Goal: Communication & Community: Answer question/provide support

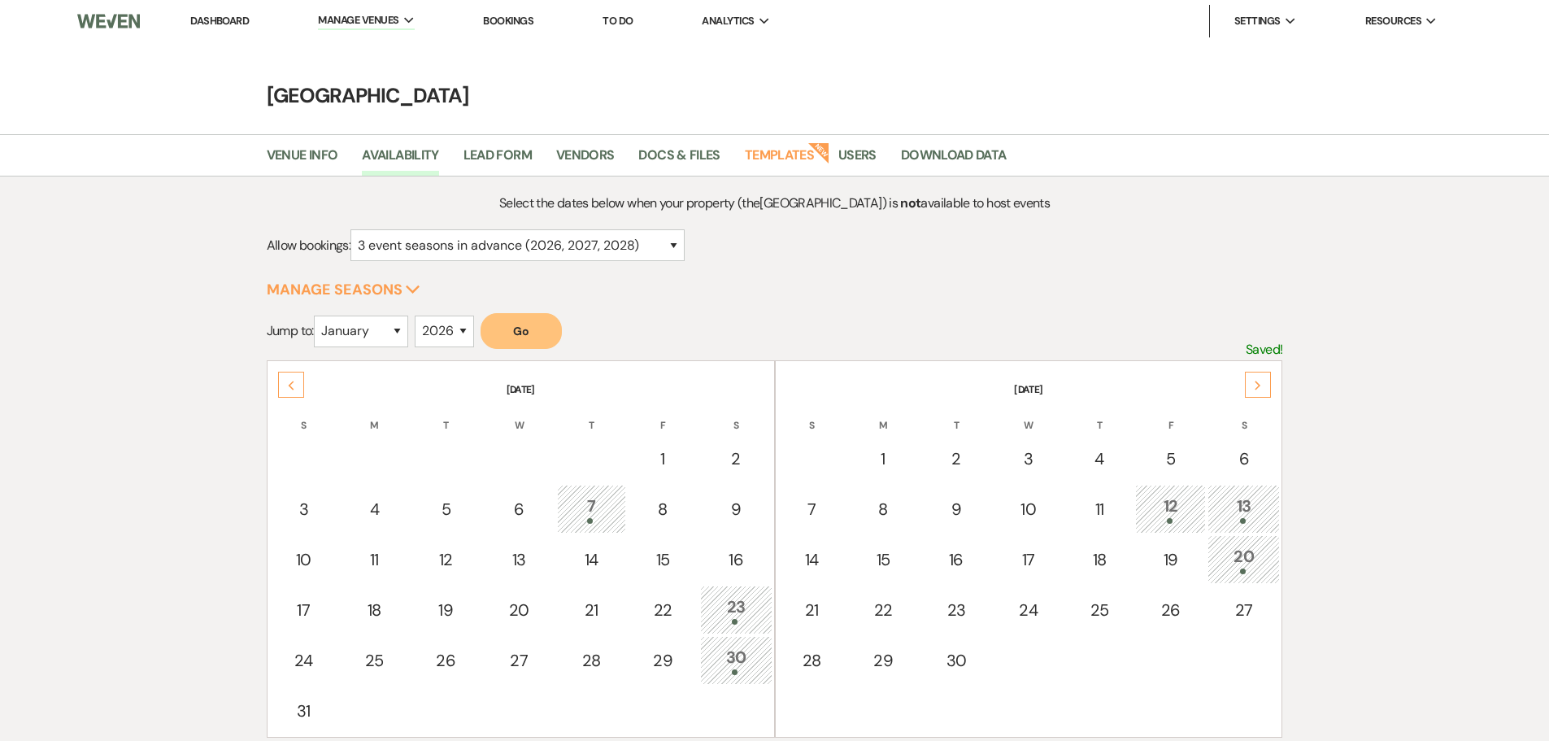
select select "3"
select select "2026"
click at [202, 18] on link "Dashboard" at bounding box center [219, 21] width 59 height 14
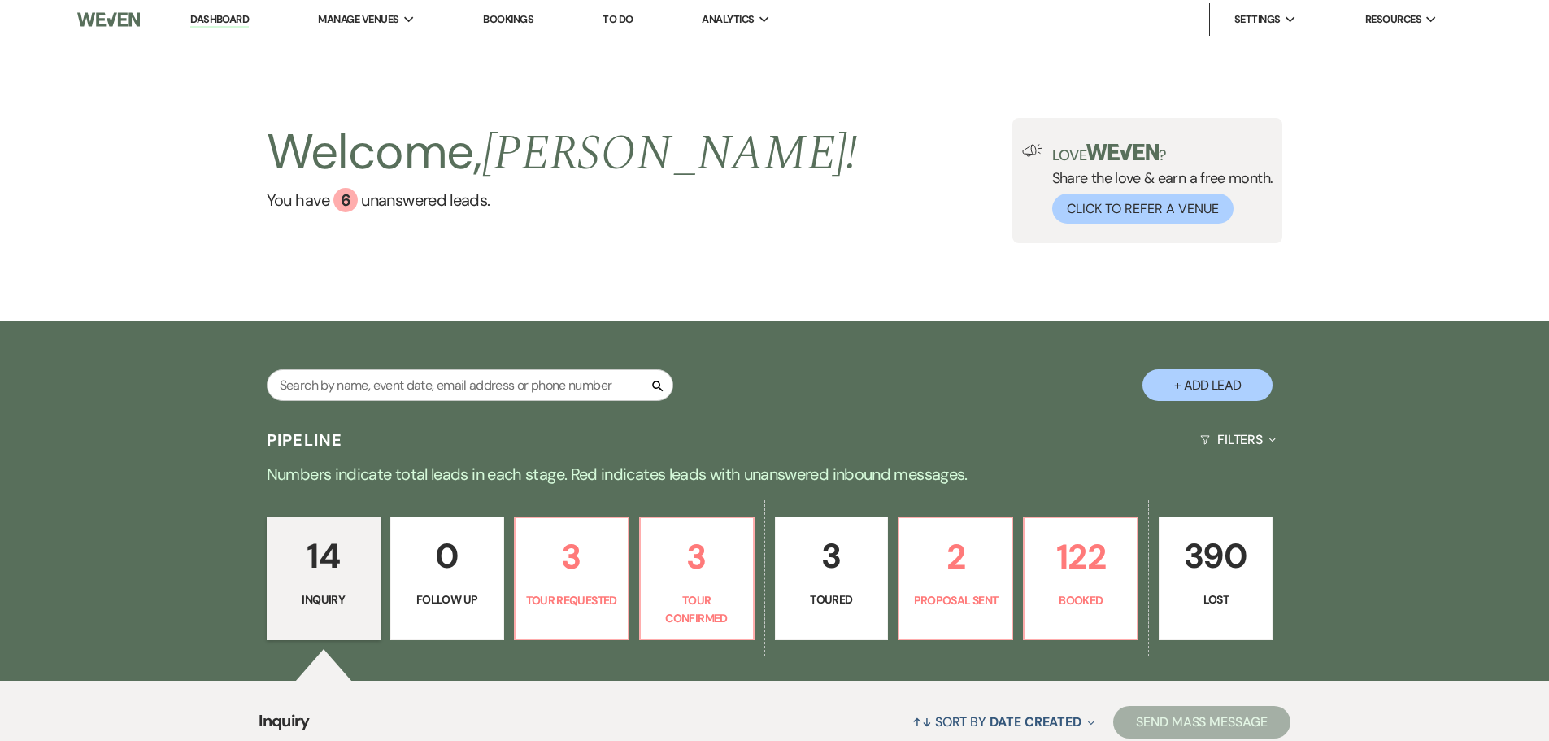
scroll to position [488, 0]
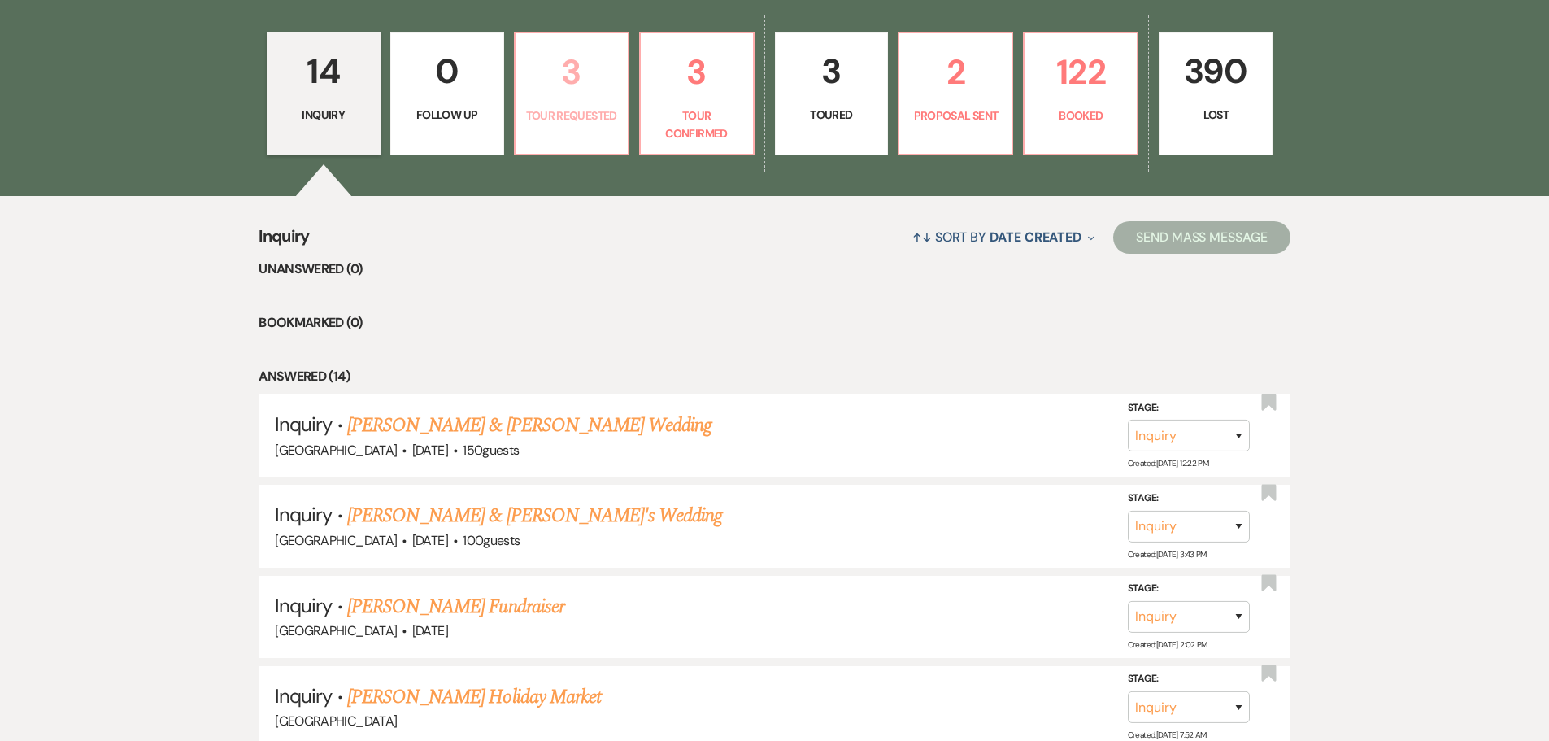
click at [583, 102] on link "3 Tour Requested" at bounding box center [571, 94] width 115 height 124
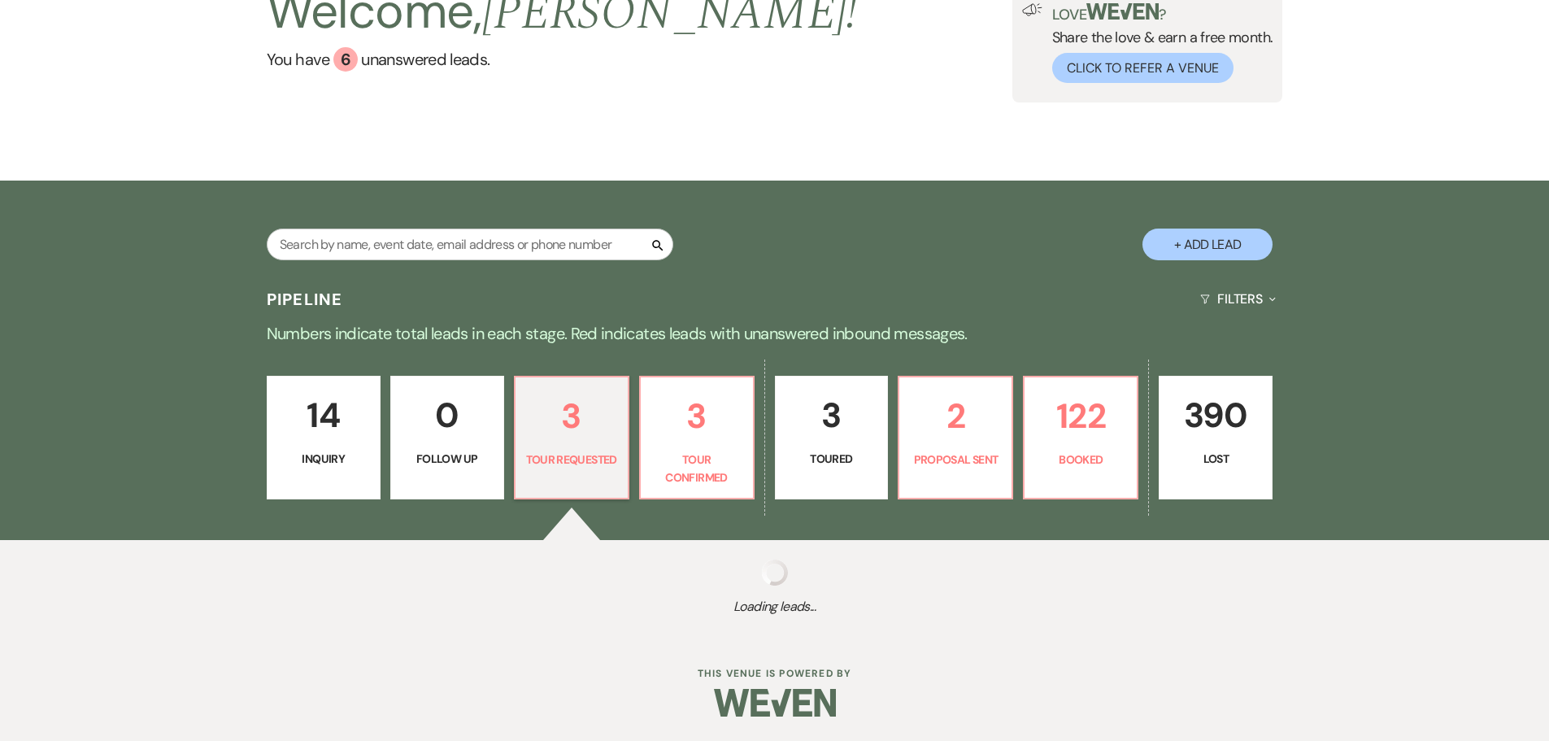
scroll to position [486, 0]
select select "2"
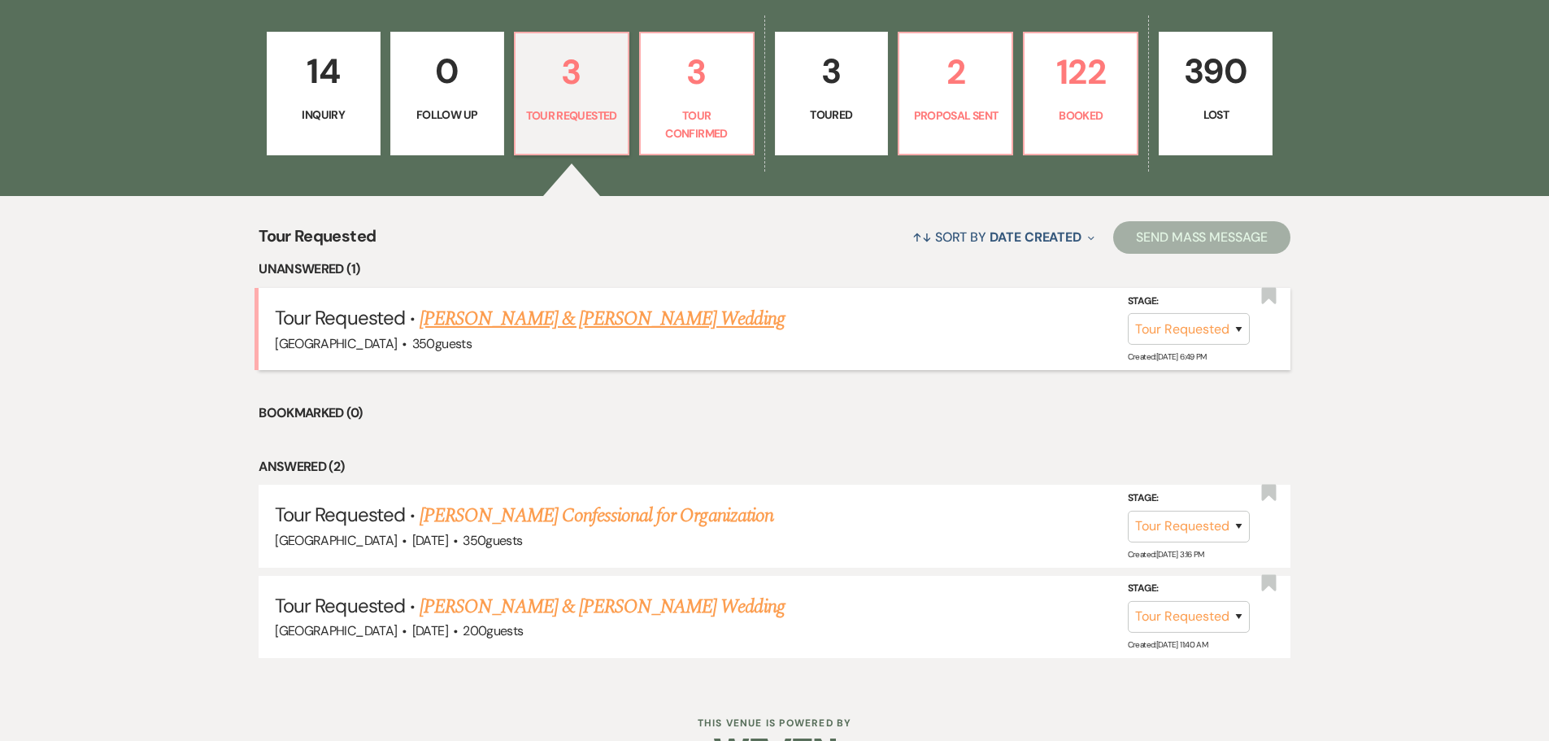
click at [566, 315] on link "[PERSON_NAME] & [PERSON_NAME] Wedding" at bounding box center [602, 318] width 364 height 29
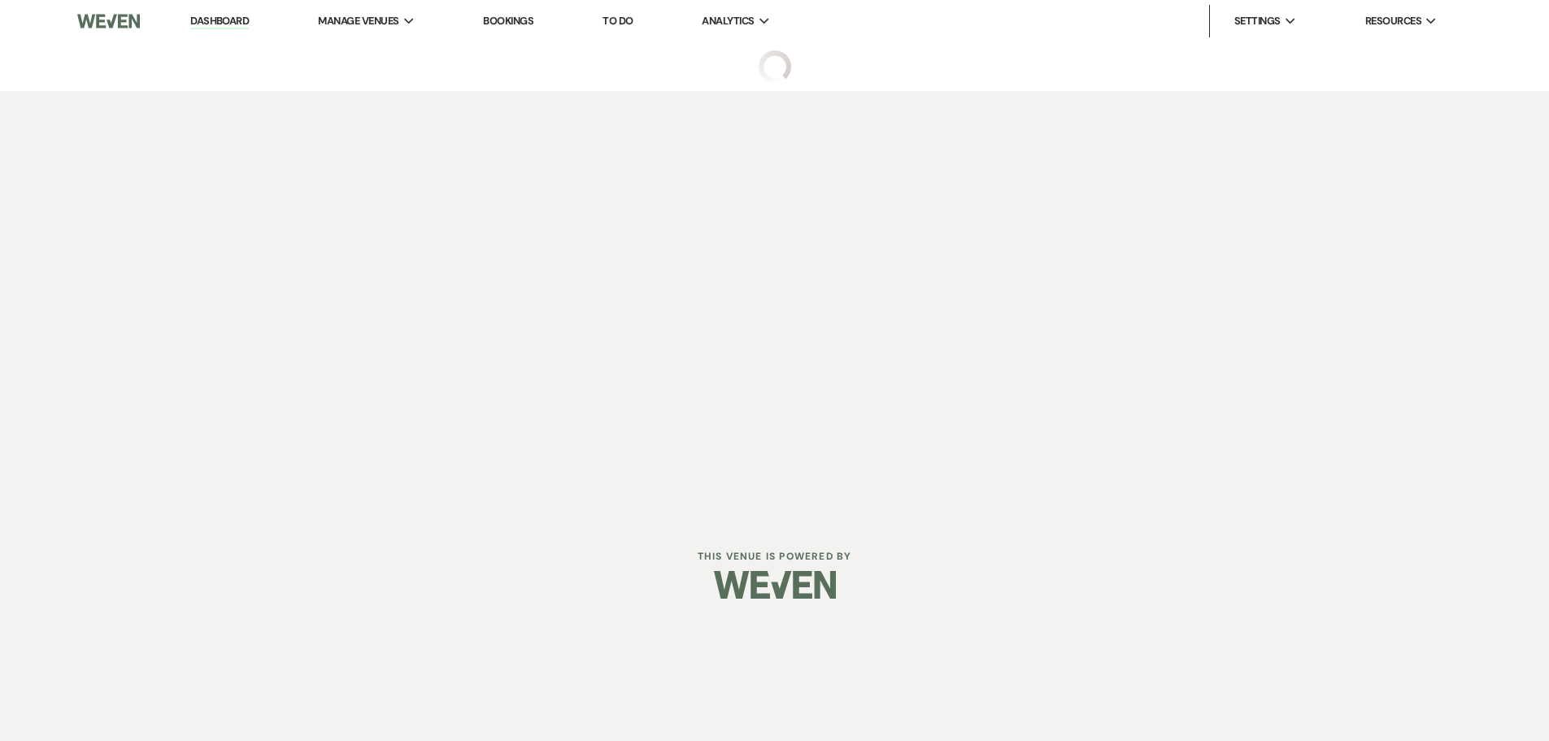
select select "2"
select select "5"
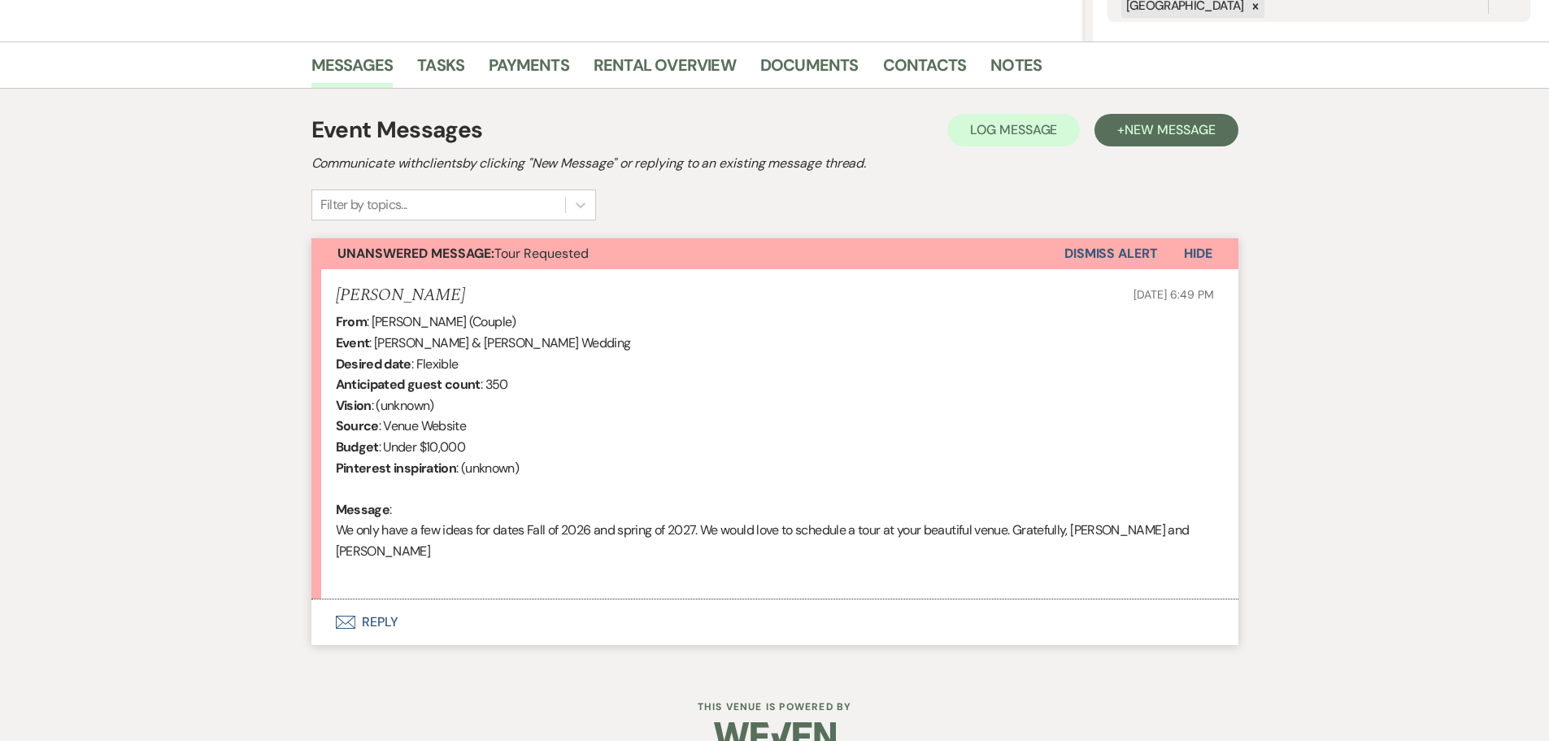
scroll to position [379, 0]
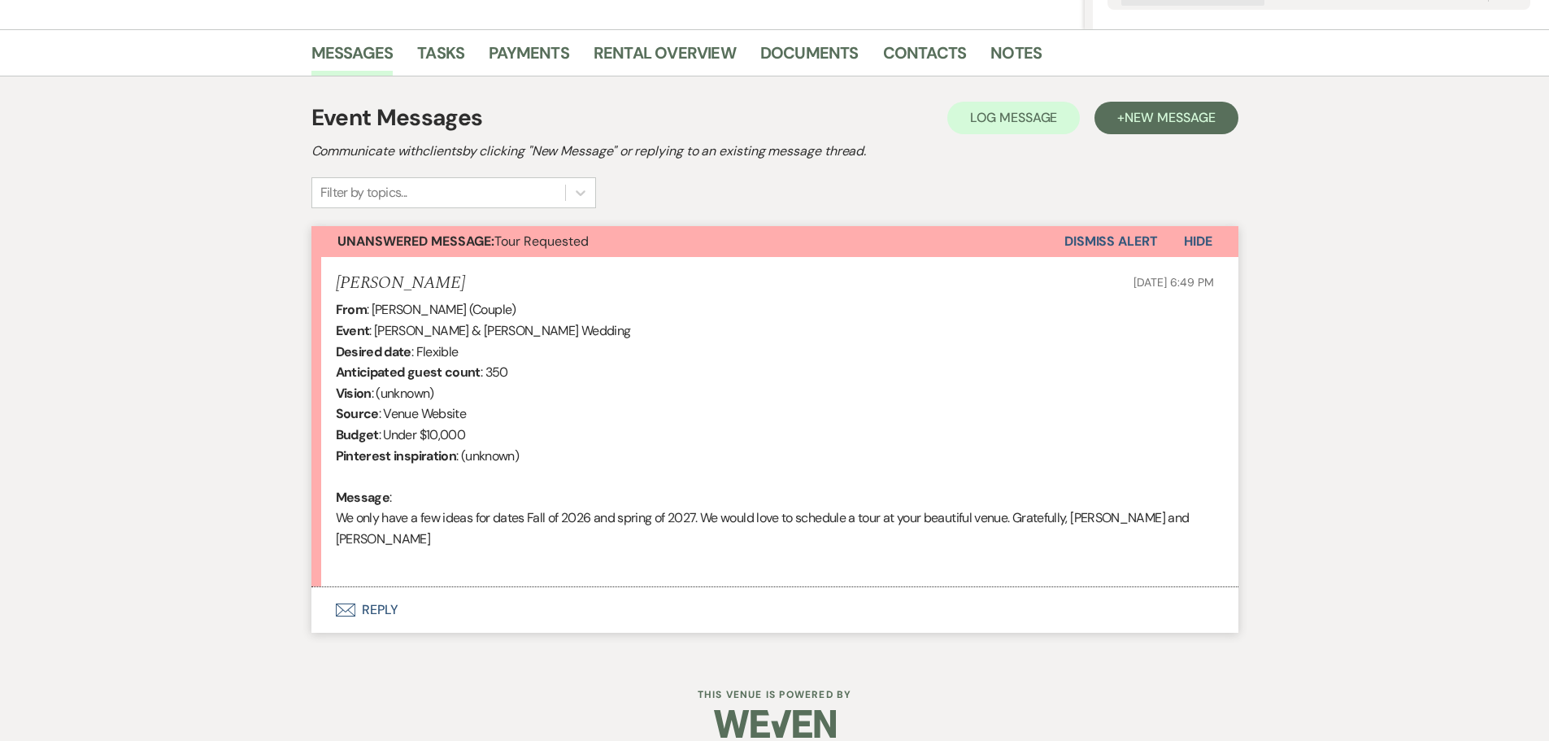
click at [378, 589] on button "Envelope Reply" at bounding box center [774, 610] width 927 height 46
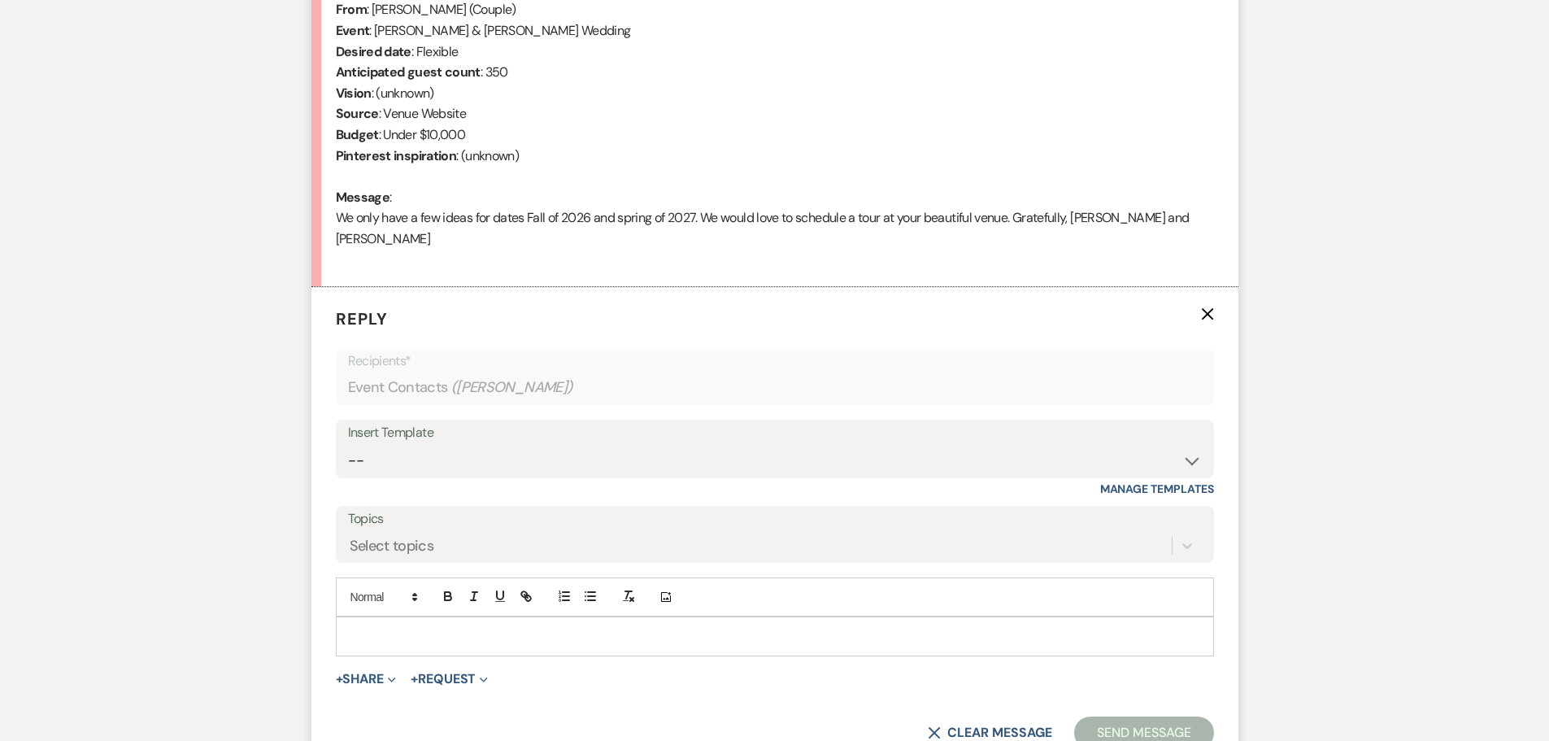
scroll to position [690, 0]
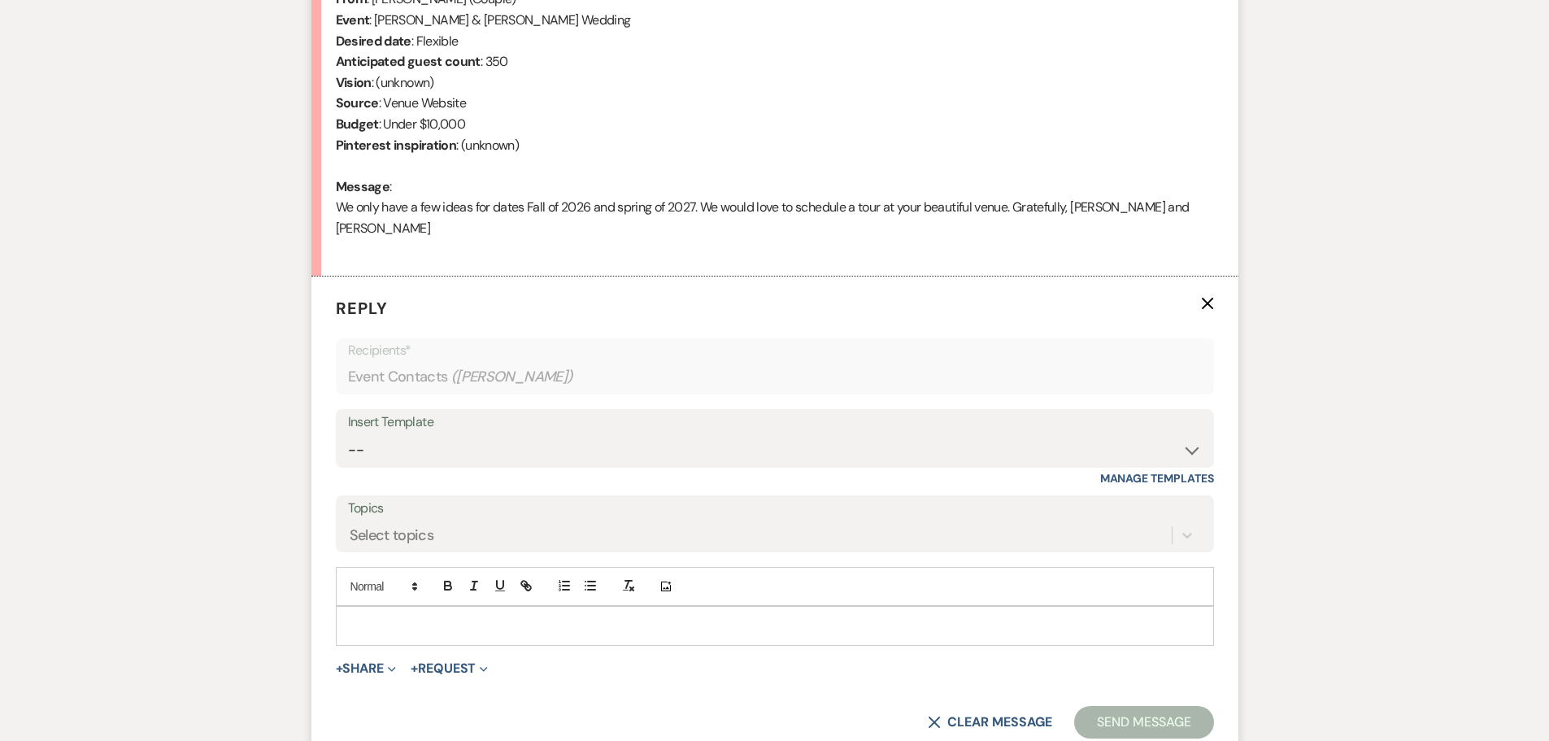
click at [413, 607] on div at bounding box center [775, 625] width 877 height 37
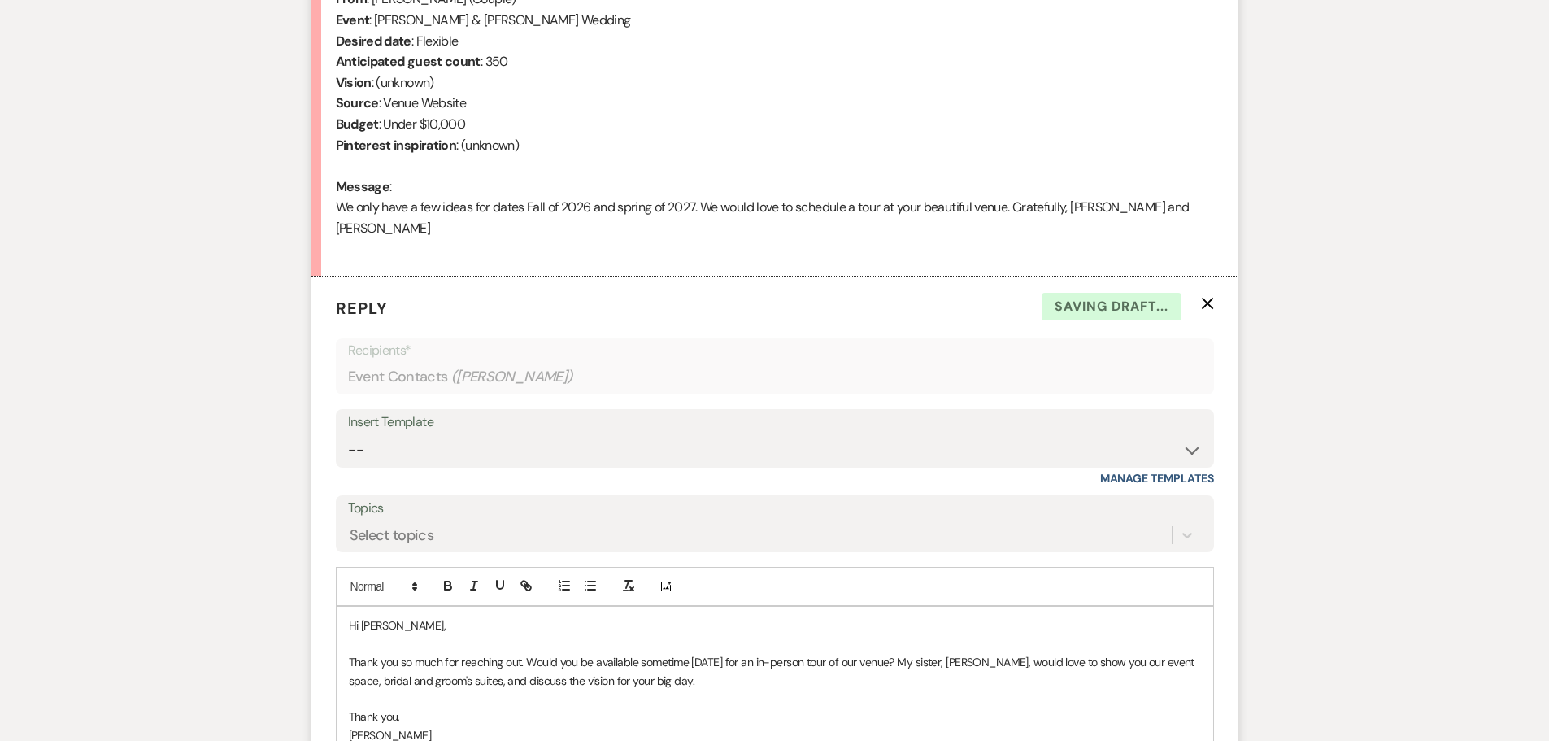
click at [523, 653] on p "Thank you so much for reaching out. Would you be available sometime [DATE] for …" at bounding box center [775, 671] width 852 height 37
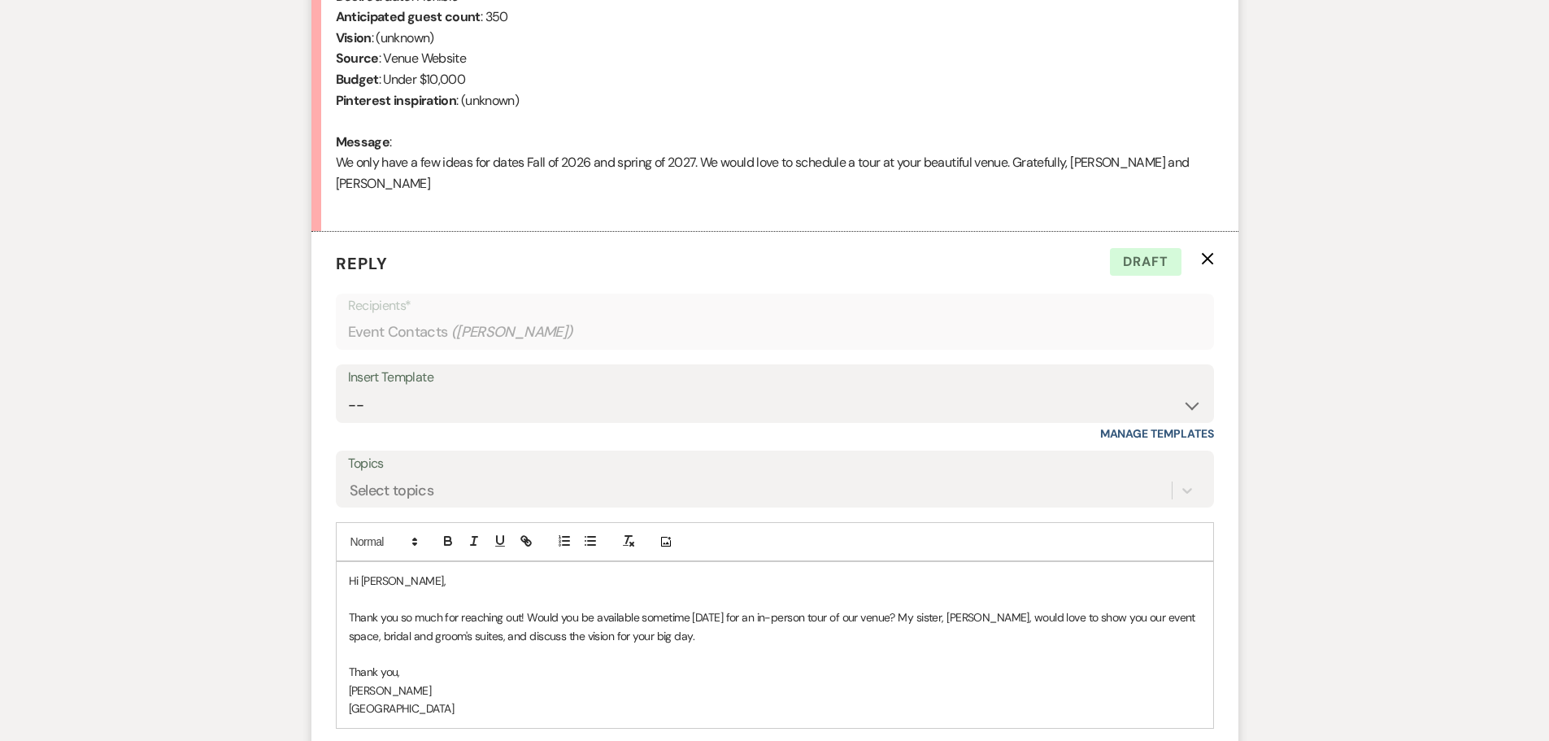
scroll to position [771, 0]
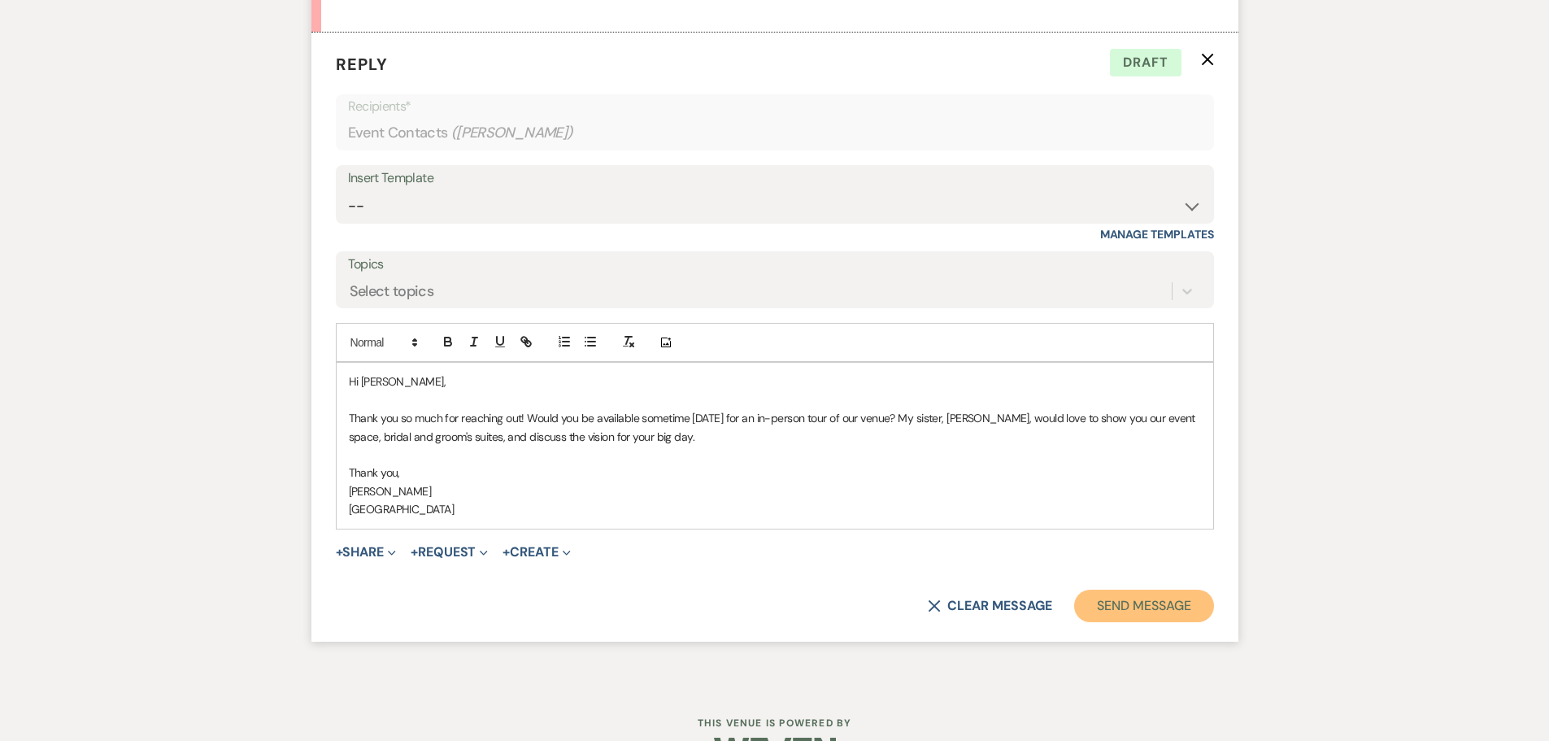
click at [1112, 592] on button "Send Message" at bounding box center [1143, 606] width 139 height 33
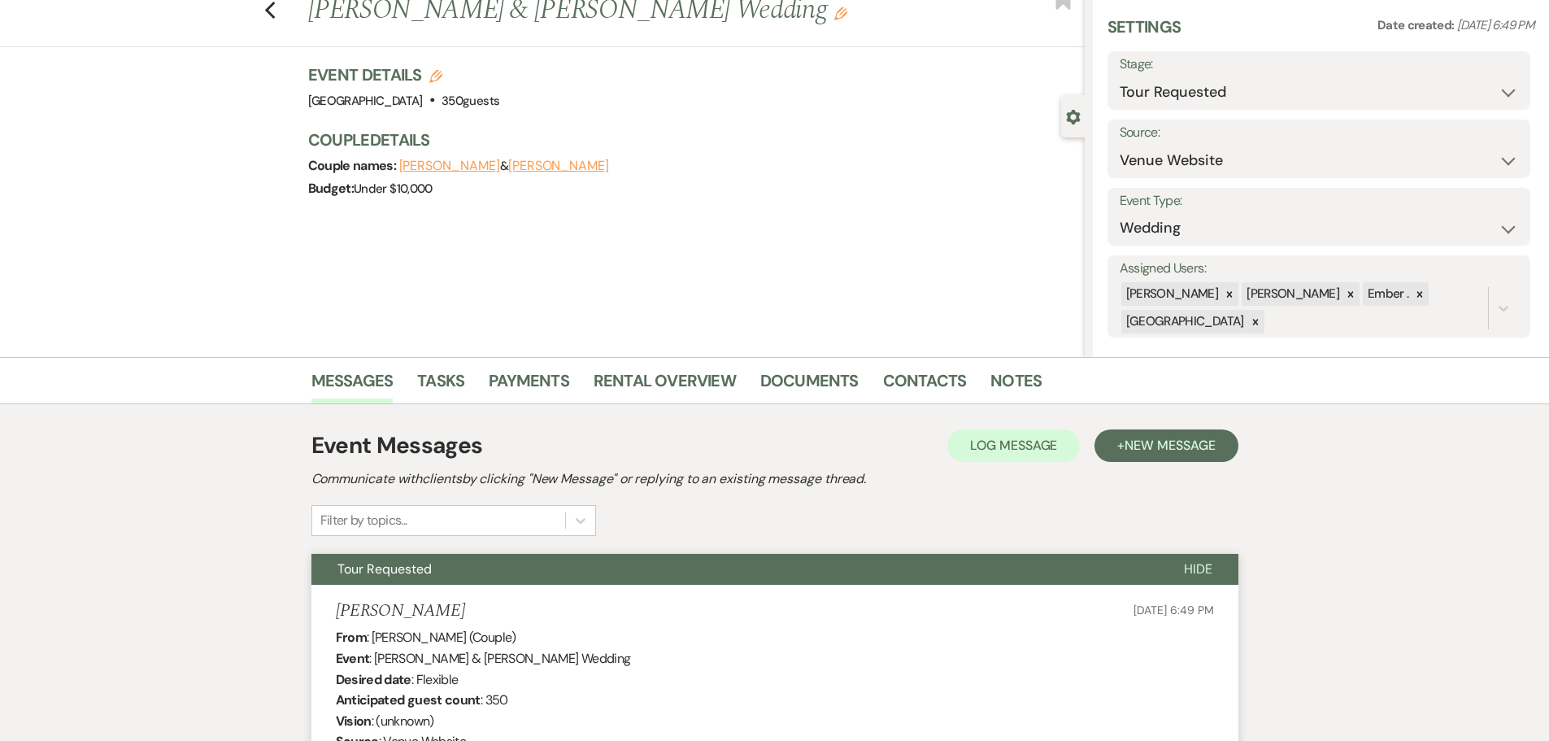
scroll to position [0, 0]
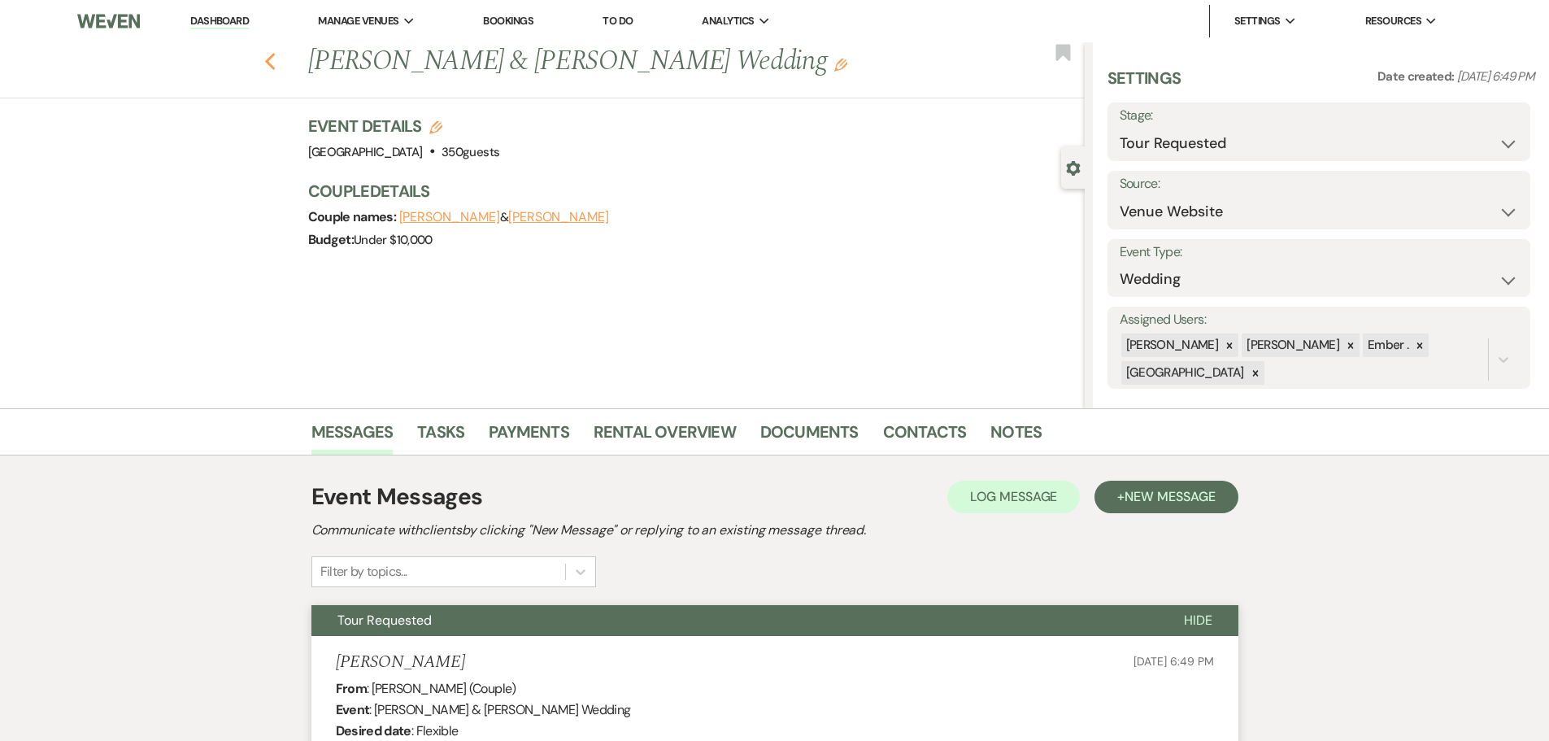
click at [275, 58] on use "button" at bounding box center [269, 62] width 11 height 18
select select "2"
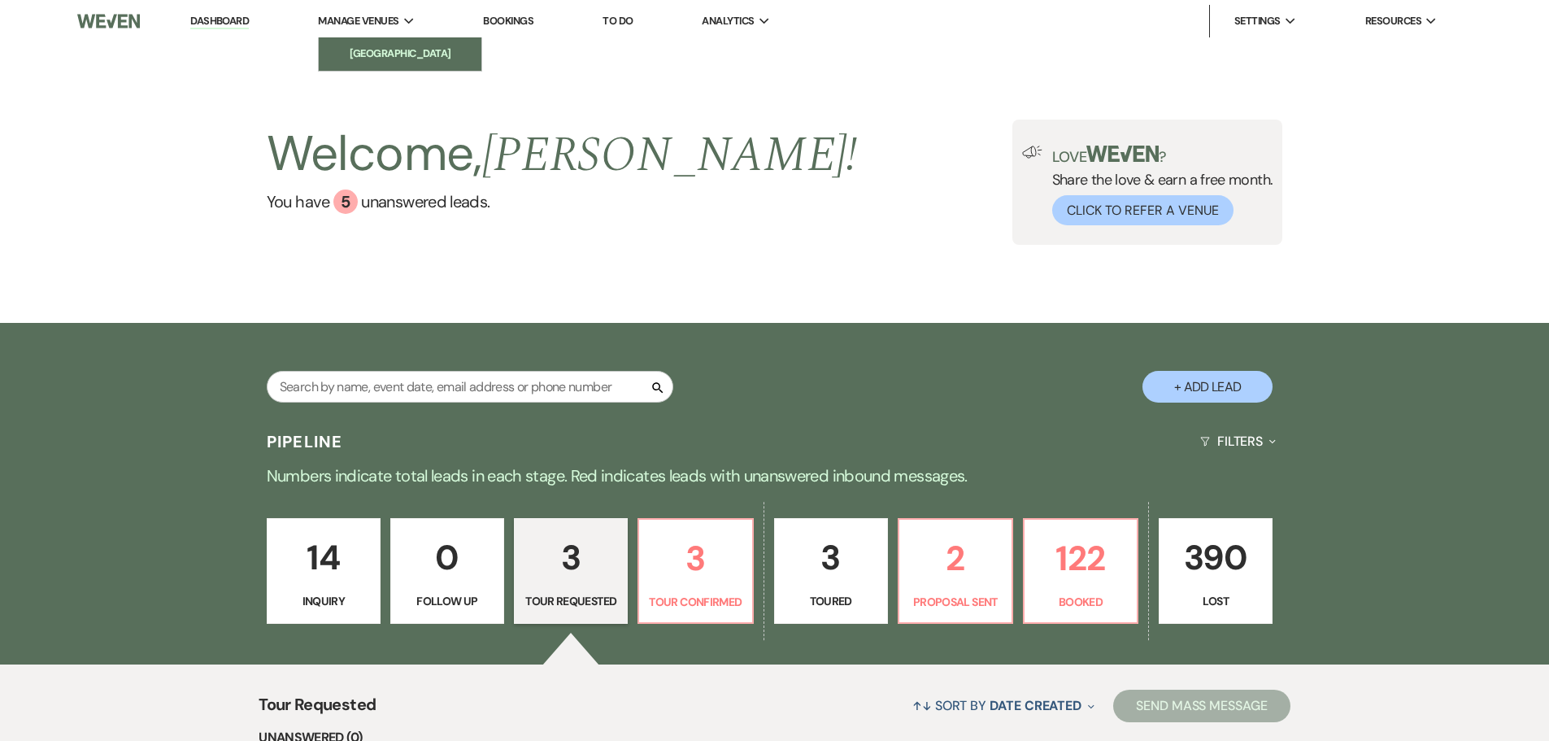
click at [360, 51] on li "[GEOGRAPHIC_DATA]" at bounding box center [400, 54] width 146 height 16
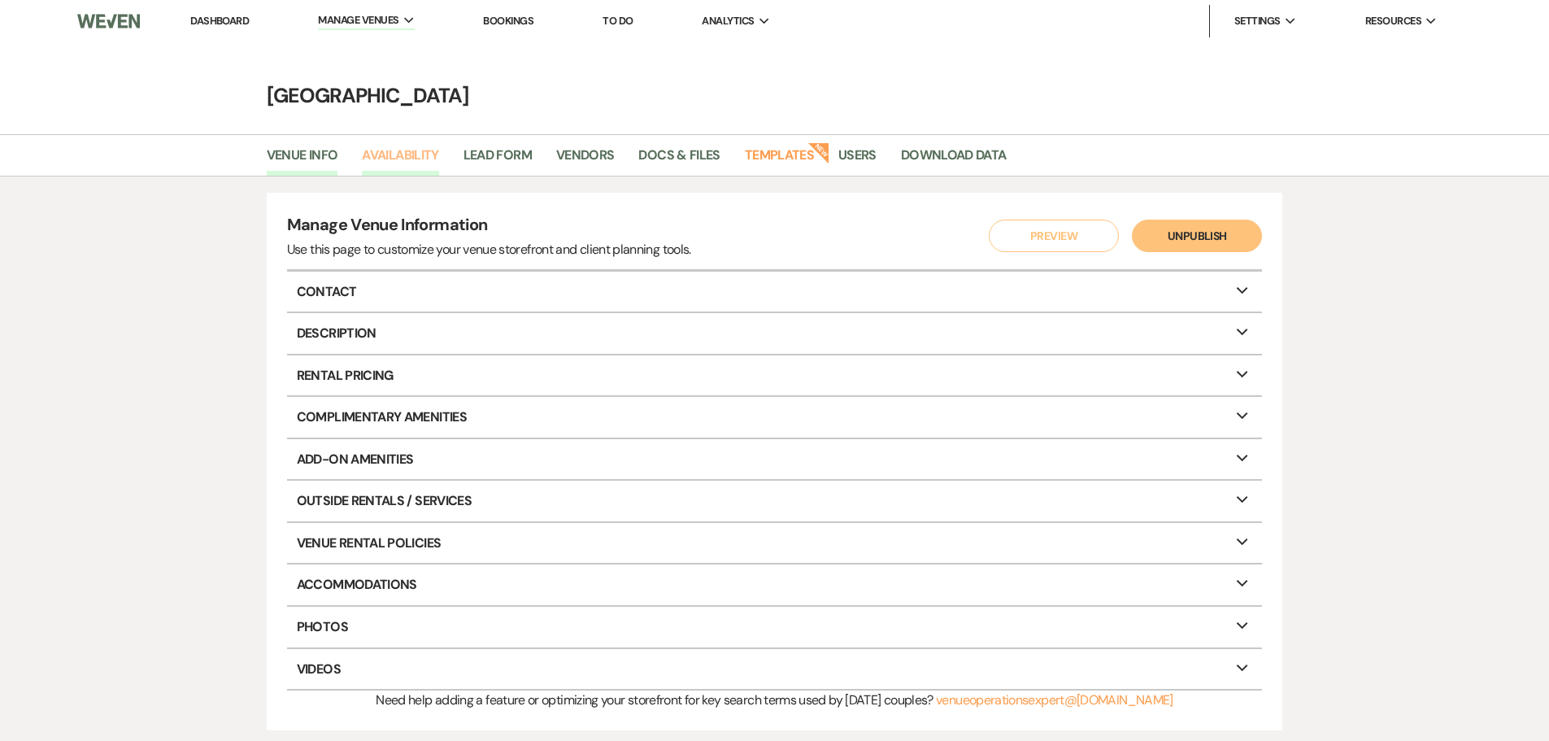
click at [389, 149] on link "Availability" at bounding box center [400, 160] width 76 height 31
select select "3"
select select "2026"
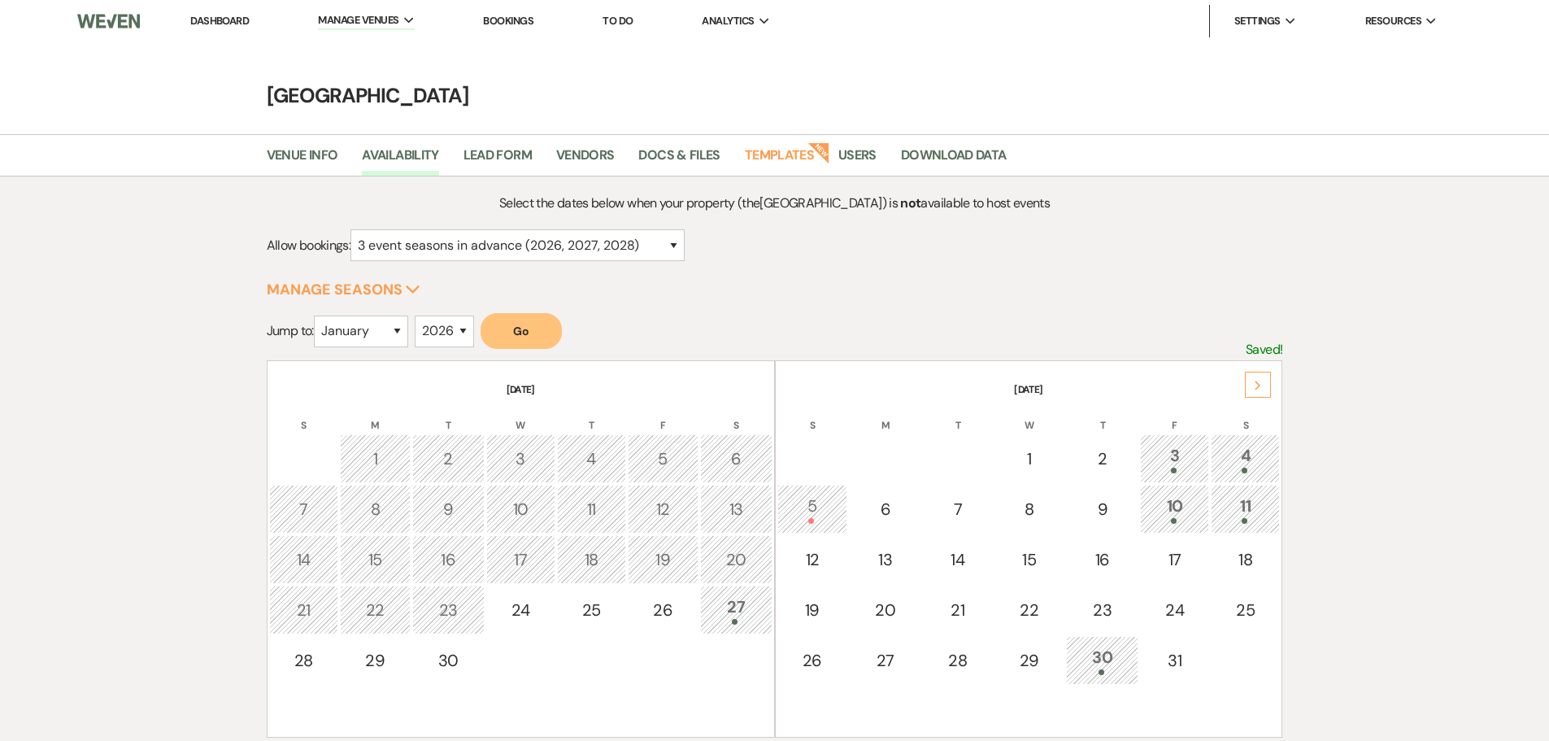
click at [1265, 384] on div "Next" at bounding box center [1258, 385] width 26 height 26
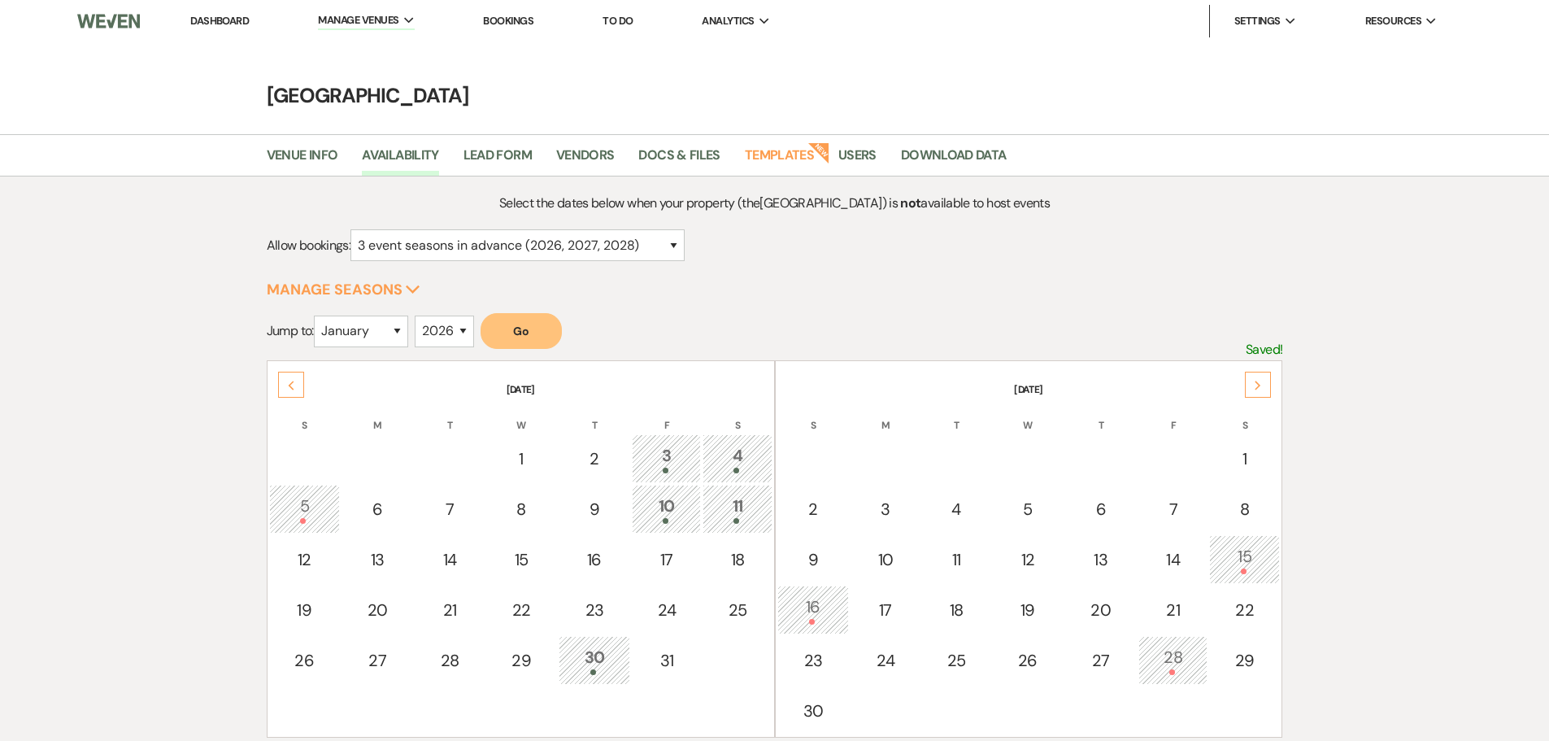
click at [1265, 384] on div "Next" at bounding box center [1258, 385] width 26 height 26
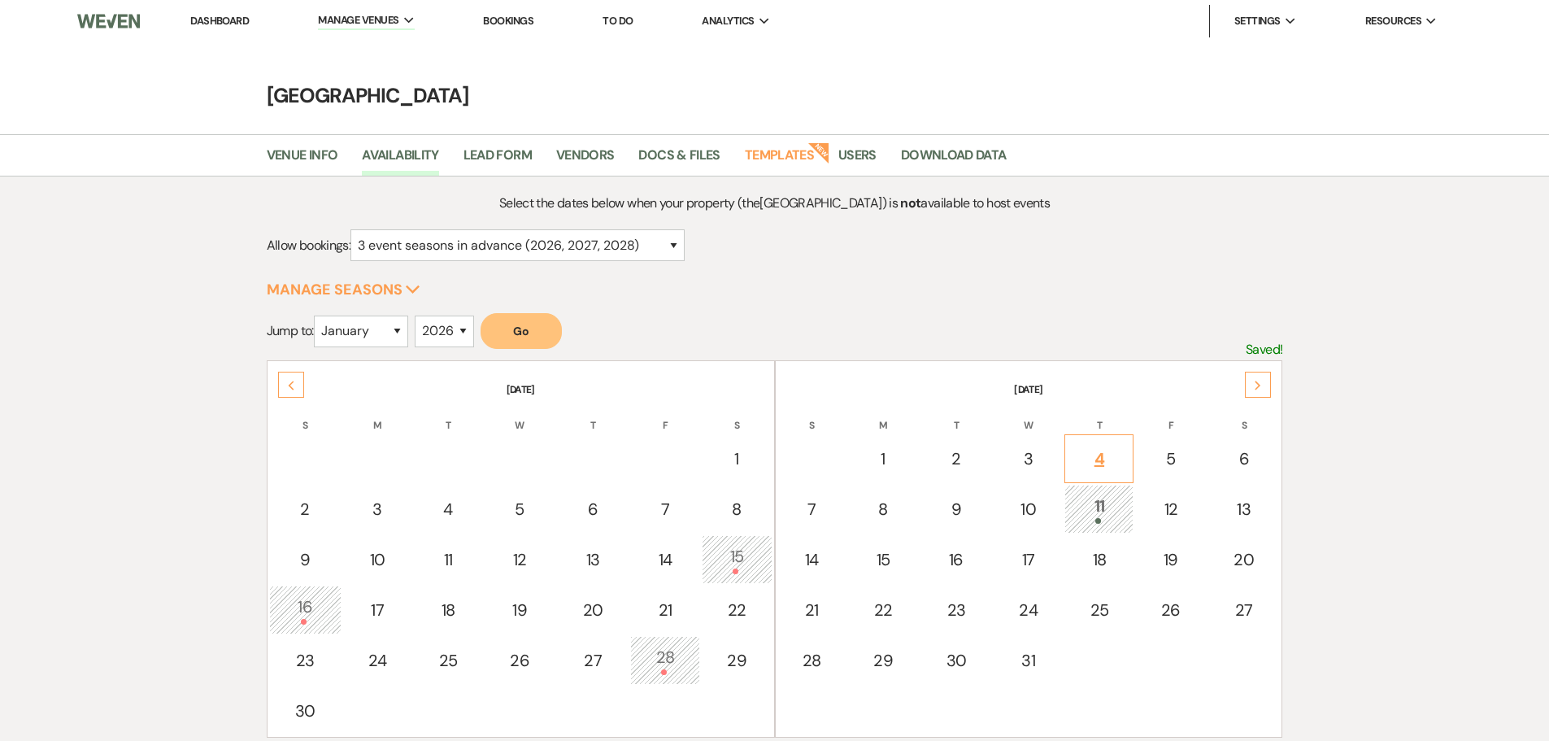
click at [1098, 460] on div "4" at bounding box center [1098, 458] width 51 height 24
select select "other"
select select "false"
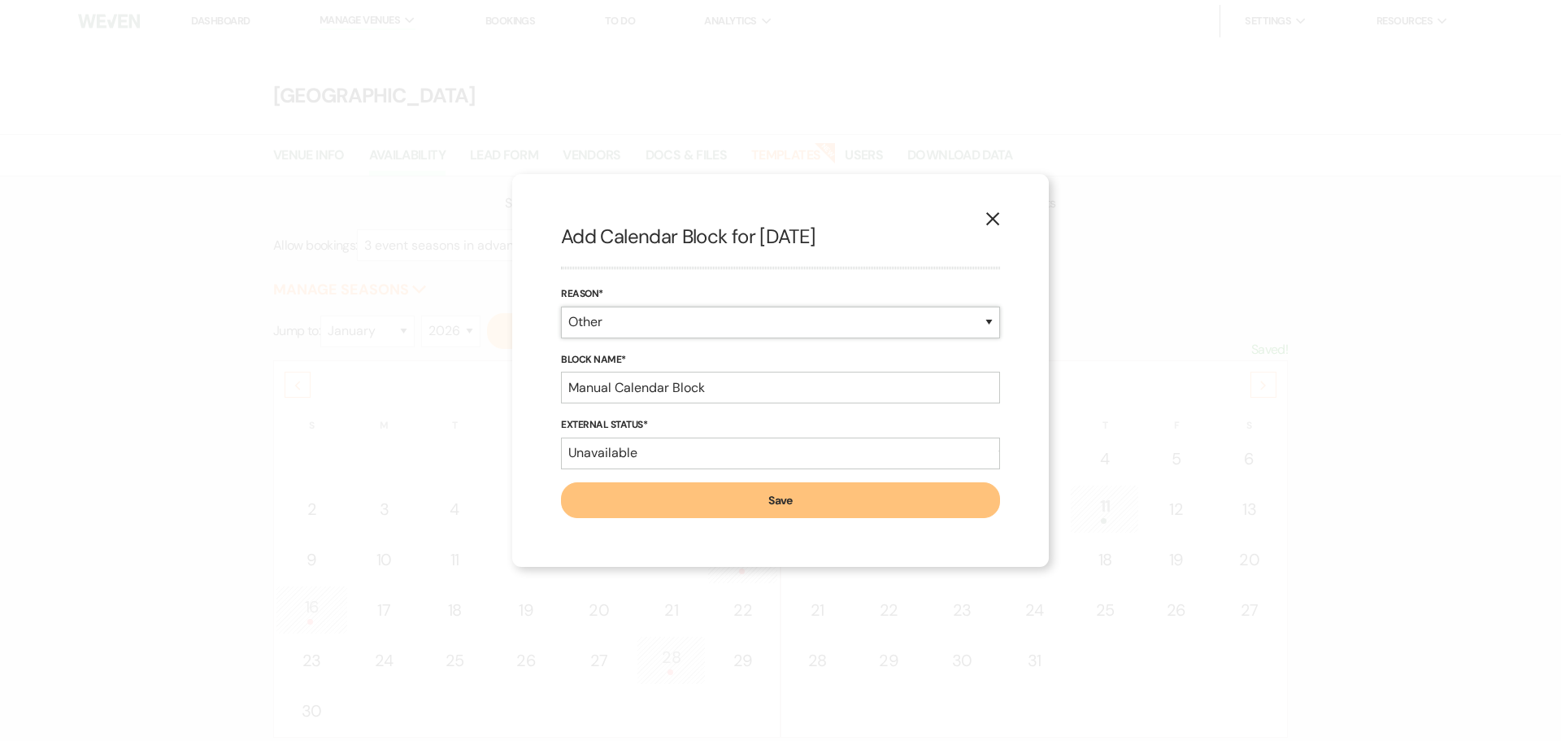
click at [645, 329] on select "Booked Event Hold Other" at bounding box center [780, 323] width 439 height 32
drag, startPoint x: 645, startPoint y: 325, endPoint x: 645, endPoint y: 346, distance: 21.1
click at [645, 325] on select "Booked Event Hold Other" at bounding box center [780, 323] width 439 height 32
click at [653, 389] on input "Manual Calendar Block" at bounding box center [780, 388] width 439 height 32
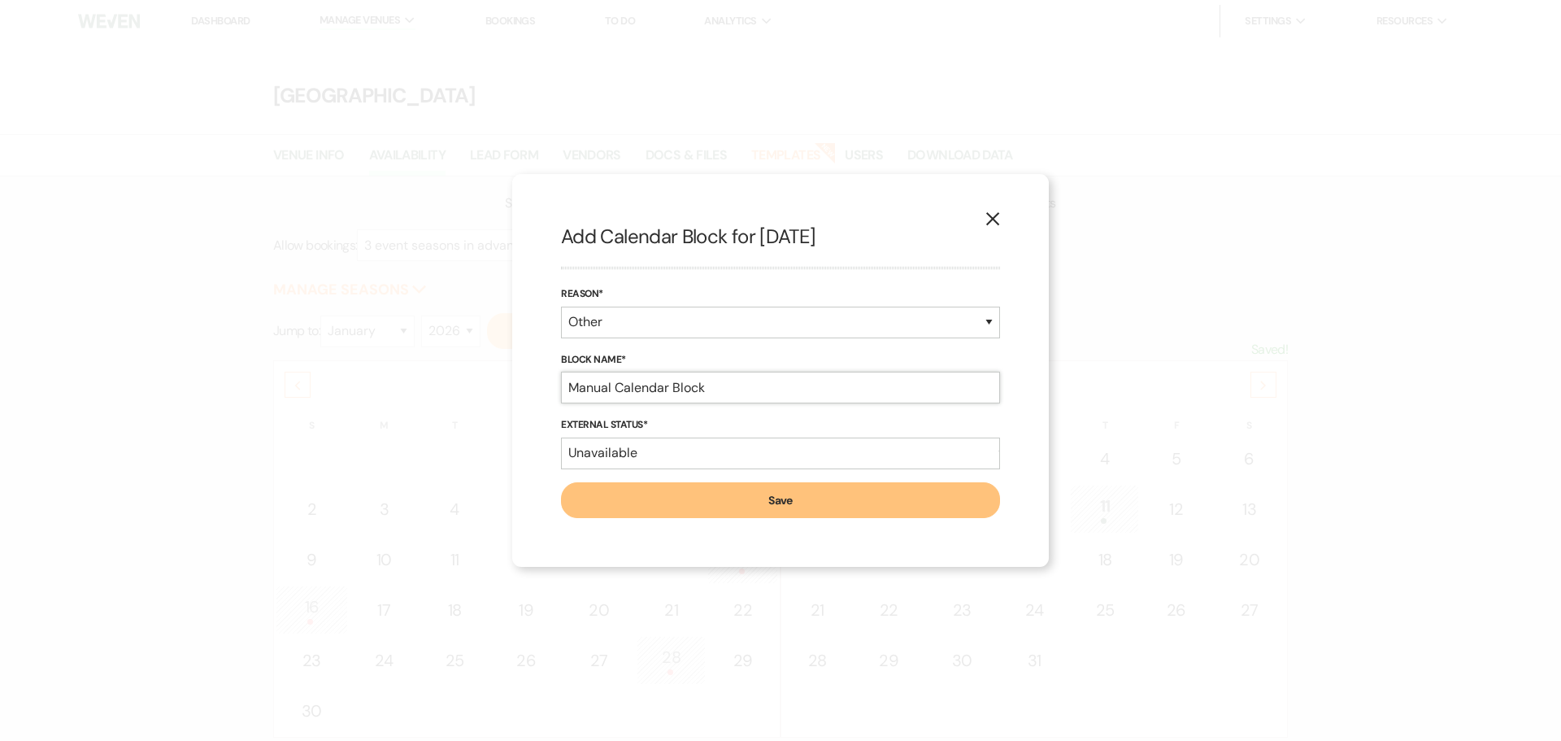
click at [653, 389] on input "Manual Calendar Block" at bounding box center [780, 388] width 439 height 32
type input "Venue [GEOGRAPHIC_DATA]"
click at [723, 498] on button "Save" at bounding box center [780, 500] width 439 height 36
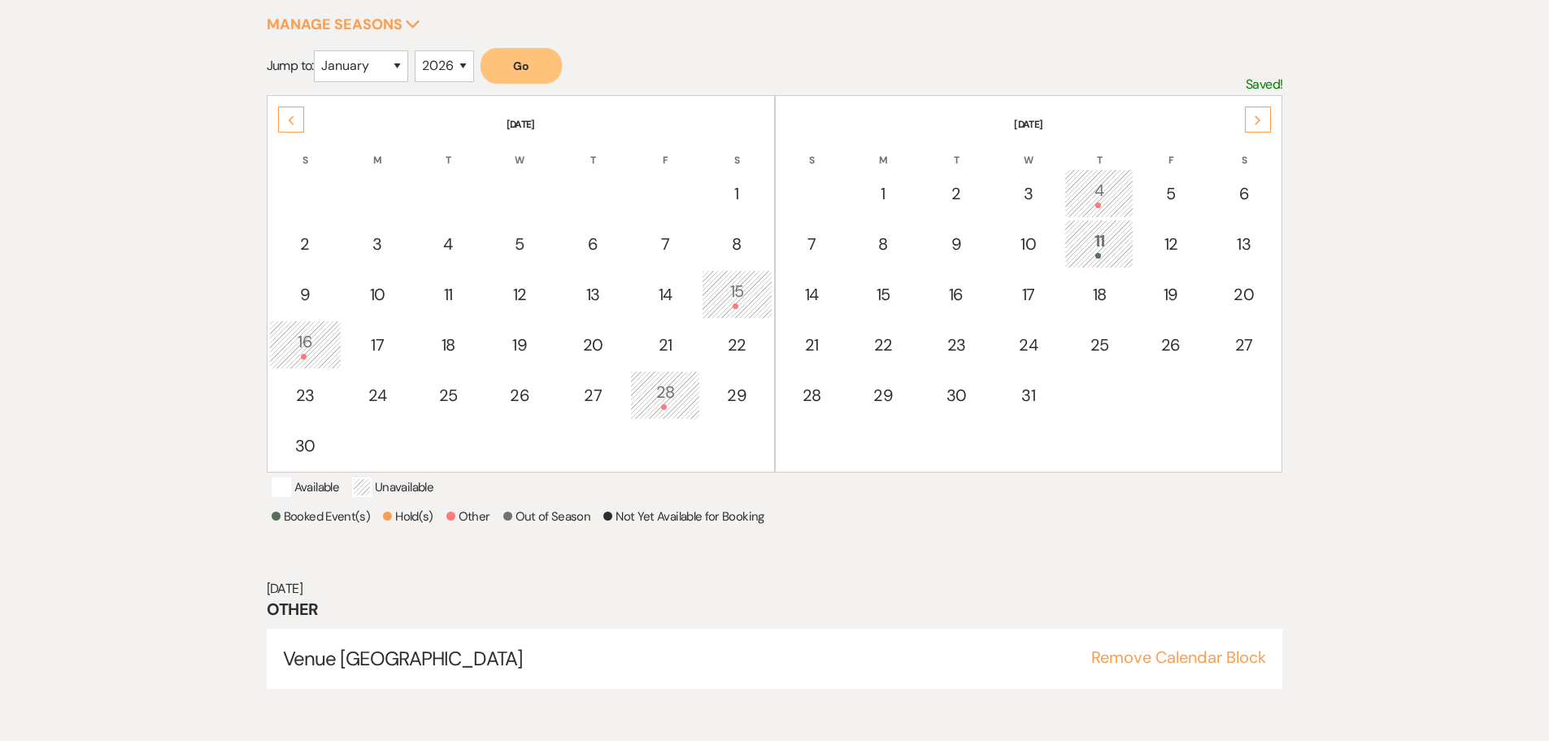
scroll to position [271, 0]
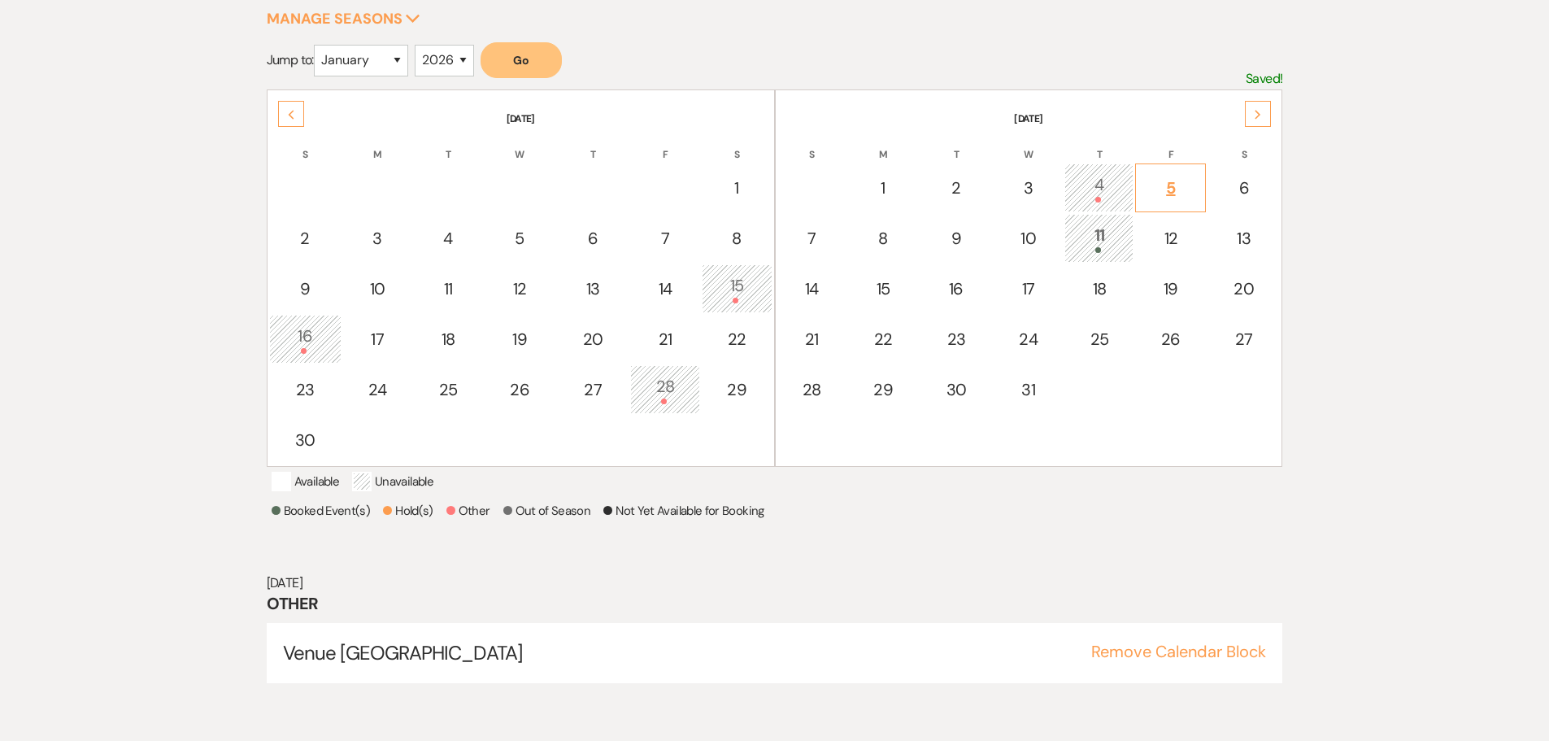
click at [1167, 179] on div "5" at bounding box center [1170, 188] width 53 height 24
select select "other"
select select "false"
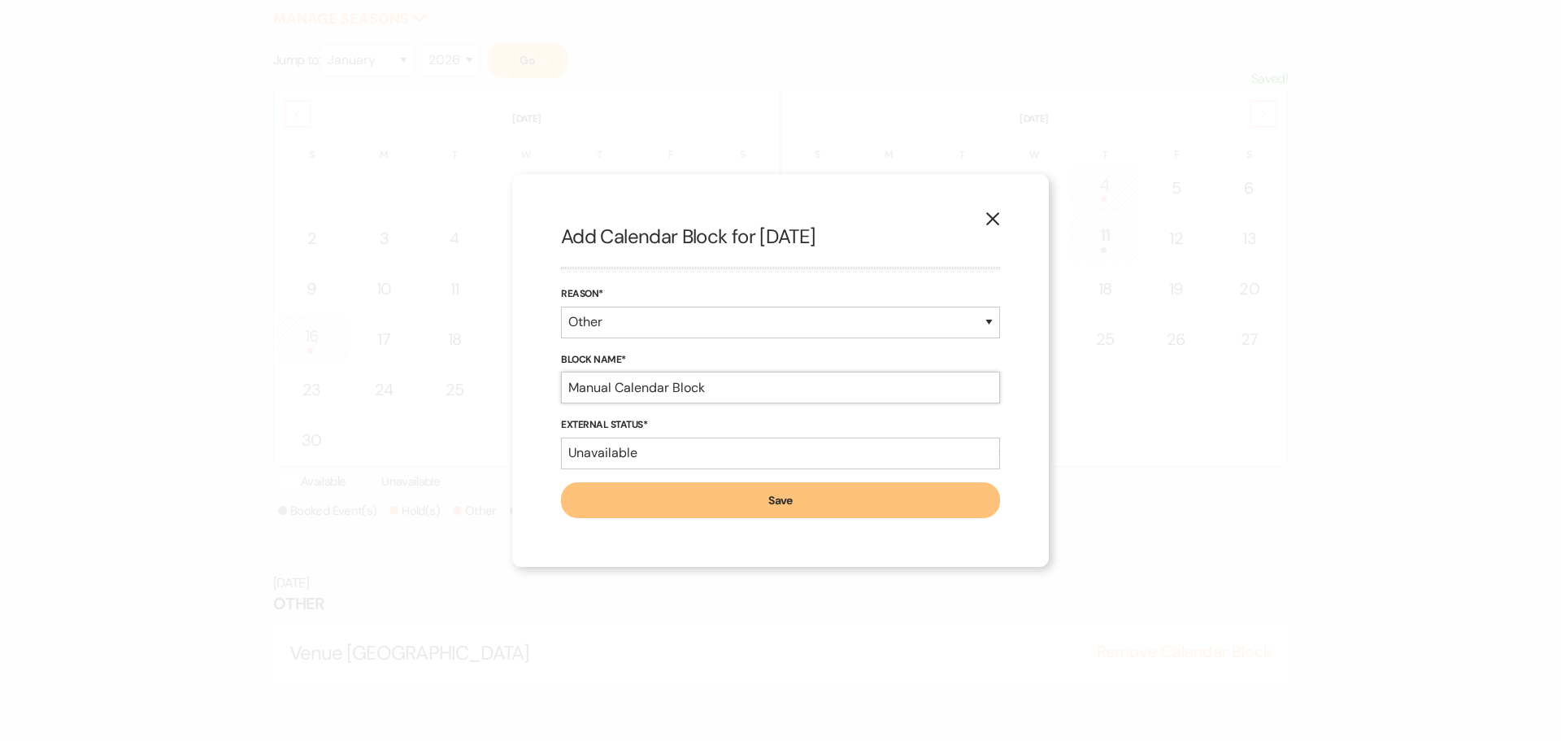
click at [674, 389] on input "Manual Calendar Block" at bounding box center [780, 388] width 439 height 32
type input "Date Night"
click at [777, 503] on button "Save" at bounding box center [780, 500] width 439 height 36
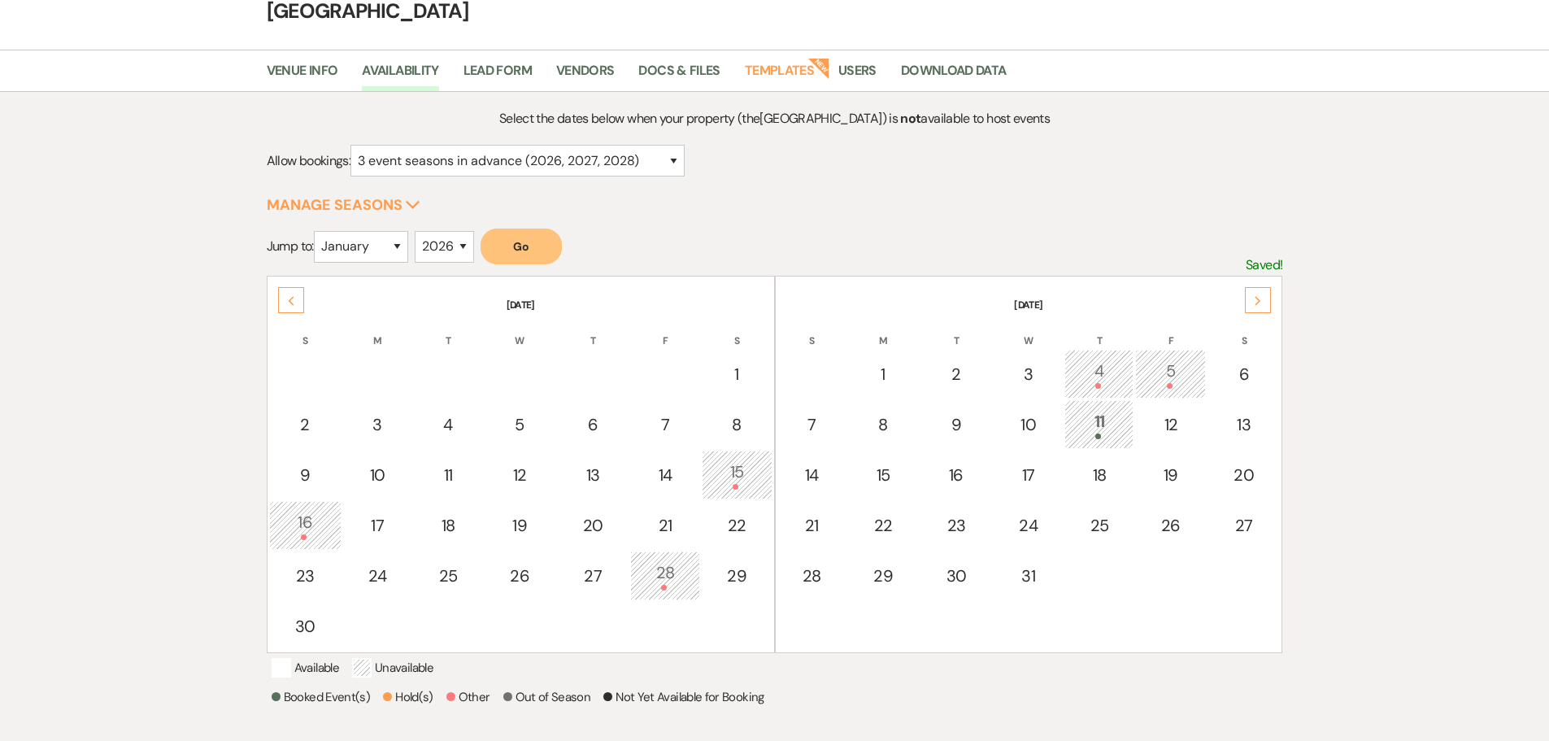
scroll to position [0, 0]
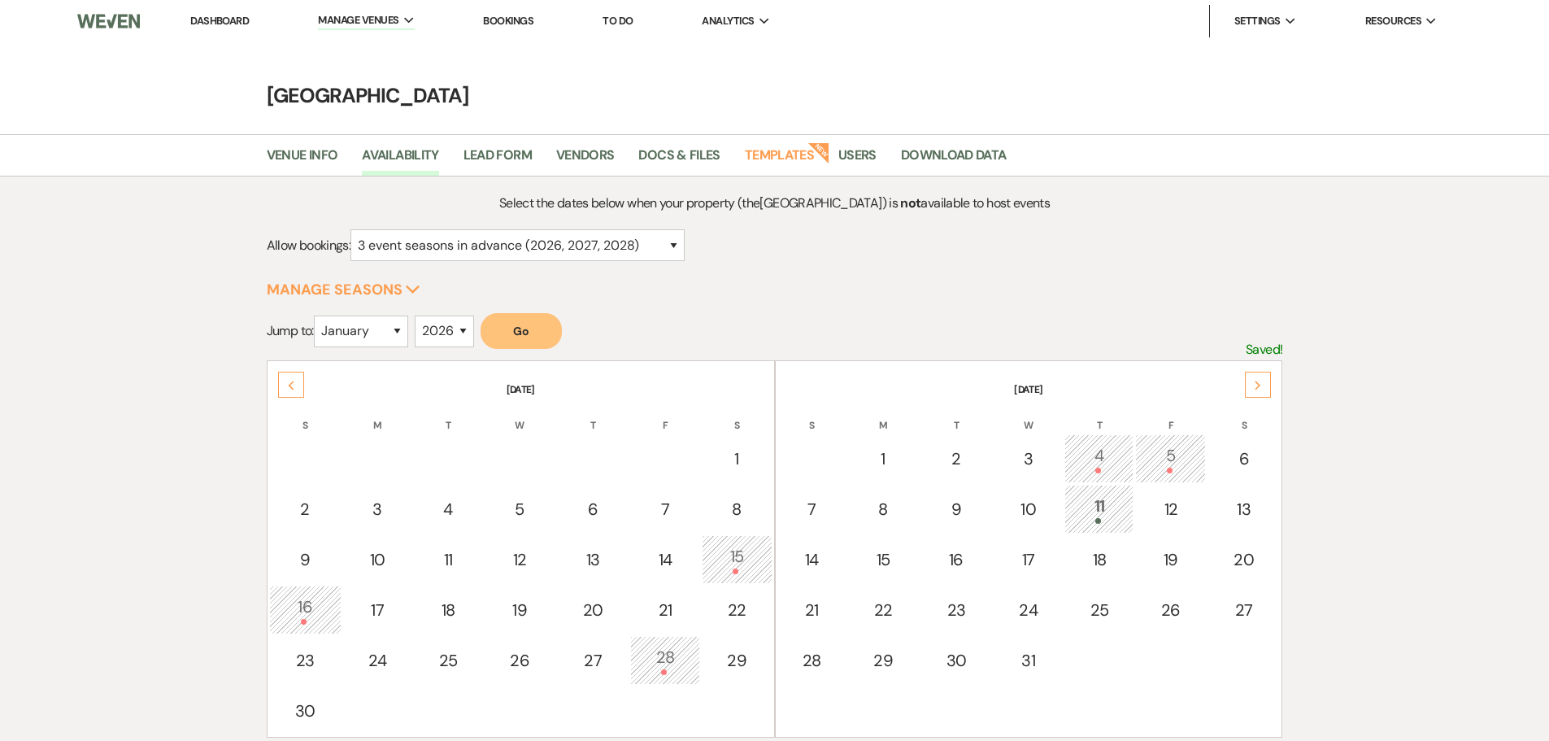
click at [210, 21] on link "Dashboard" at bounding box center [219, 21] width 59 height 14
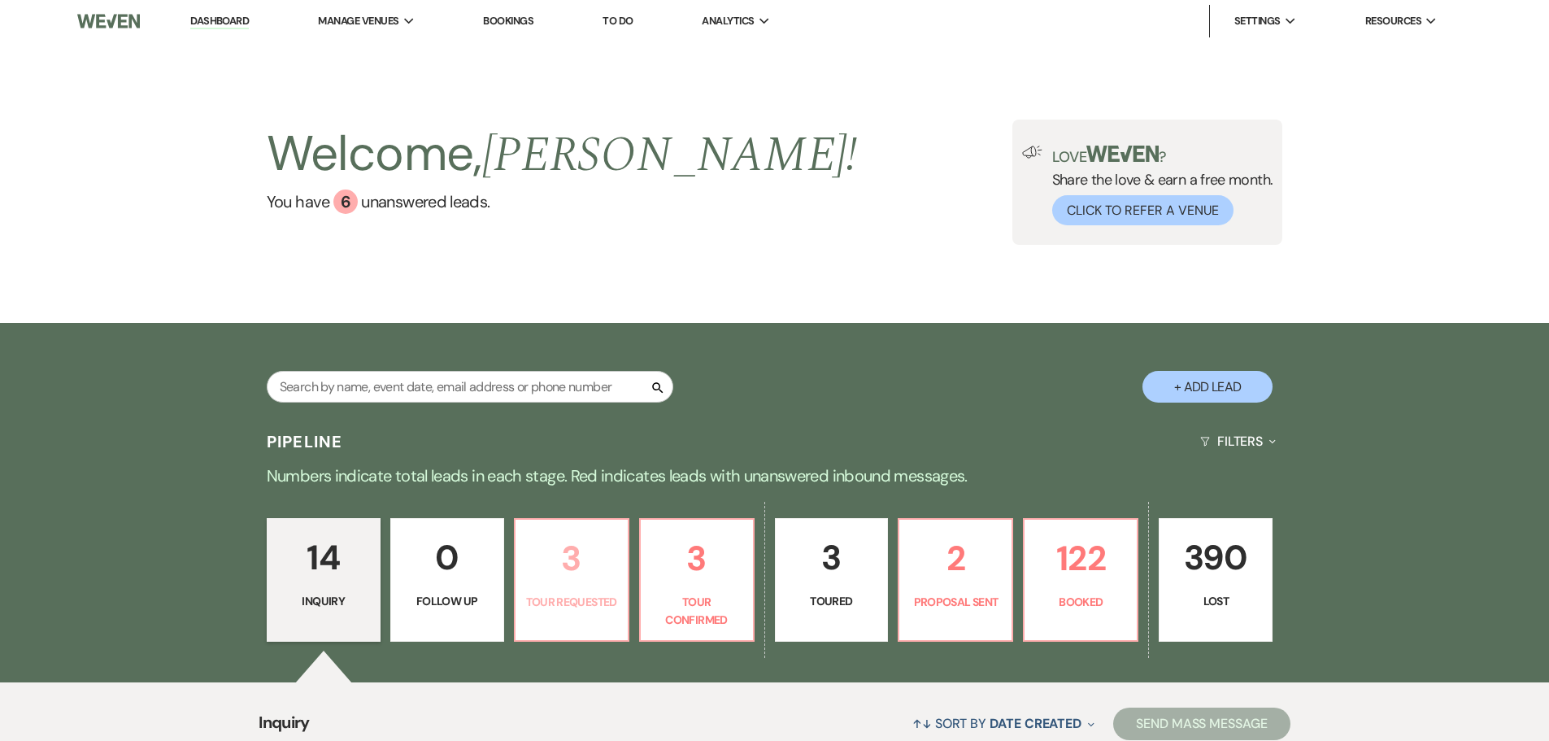
click at [576, 603] on p "Tour Requested" at bounding box center [571, 602] width 93 height 18
select select "2"
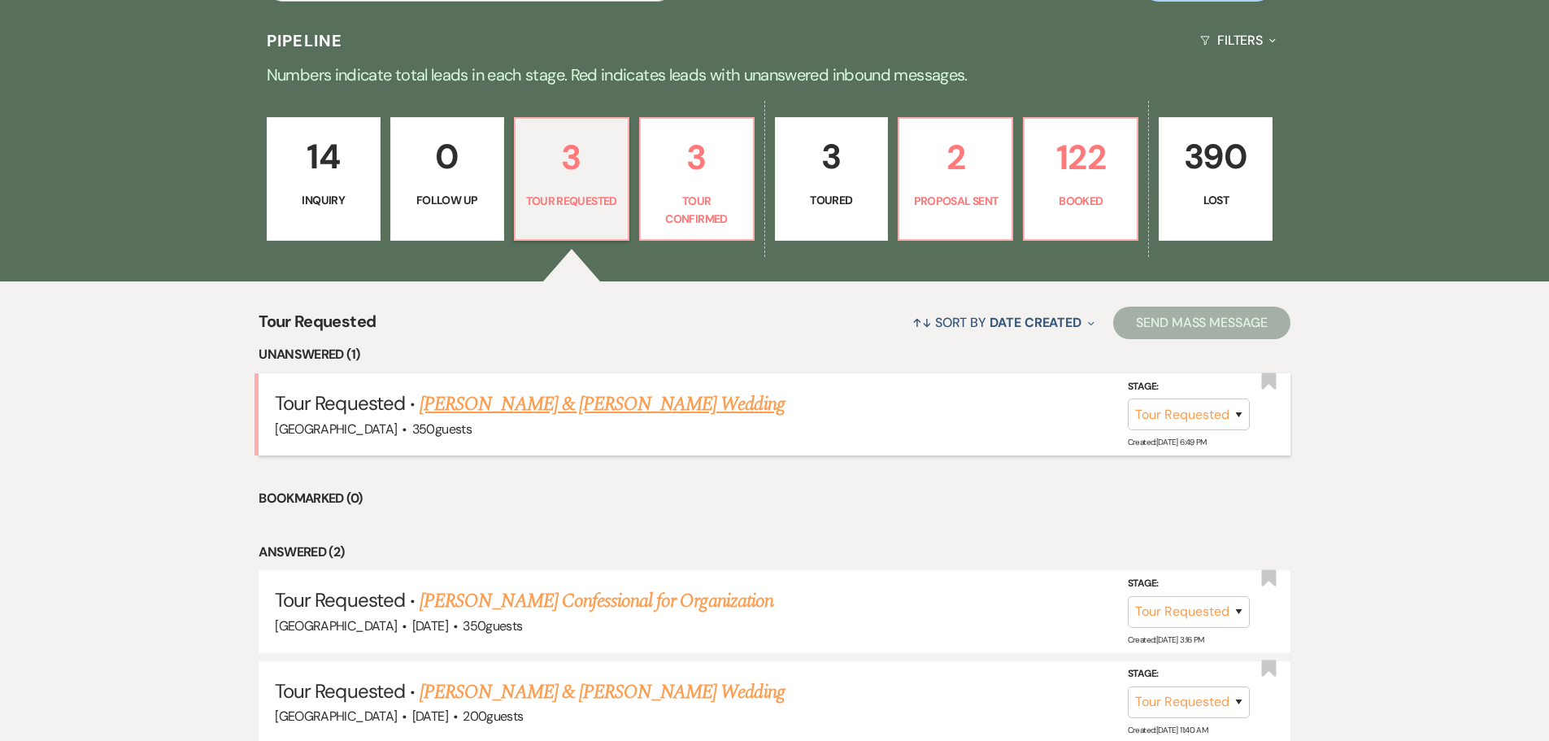
scroll to position [407, 0]
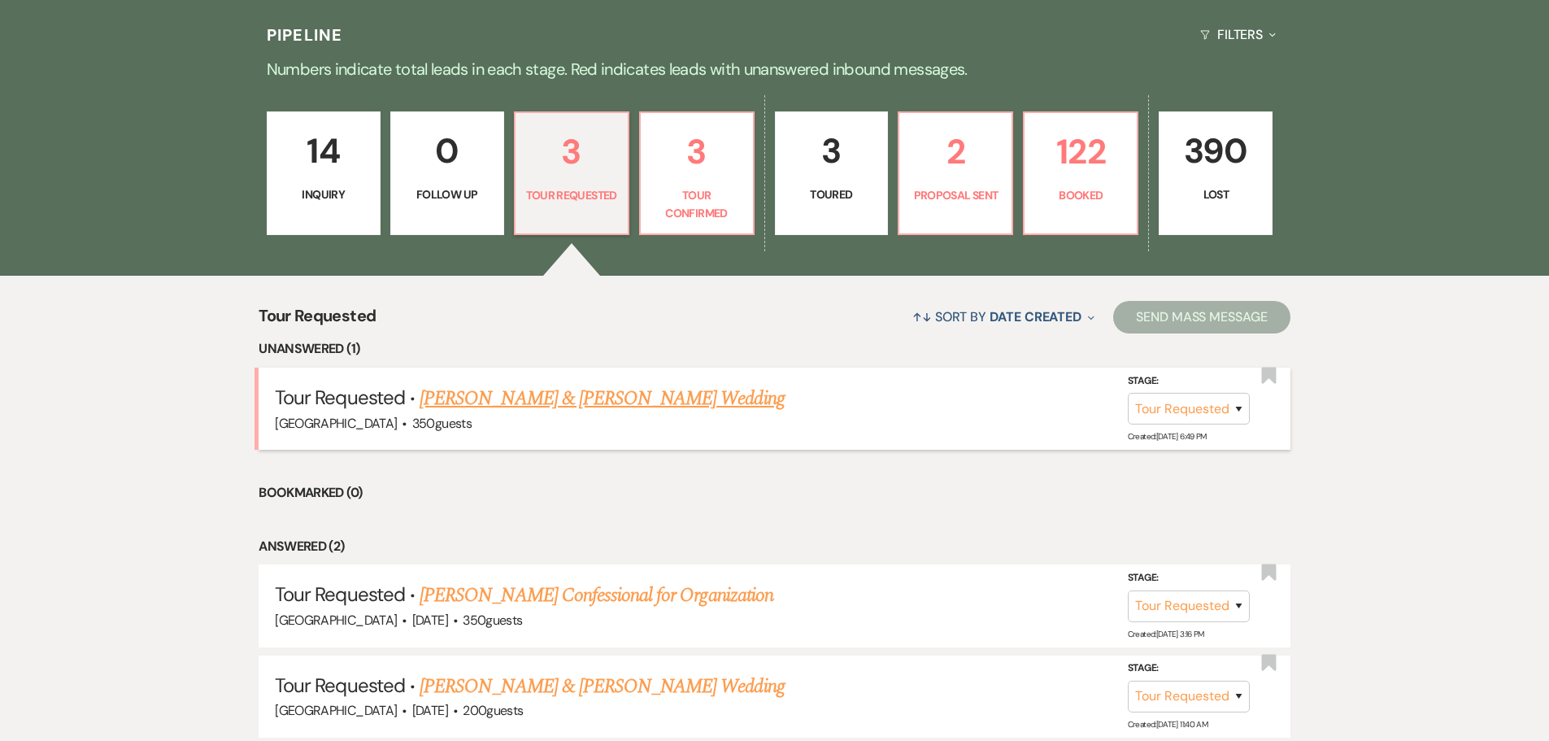
click at [495, 405] on link "[PERSON_NAME] & [PERSON_NAME] Wedding" at bounding box center [602, 398] width 364 height 29
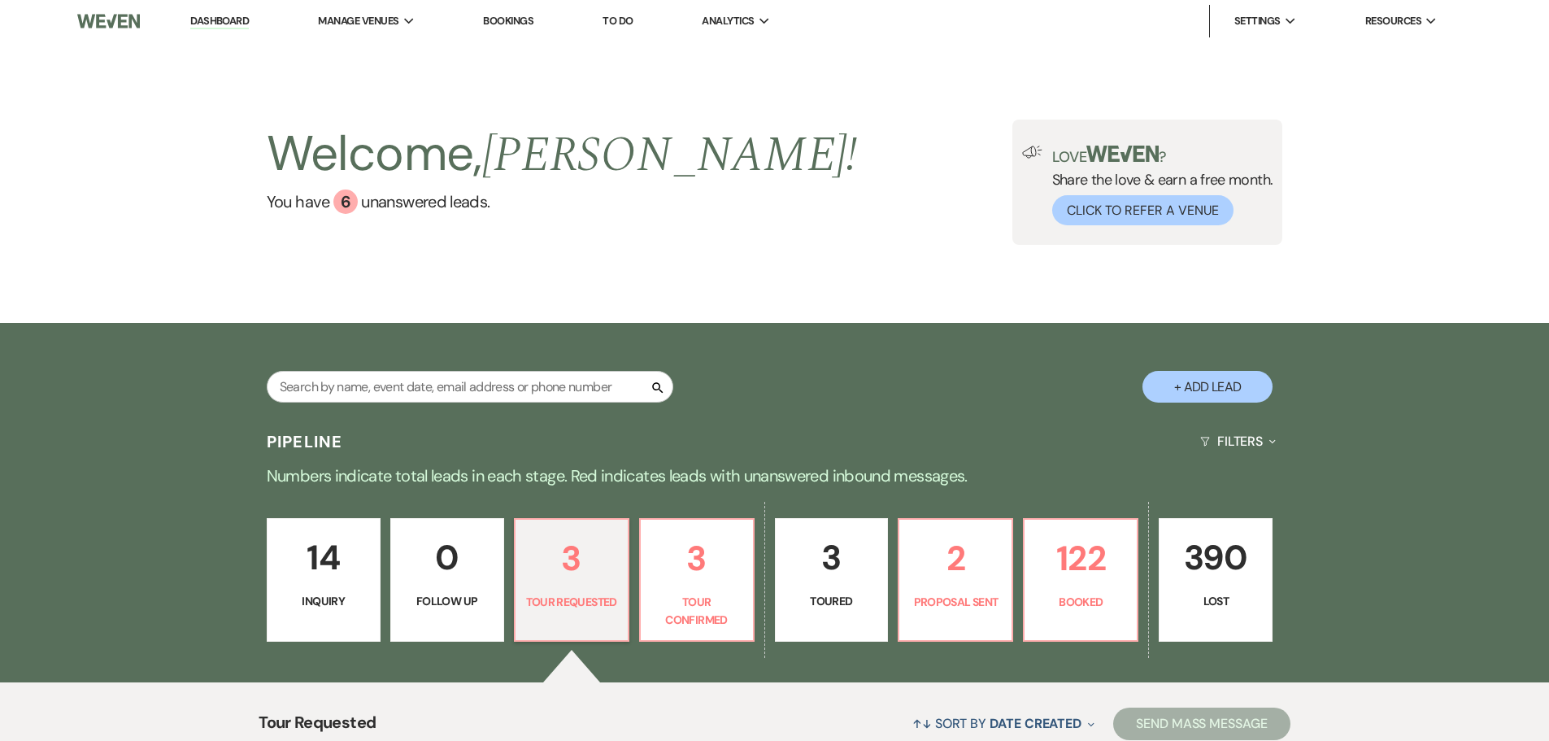
select select "2"
select select "5"
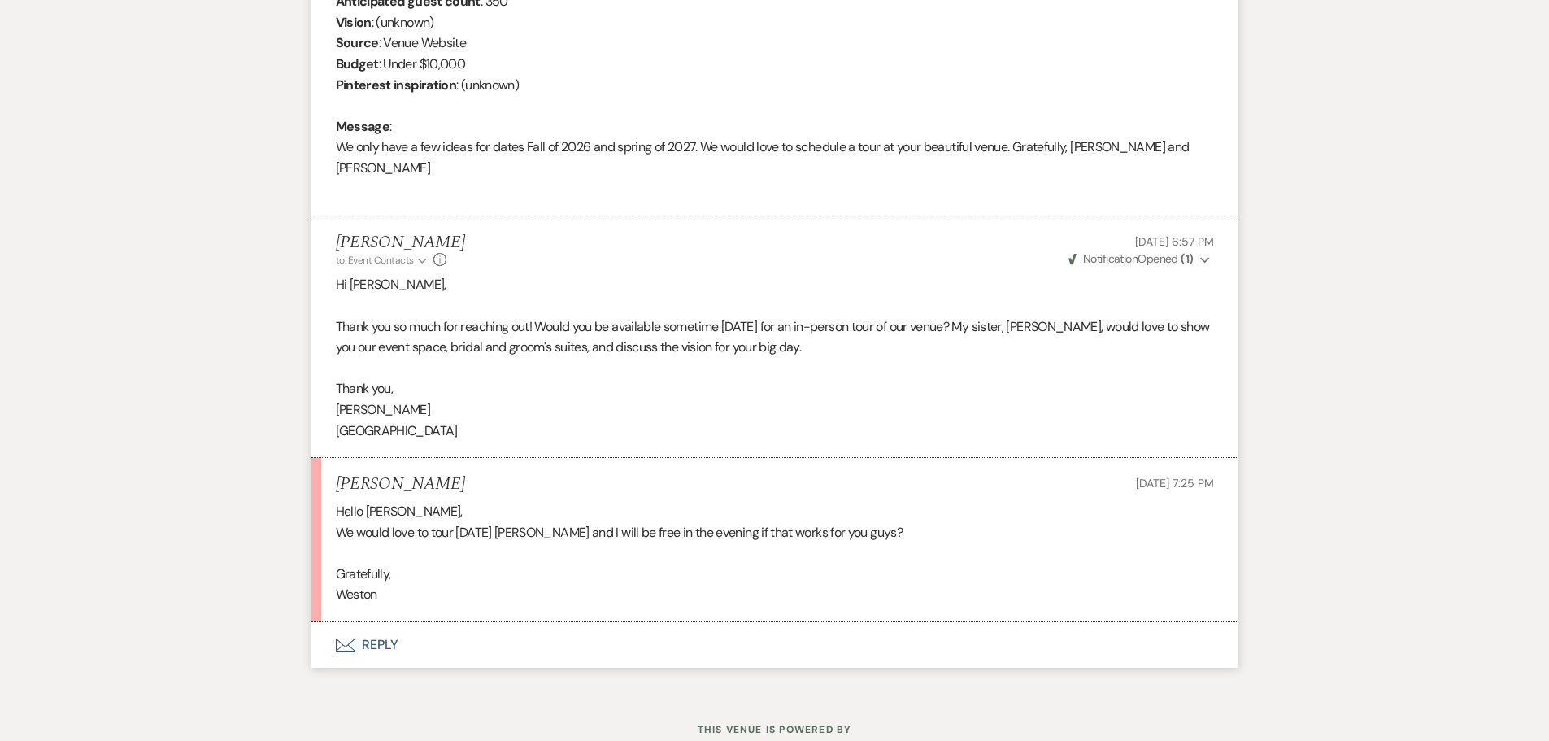
scroll to position [784, 0]
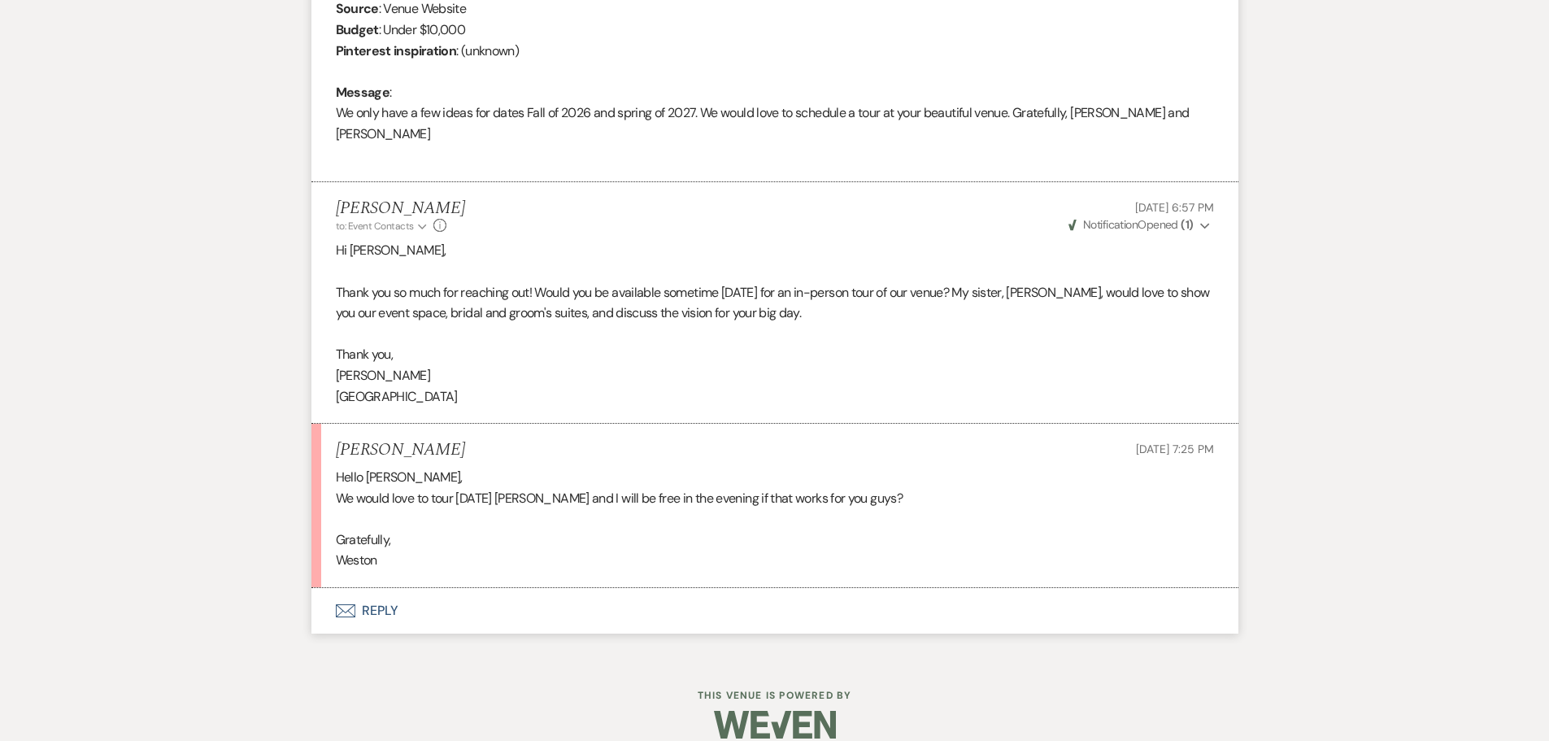
click at [372, 590] on button "Envelope Reply" at bounding box center [774, 611] width 927 height 46
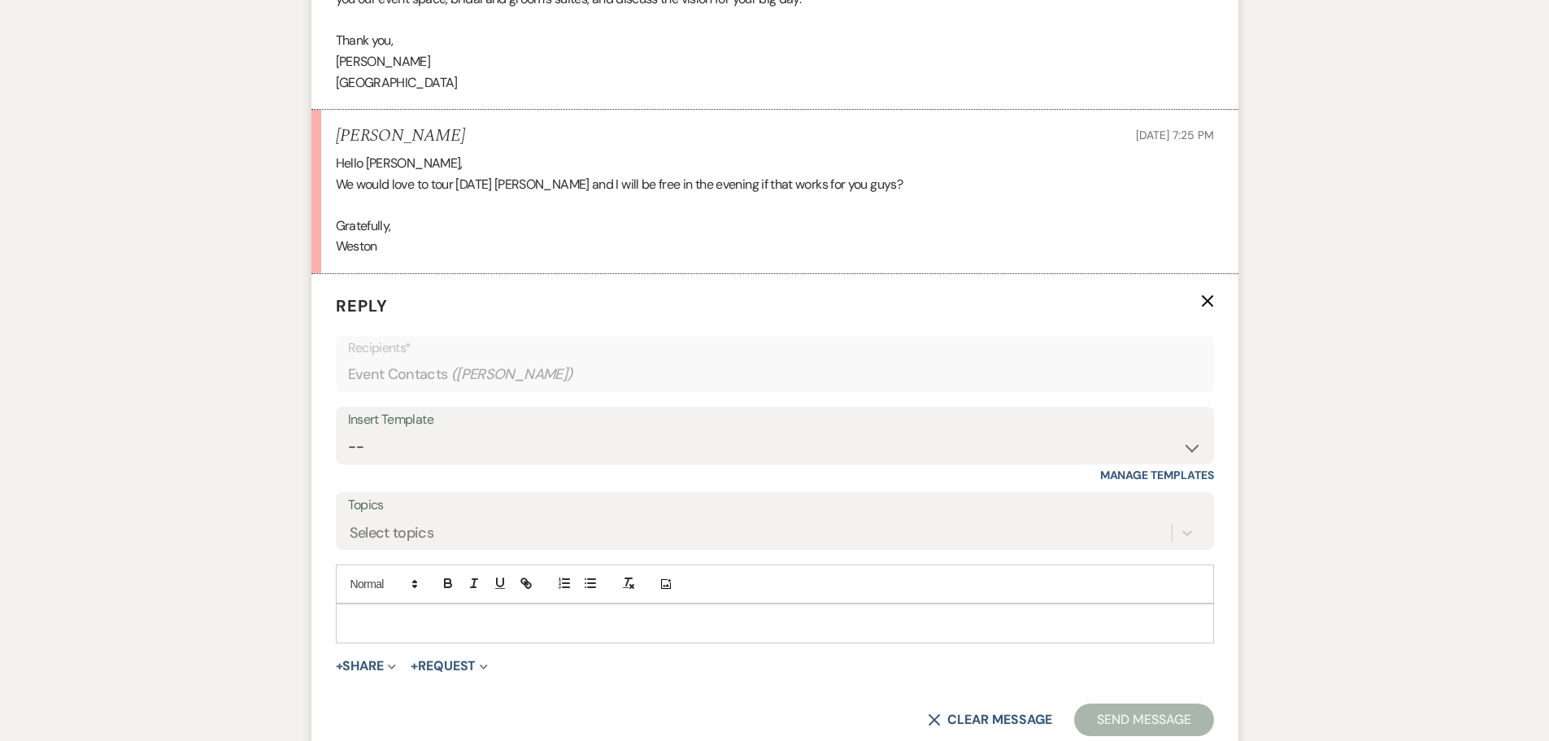
scroll to position [1059, 0]
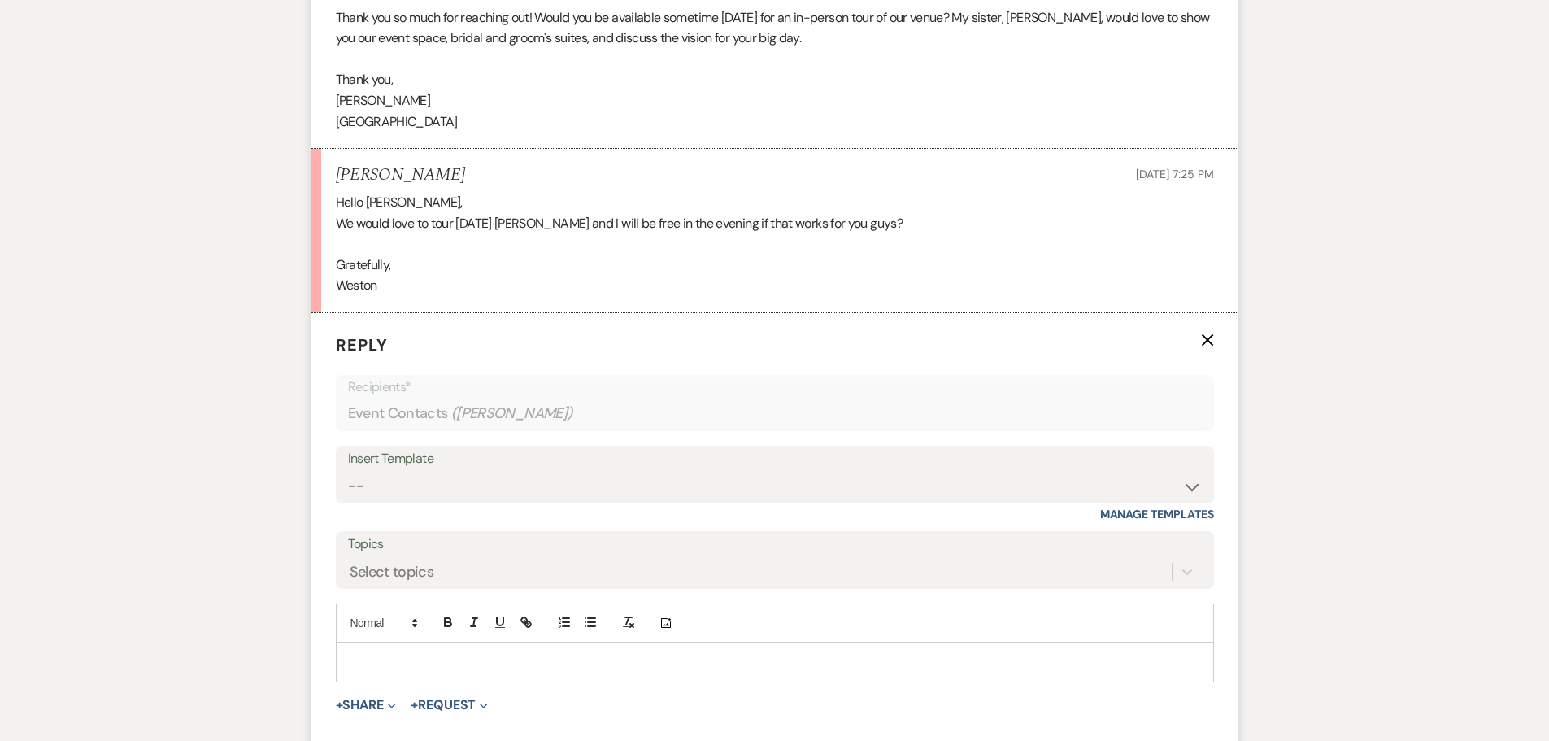
click at [392, 653] on p at bounding box center [775, 662] width 852 height 18
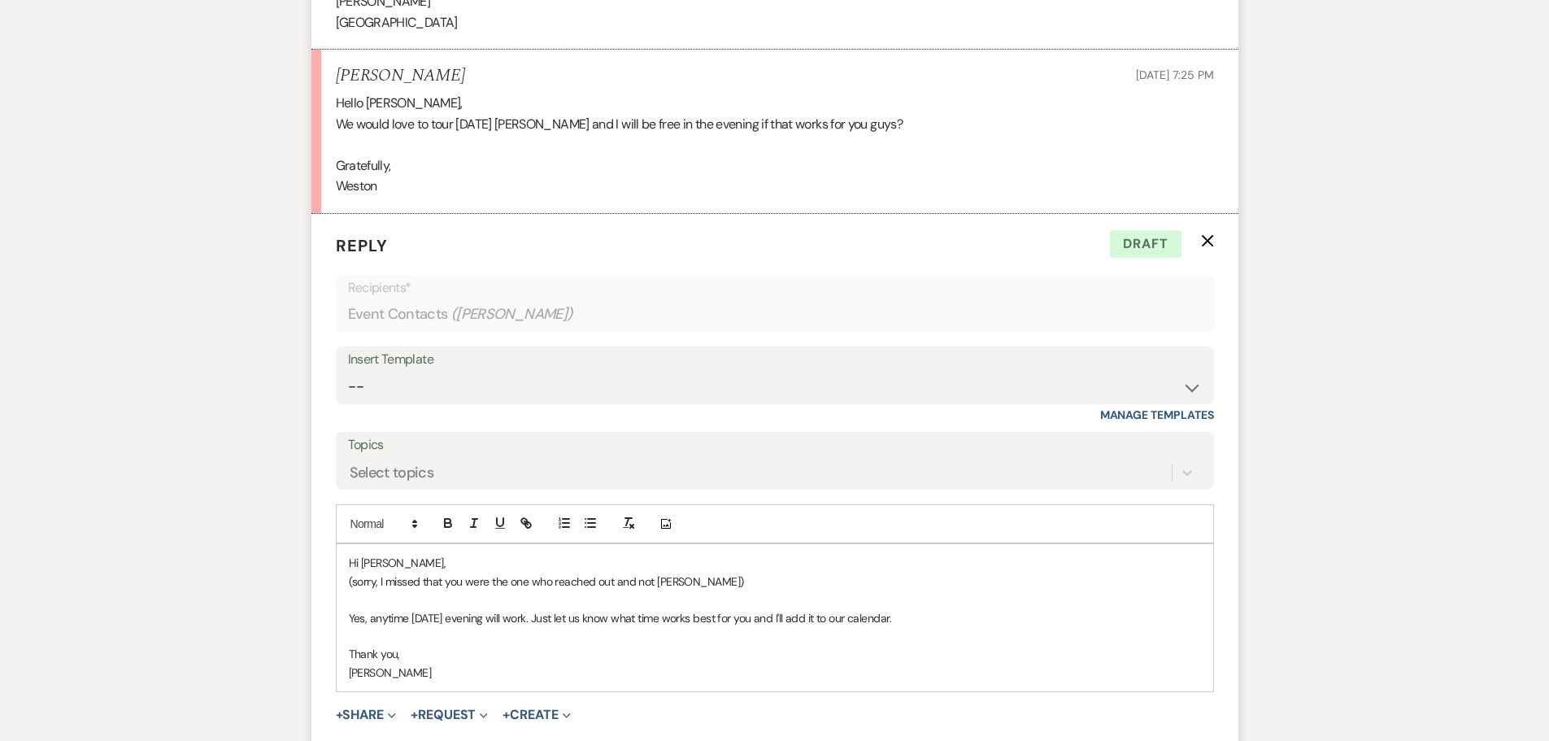
scroll to position [1239, 0]
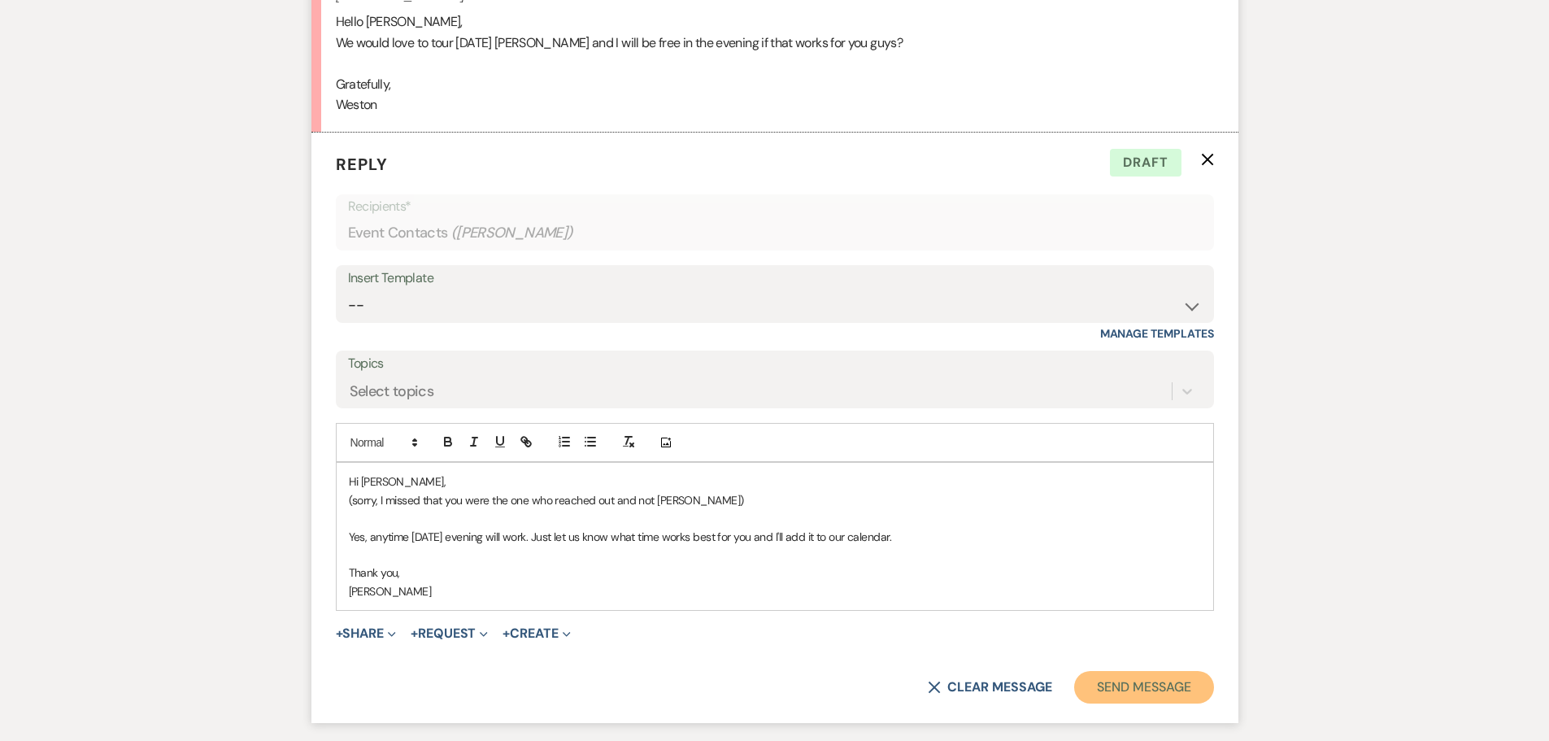
click at [1135, 671] on button "Send Message" at bounding box center [1143, 687] width 139 height 33
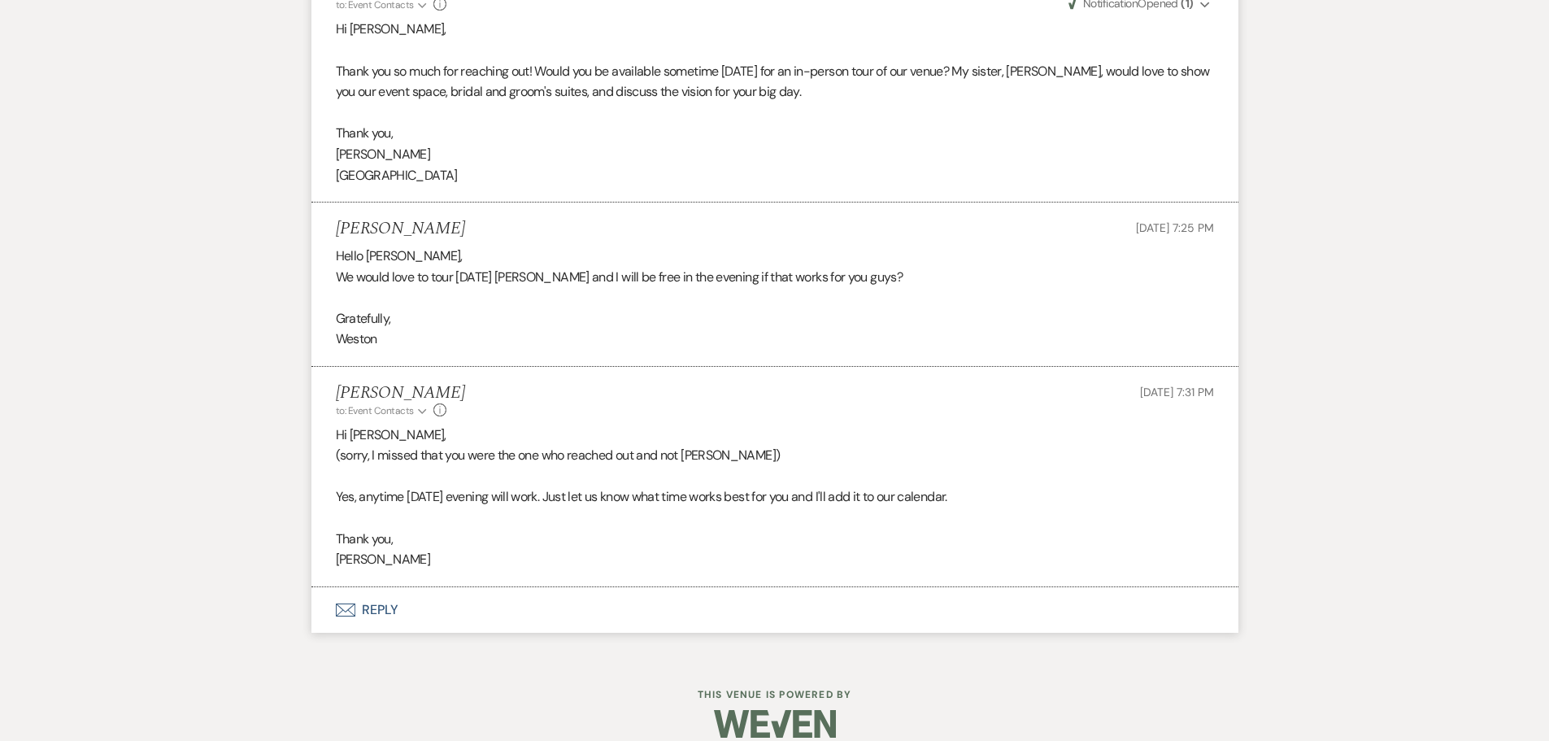
scroll to position [1169, 0]
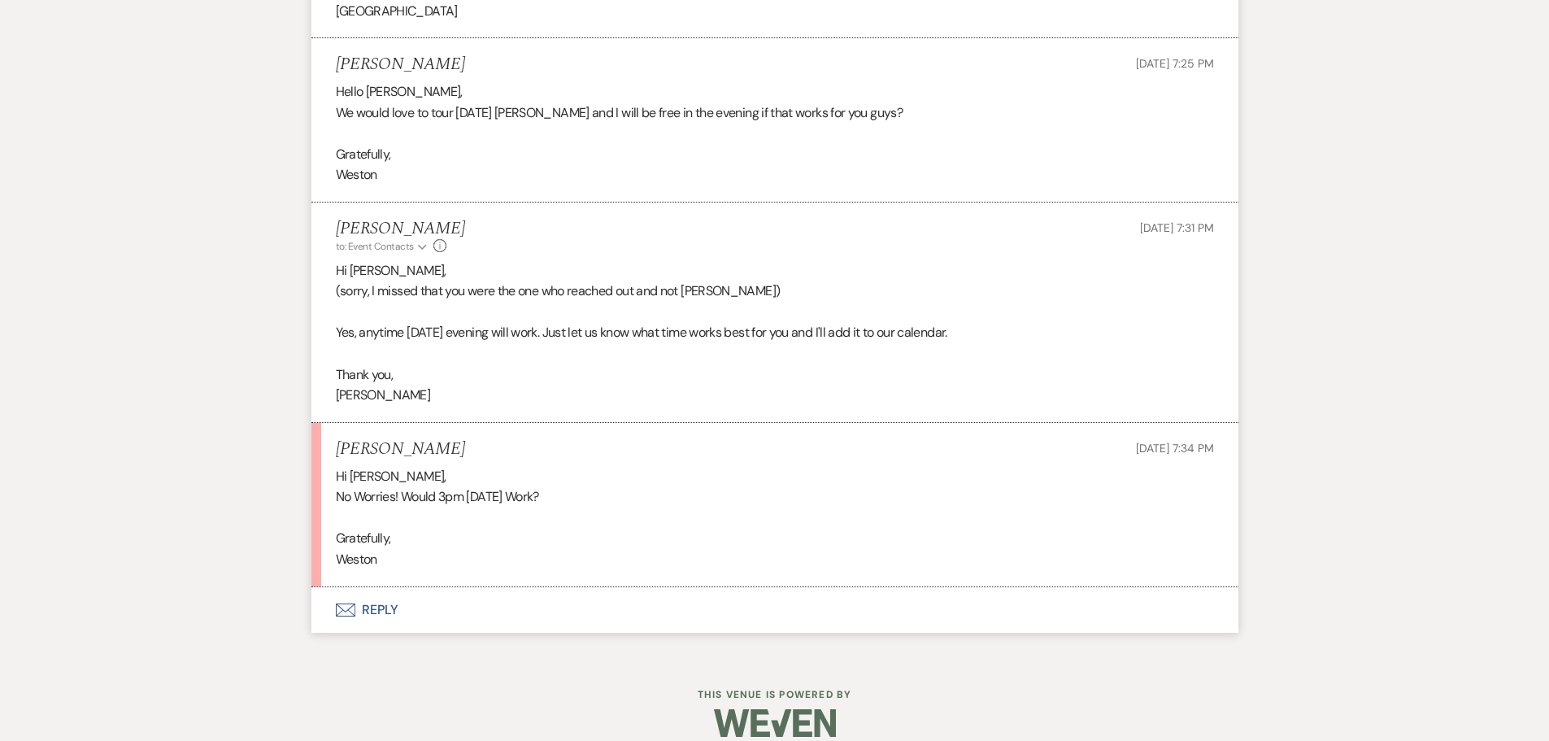
click at [394, 591] on button "Envelope Reply" at bounding box center [774, 610] width 927 height 46
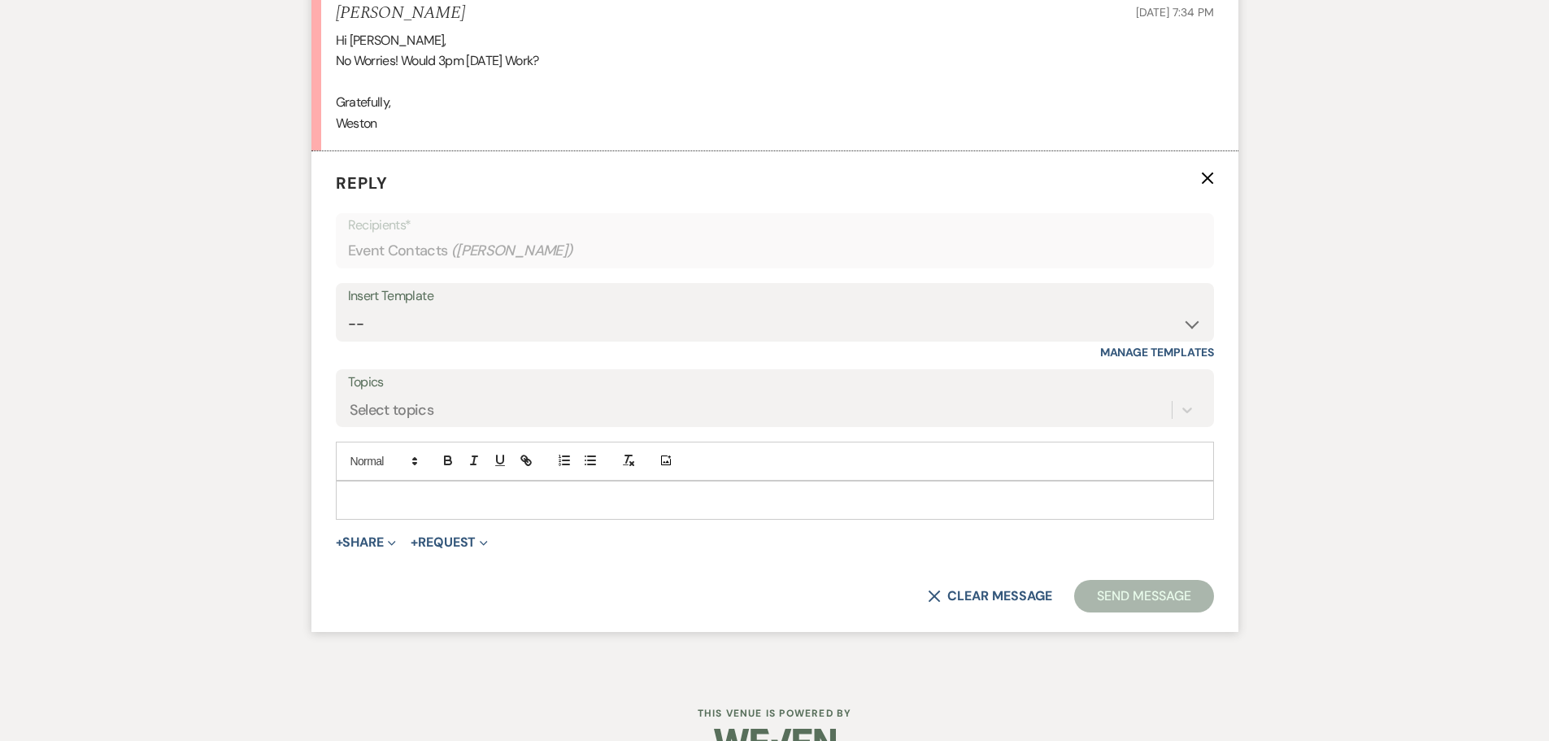
scroll to position [1606, 0]
click at [555, 489] on div "Add Photo" at bounding box center [775, 480] width 878 height 78
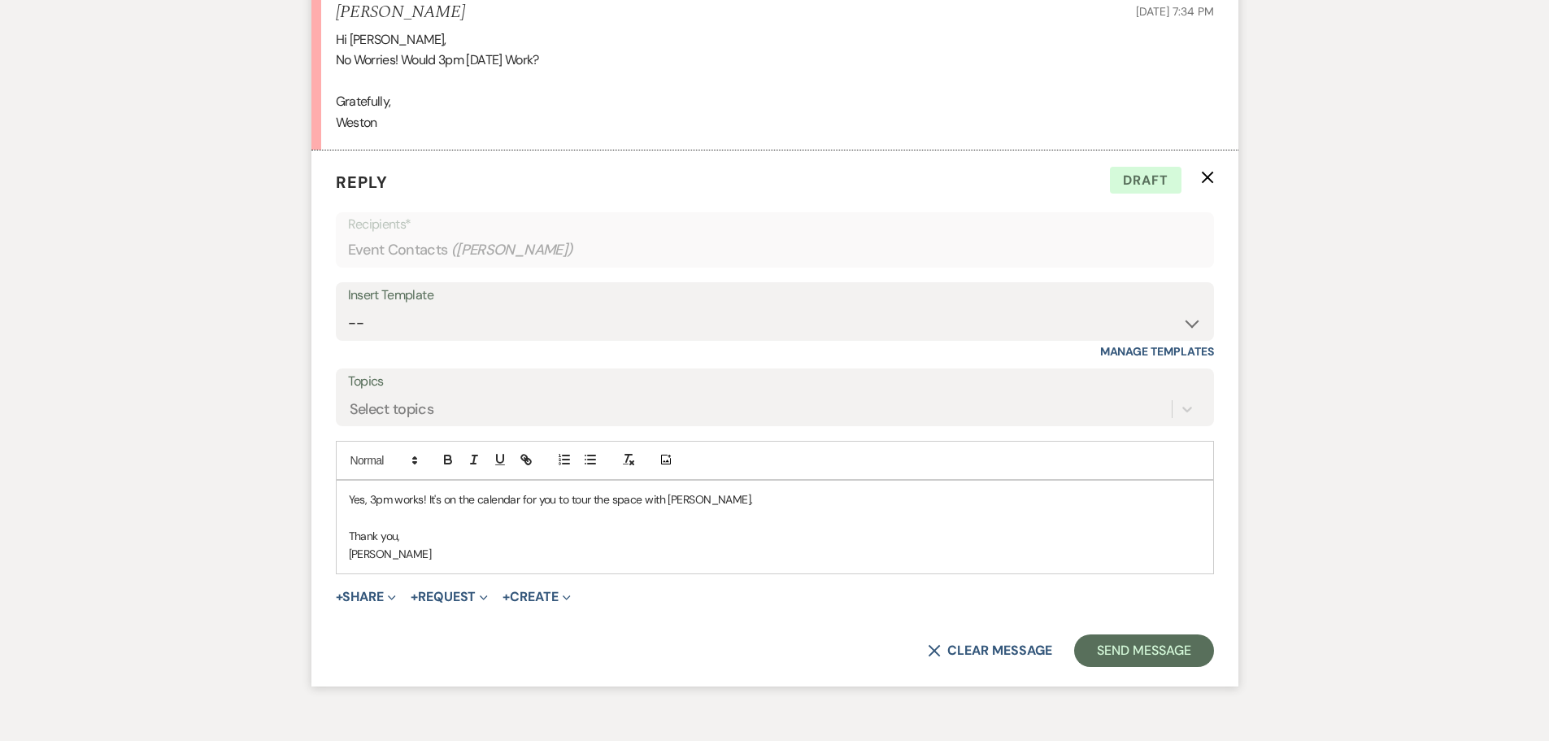
click at [722, 490] on p "Yes, 3pm works! It's on the calendar for you to tour the space with [PERSON_NAM…" at bounding box center [775, 499] width 852 height 18
click at [786, 490] on p "Yes, 3pm works! It's on the calendar for you to tour the space with Ember [DATE…" at bounding box center [775, 499] width 852 height 18
click at [1117, 634] on button "Send Message" at bounding box center [1143, 650] width 139 height 33
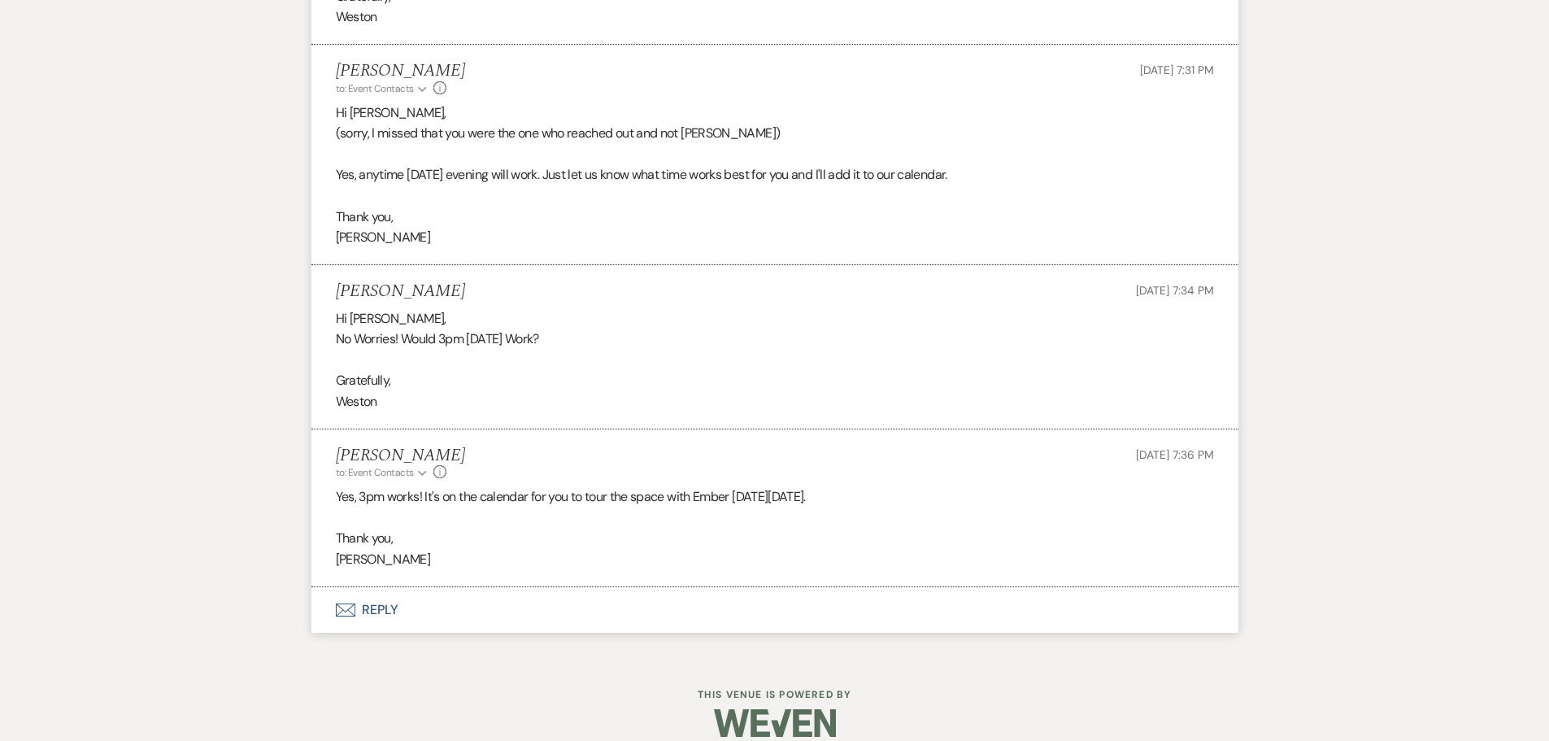
scroll to position [0, 0]
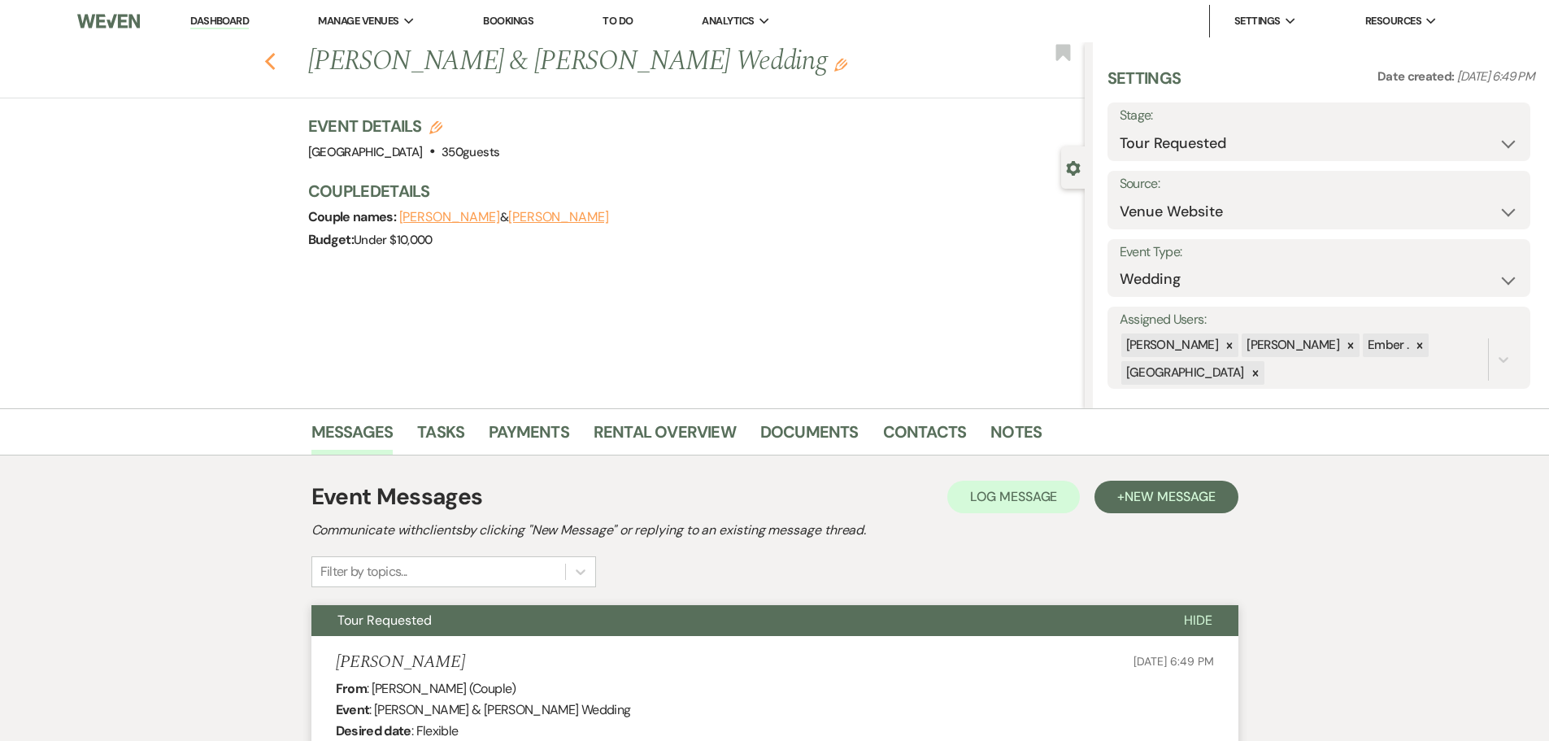
click at [276, 63] on icon "Previous" at bounding box center [270, 62] width 12 height 20
select select "2"
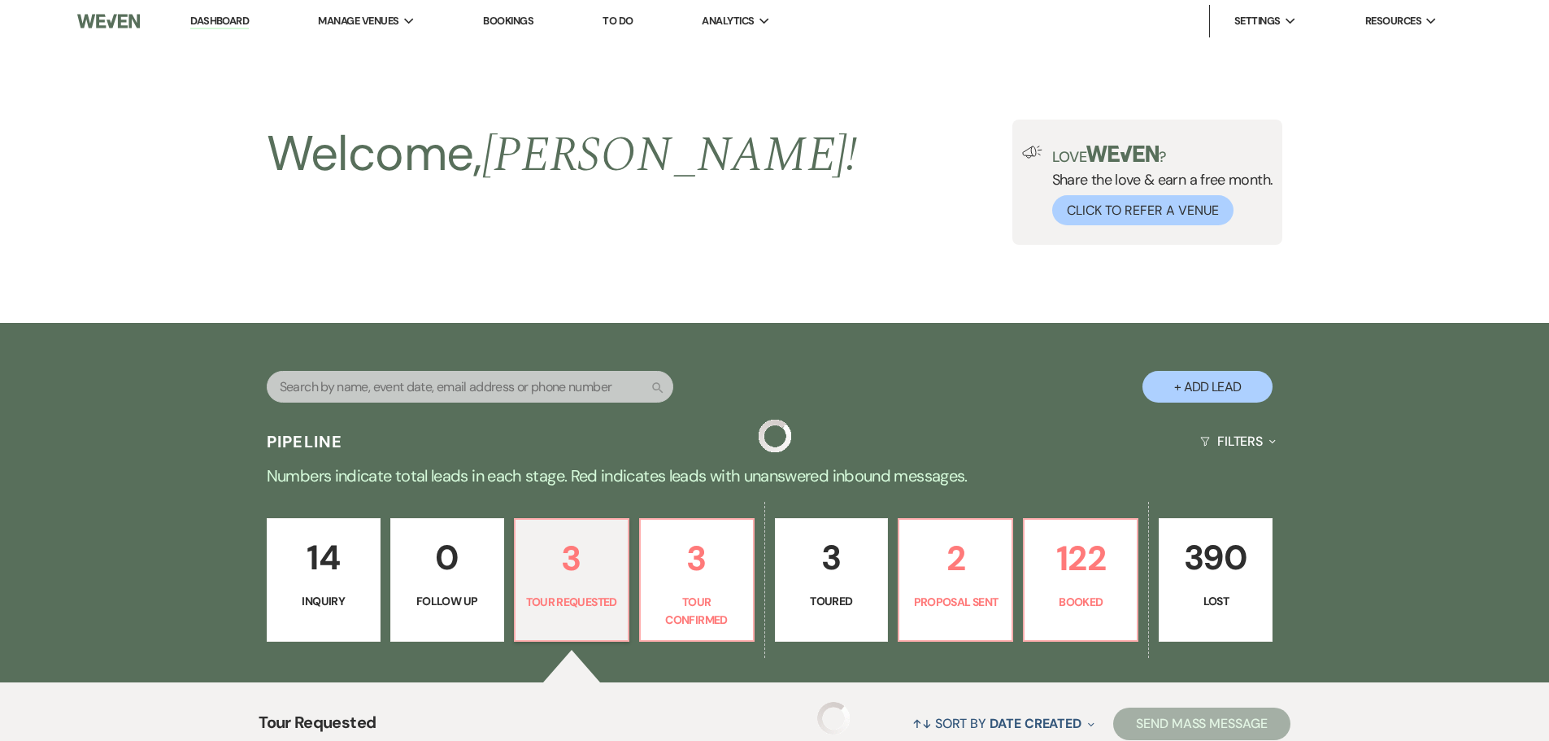
scroll to position [407, 0]
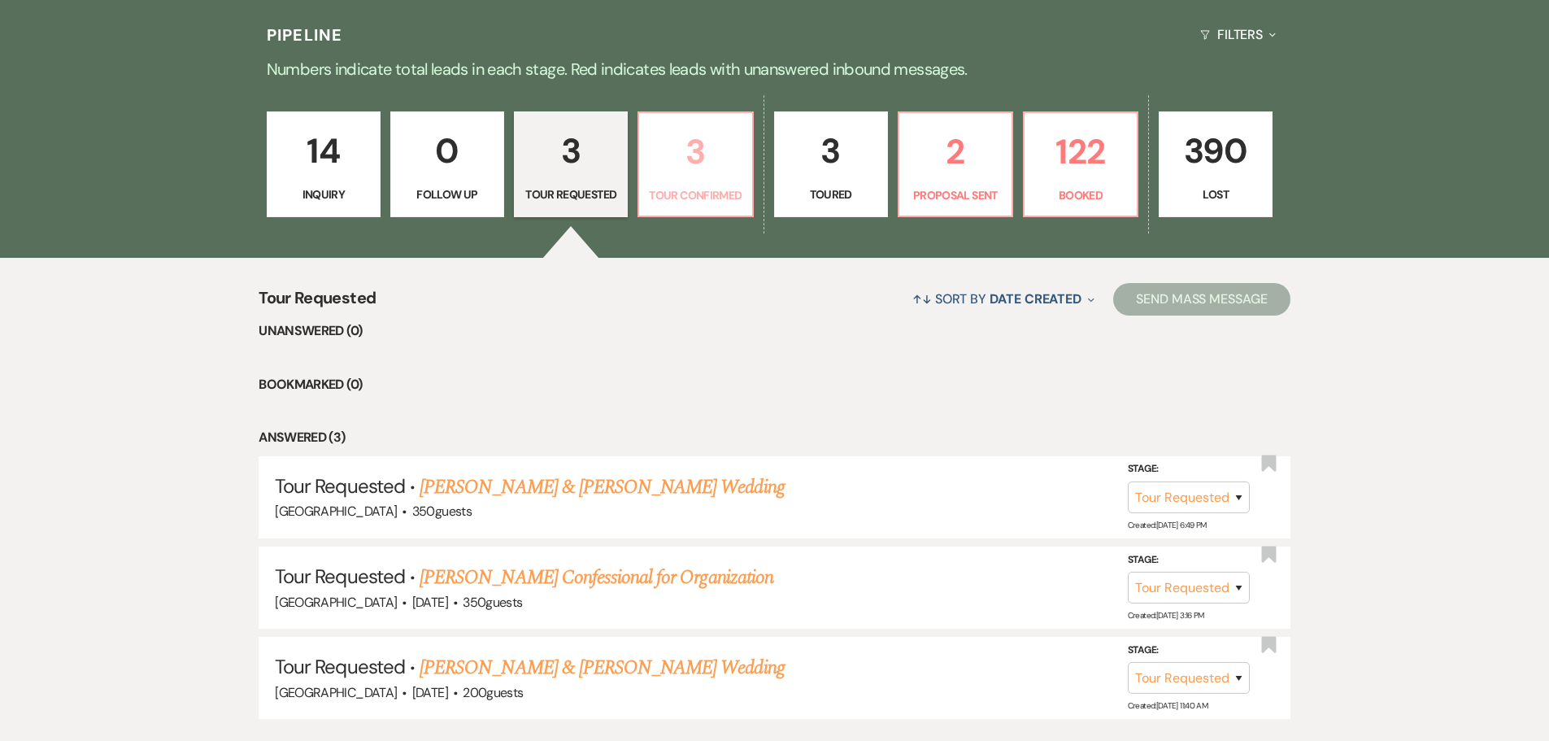
click at [694, 174] on p "3" at bounding box center [695, 151] width 93 height 54
select select "4"
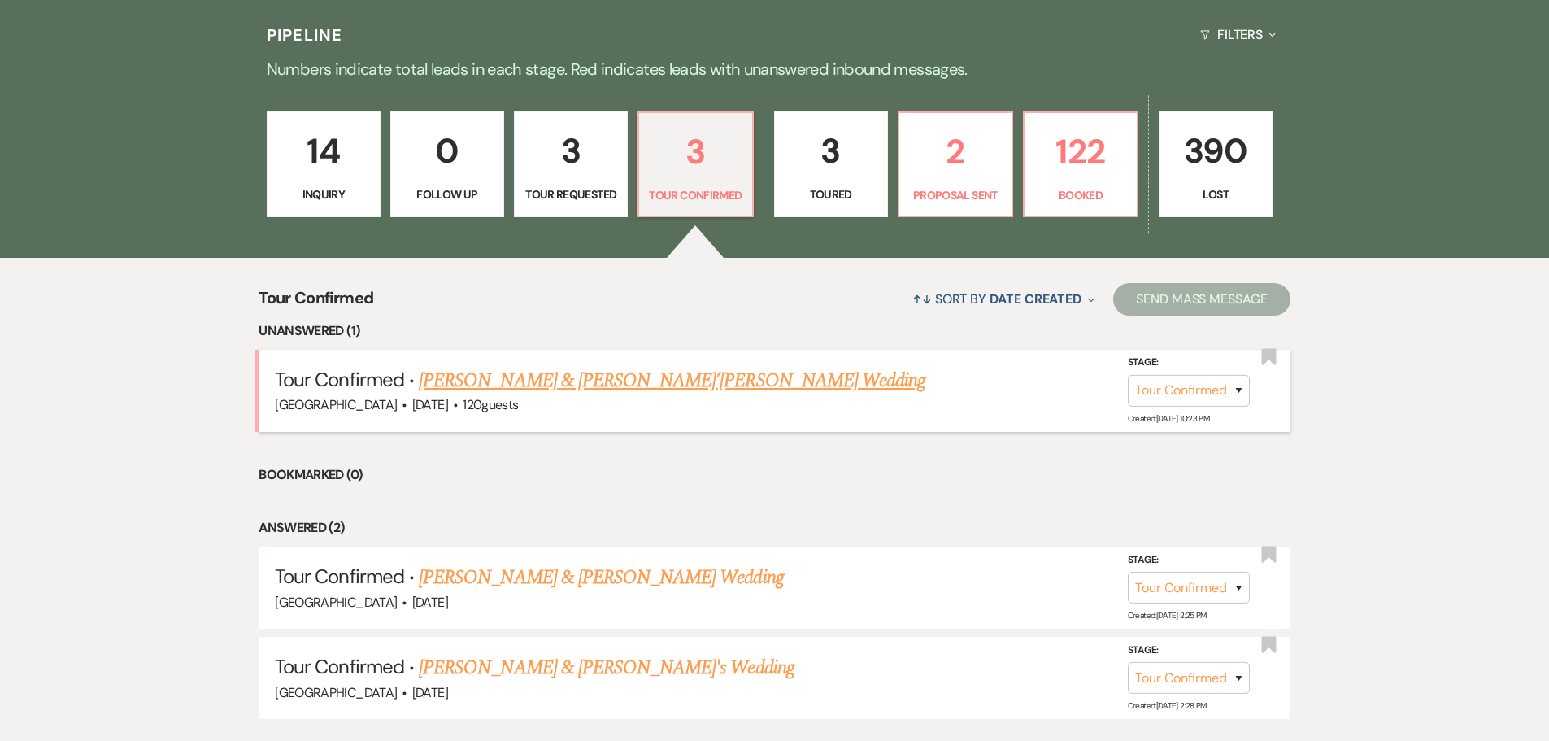
click at [580, 378] on link "[PERSON_NAME] & [PERSON_NAME]’[PERSON_NAME] Wedding" at bounding box center [672, 380] width 507 height 29
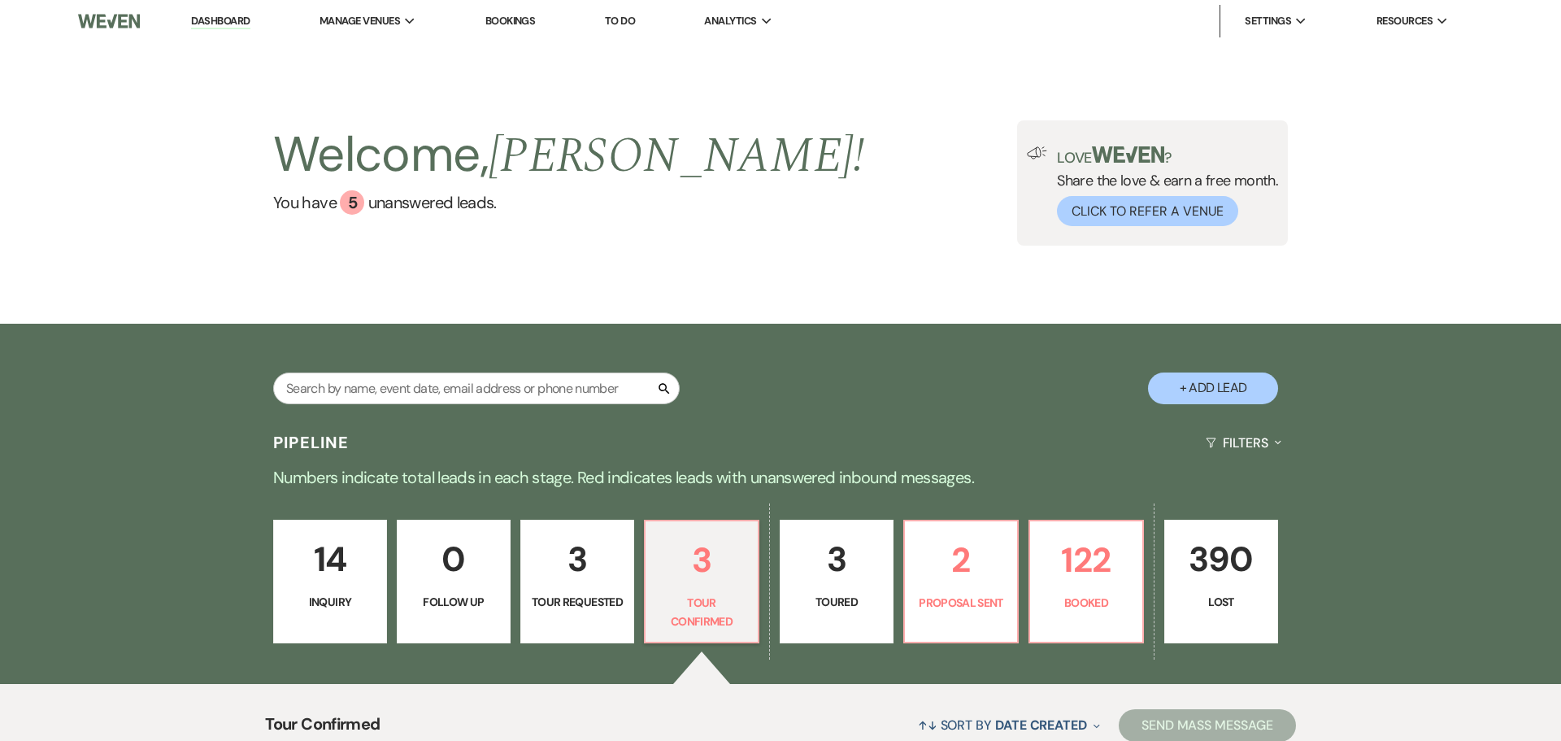
select select "4"
select select "5"
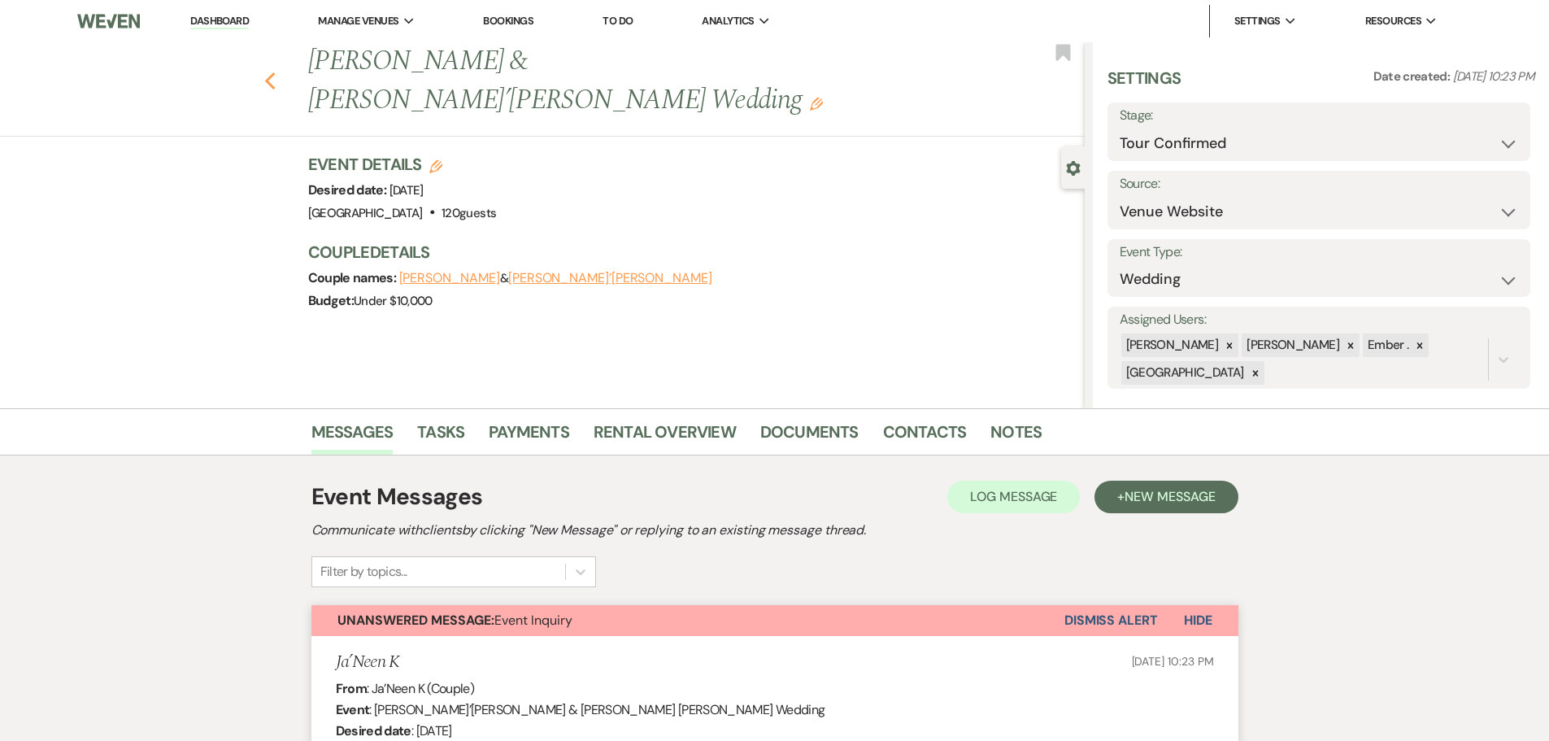
click at [274, 72] on use "button" at bounding box center [269, 81] width 11 height 18
select select "4"
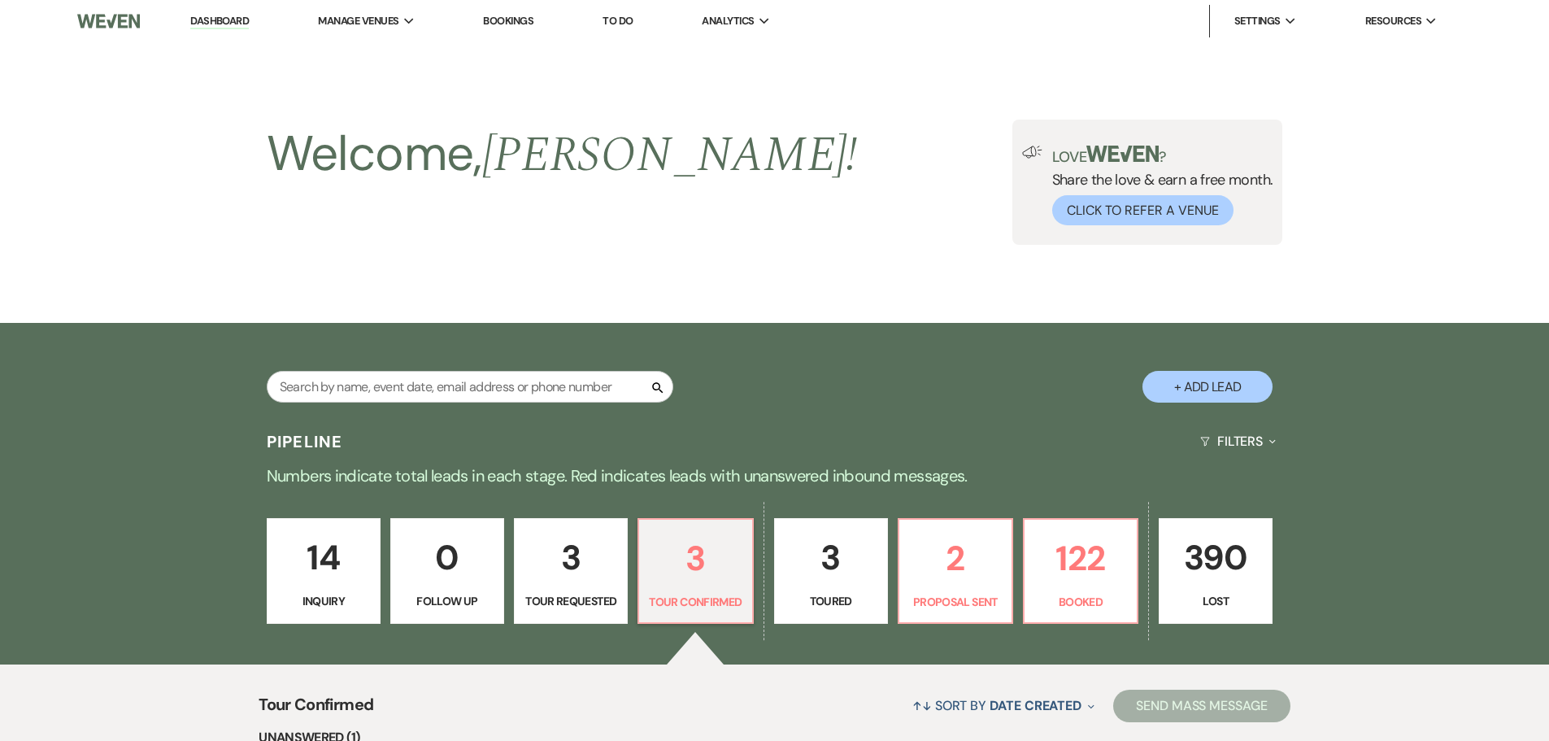
scroll to position [407, 0]
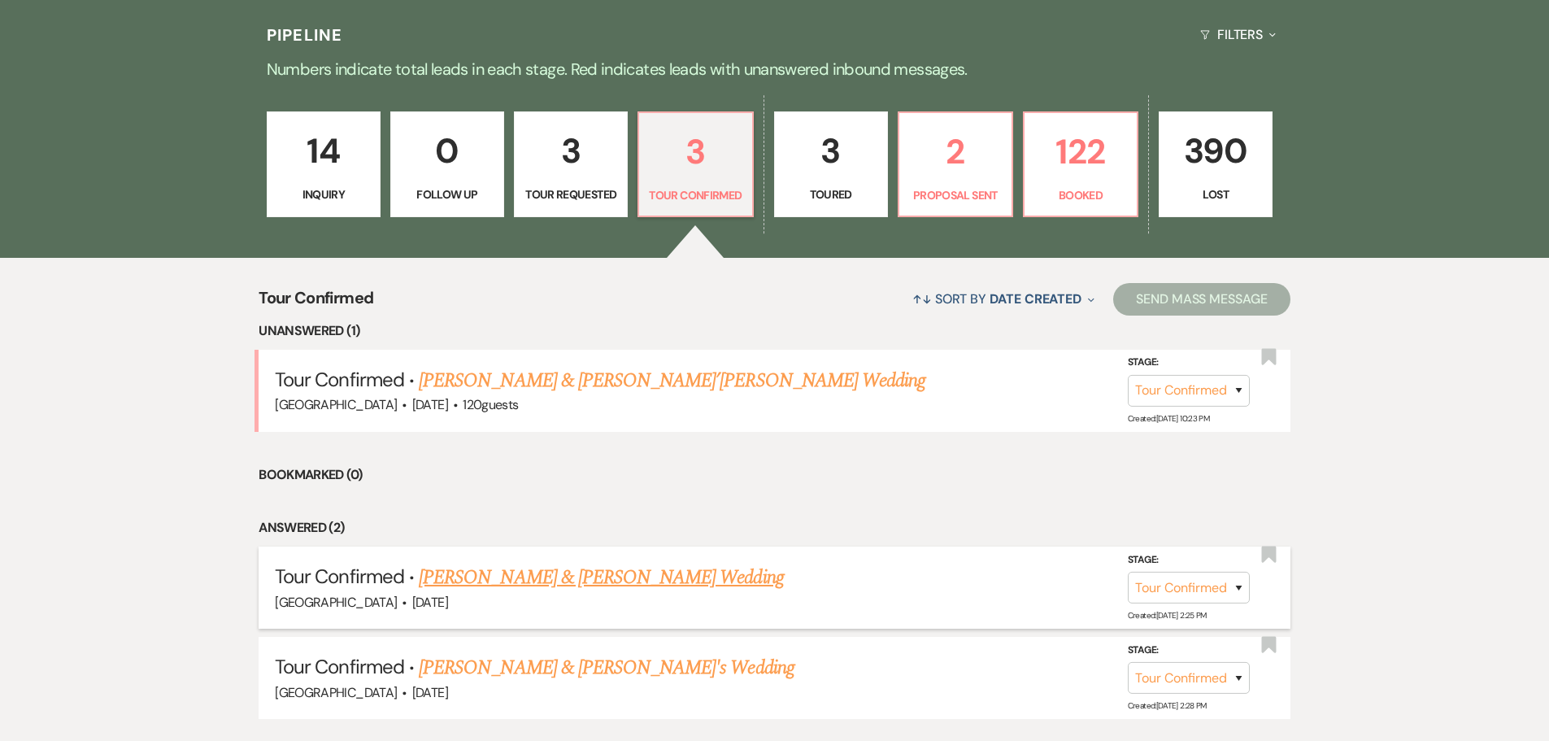
click at [596, 580] on link "[PERSON_NAME] & [PERSON_NAME] Wedding" at bounding box center [601, 577] width 364 height 29
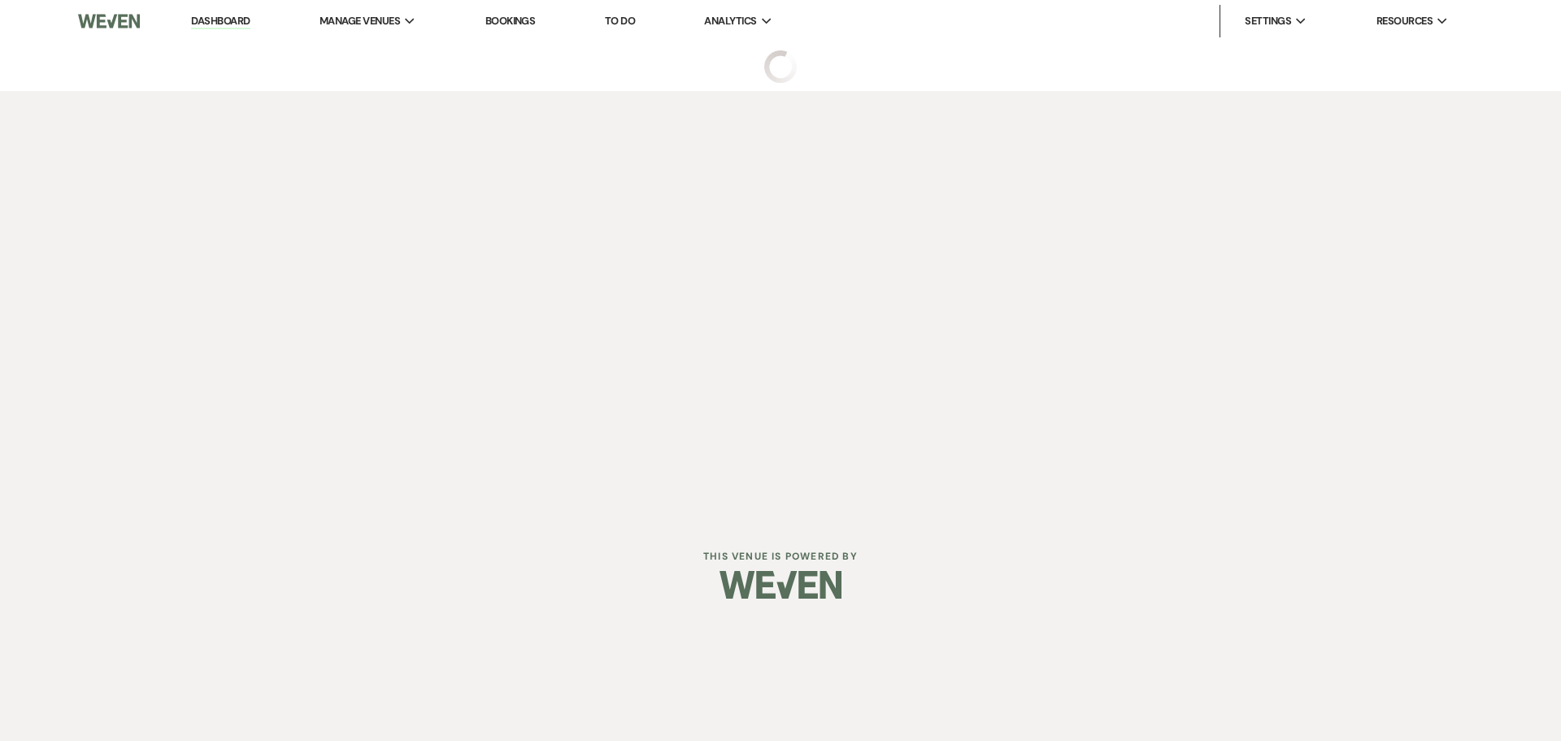
select select "4"
select select "5"
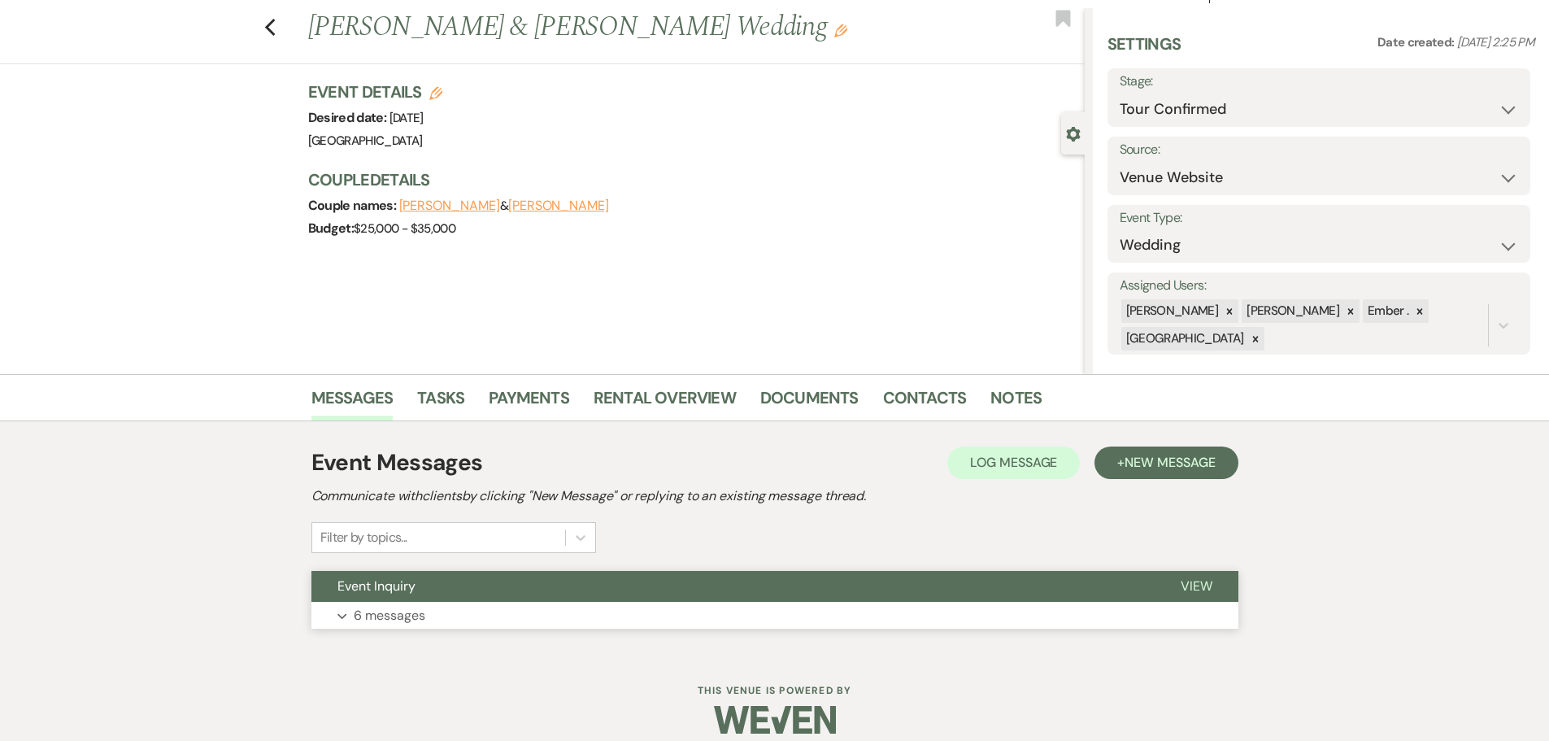
scroll to position [51, 0]
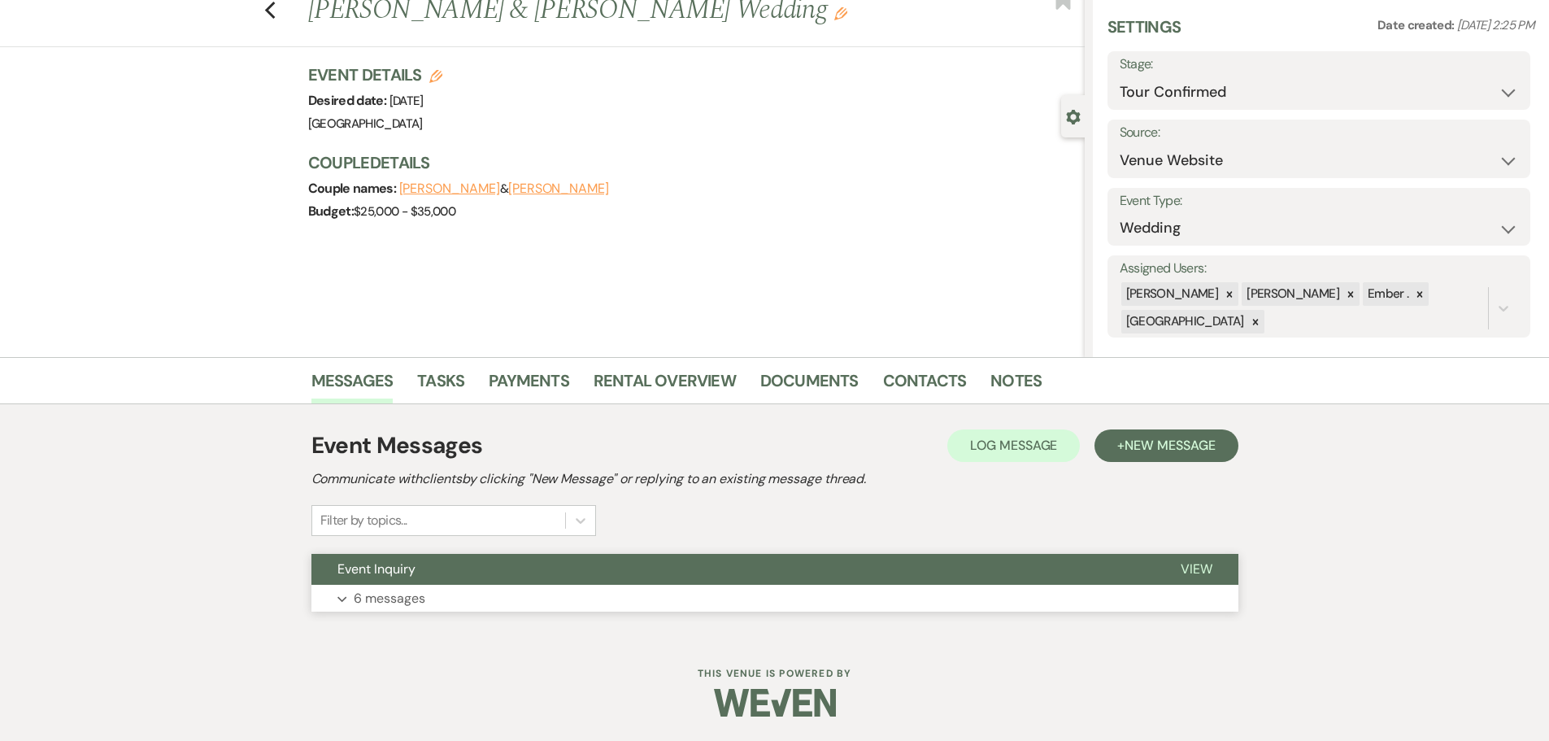
click at [437, 594] on button "Expand 6 messages" at bounding box center [774, 599] width 927 height 28
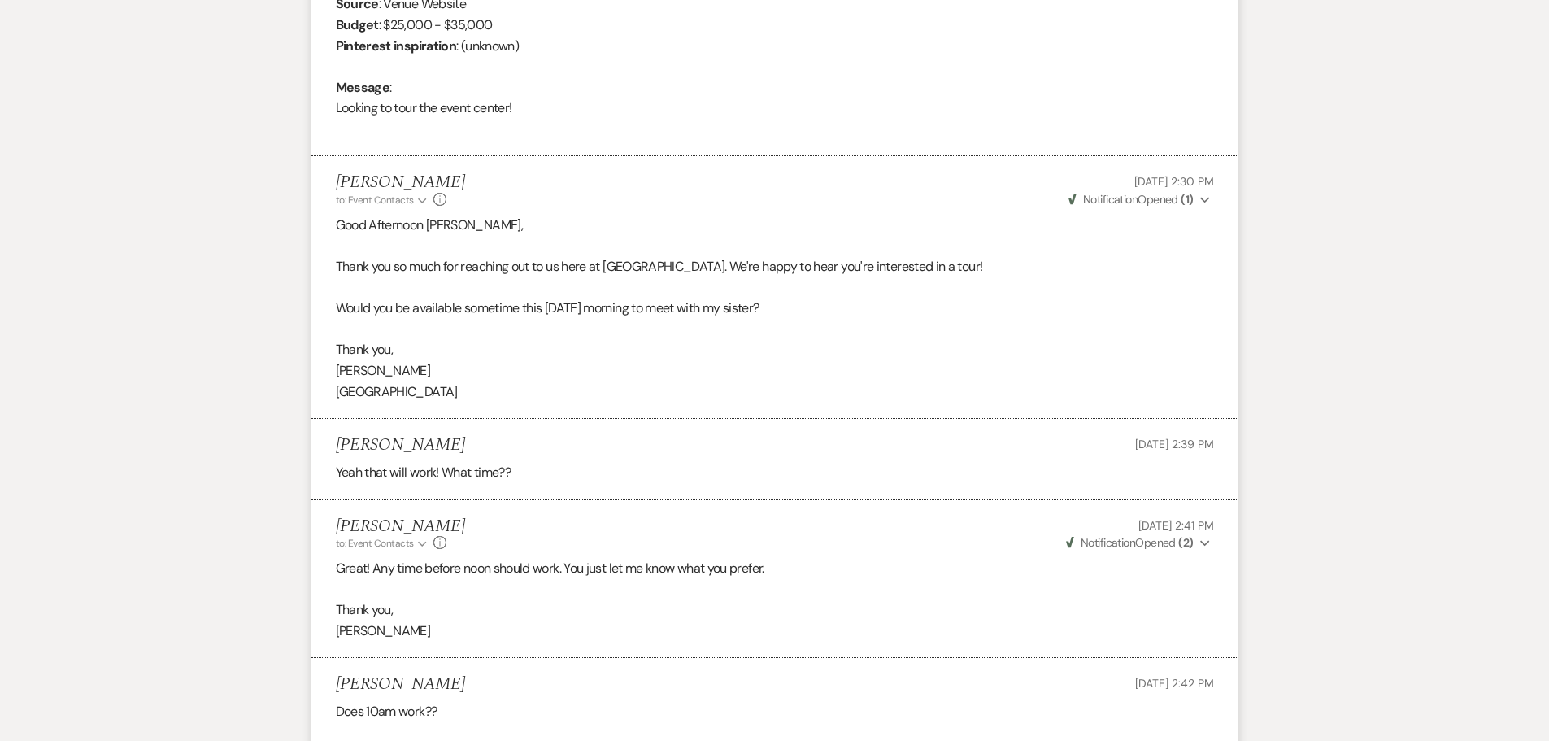
scroll to position [1120, 0]
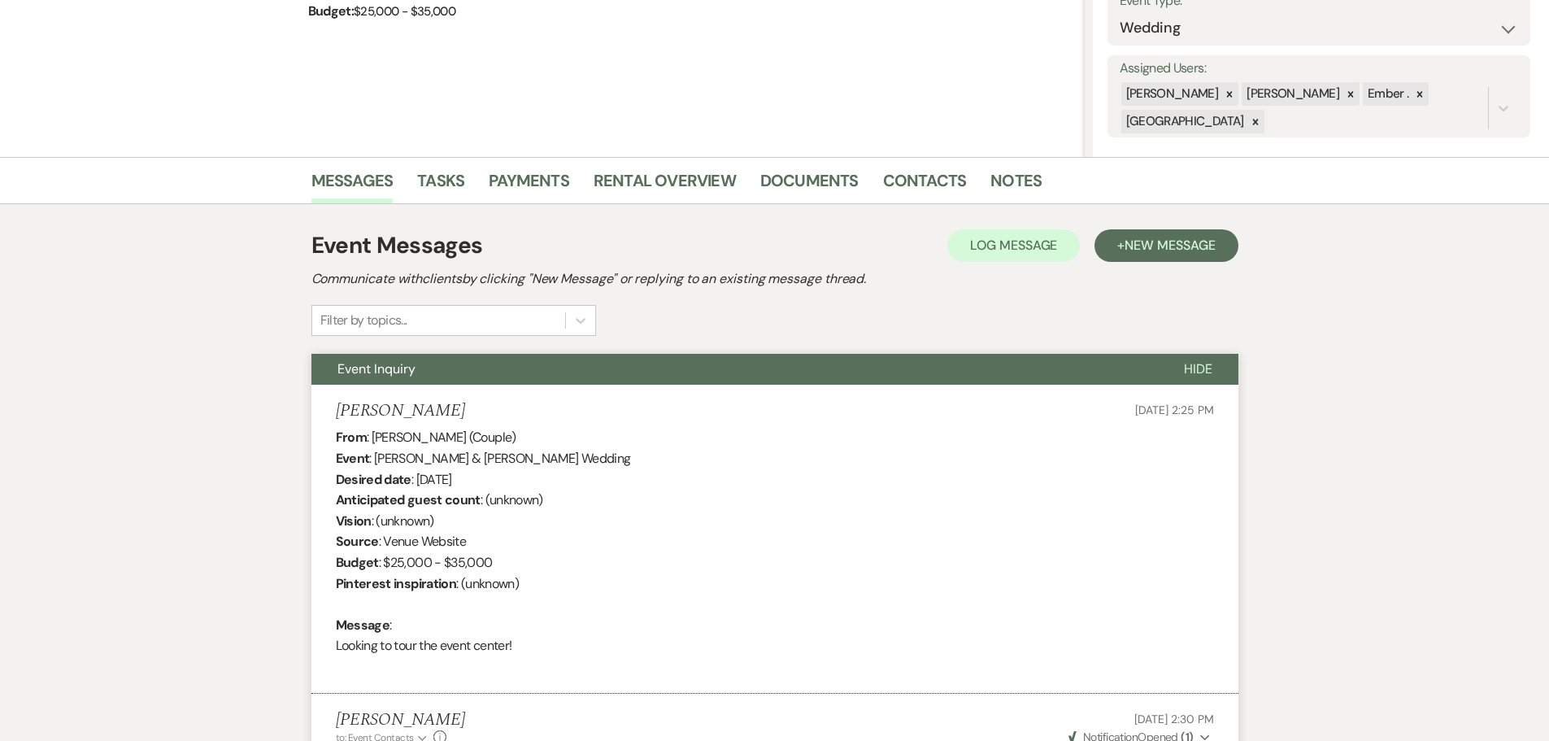
scroll to position [0, 0]
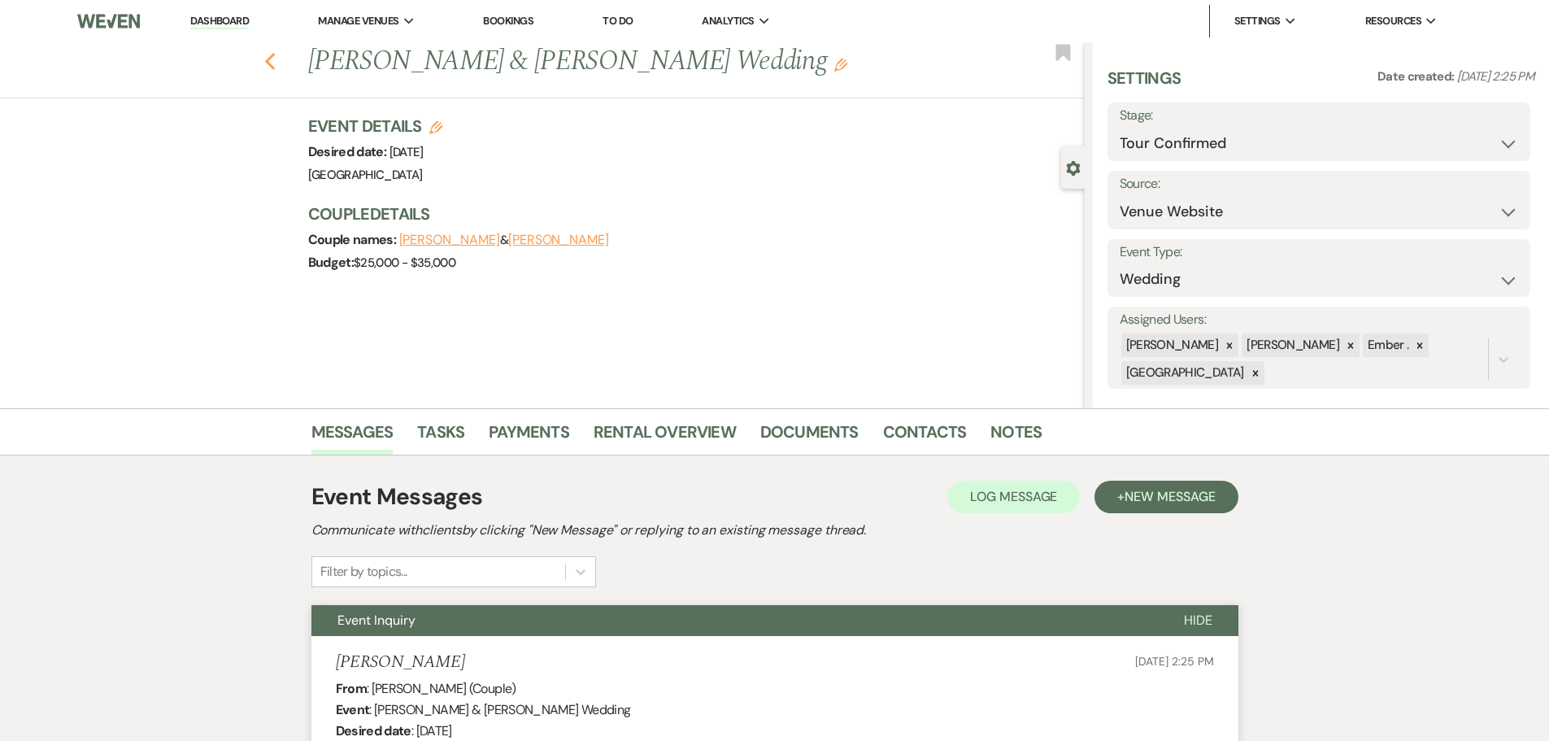
click at [270, 57] on icon "Previous" at bounding box center [270, 62] width 12 height 20
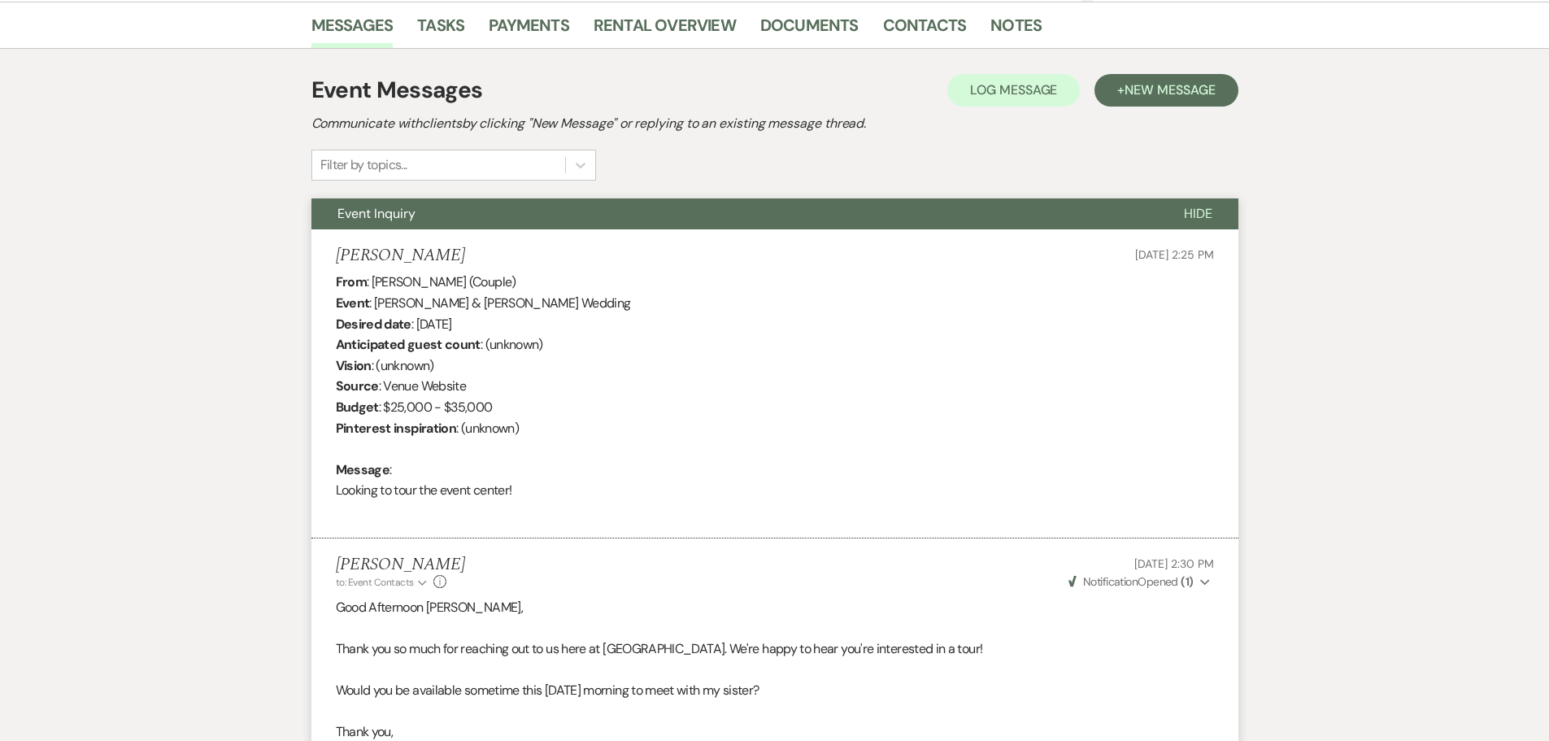
select select "4"
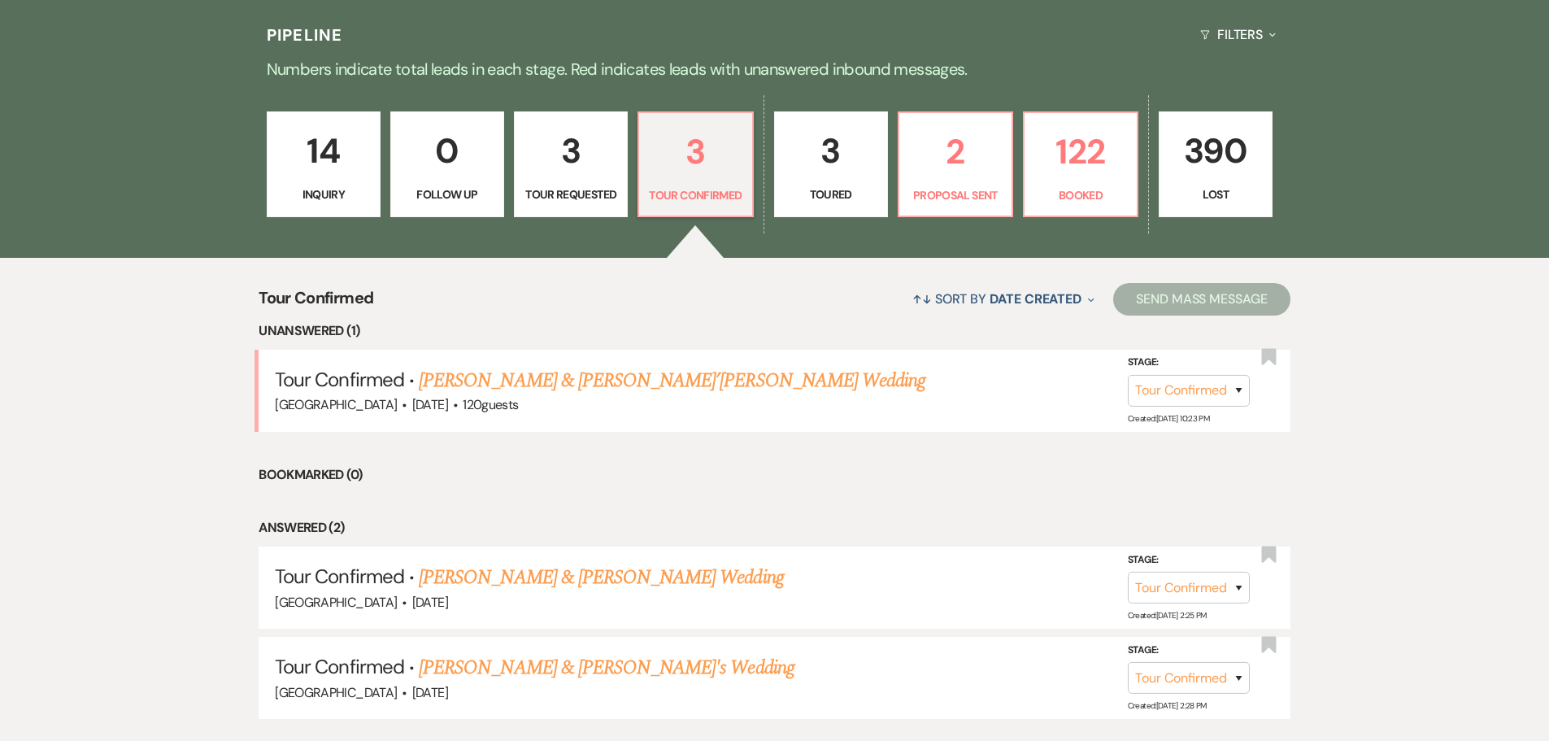
click at [568, 669] on link "[PERSON_NAME] & [PERSON_NAME]'s Wedding" at bounding box center [607, 667] width 376 height 29
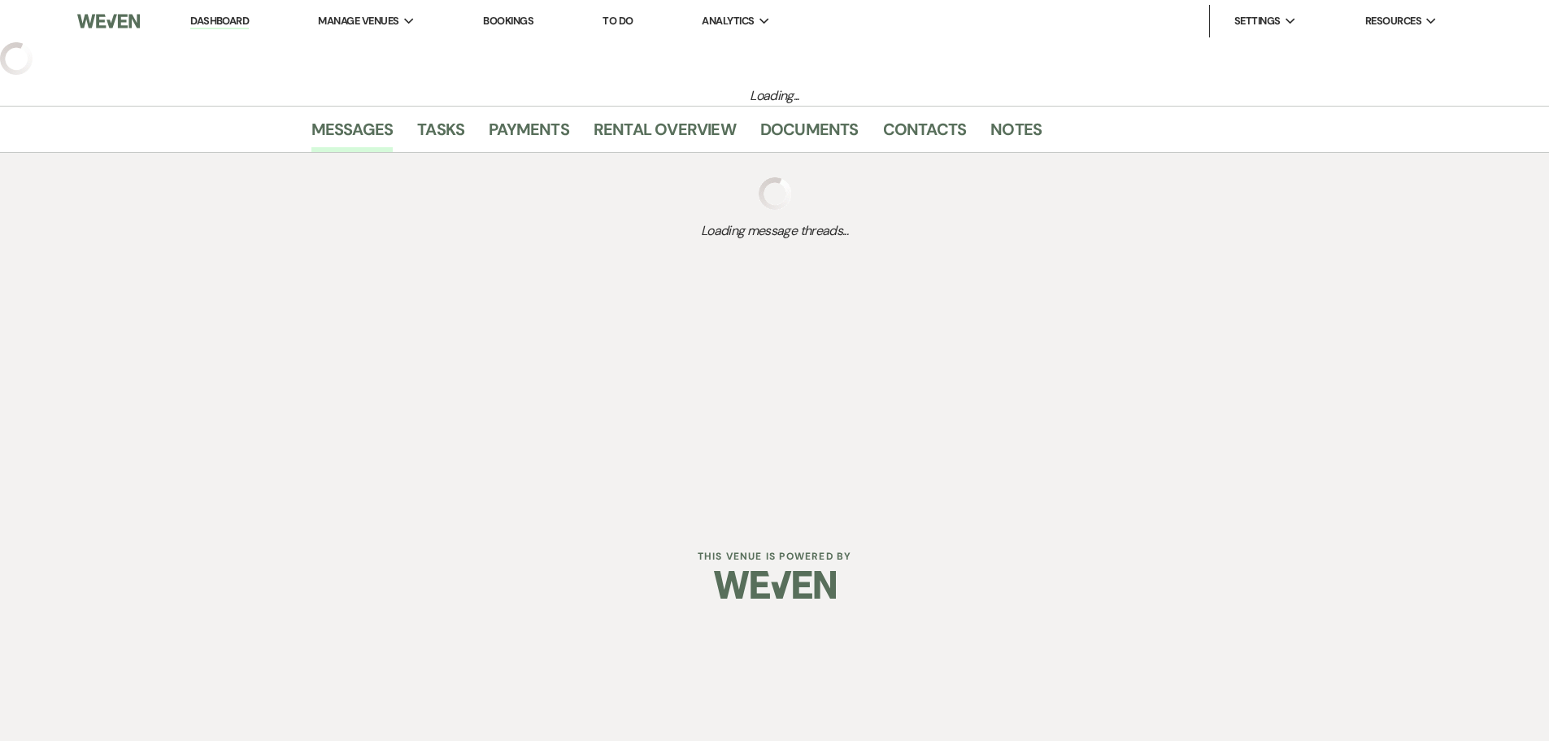
select select "4"
select select "5"
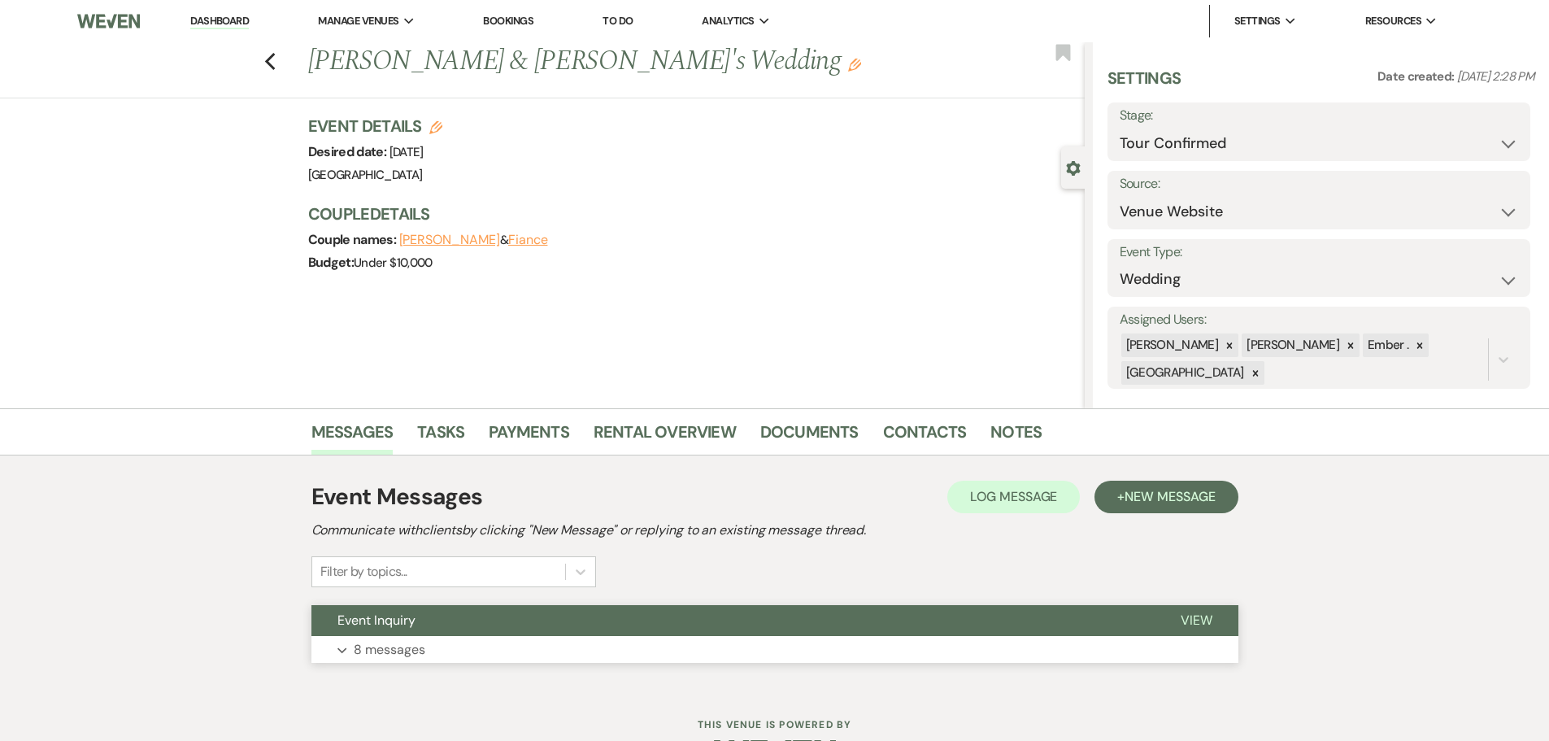
click at [533, 640] on button "Expand 8 messages" at bounding box center [774, 650] width 927 height 28
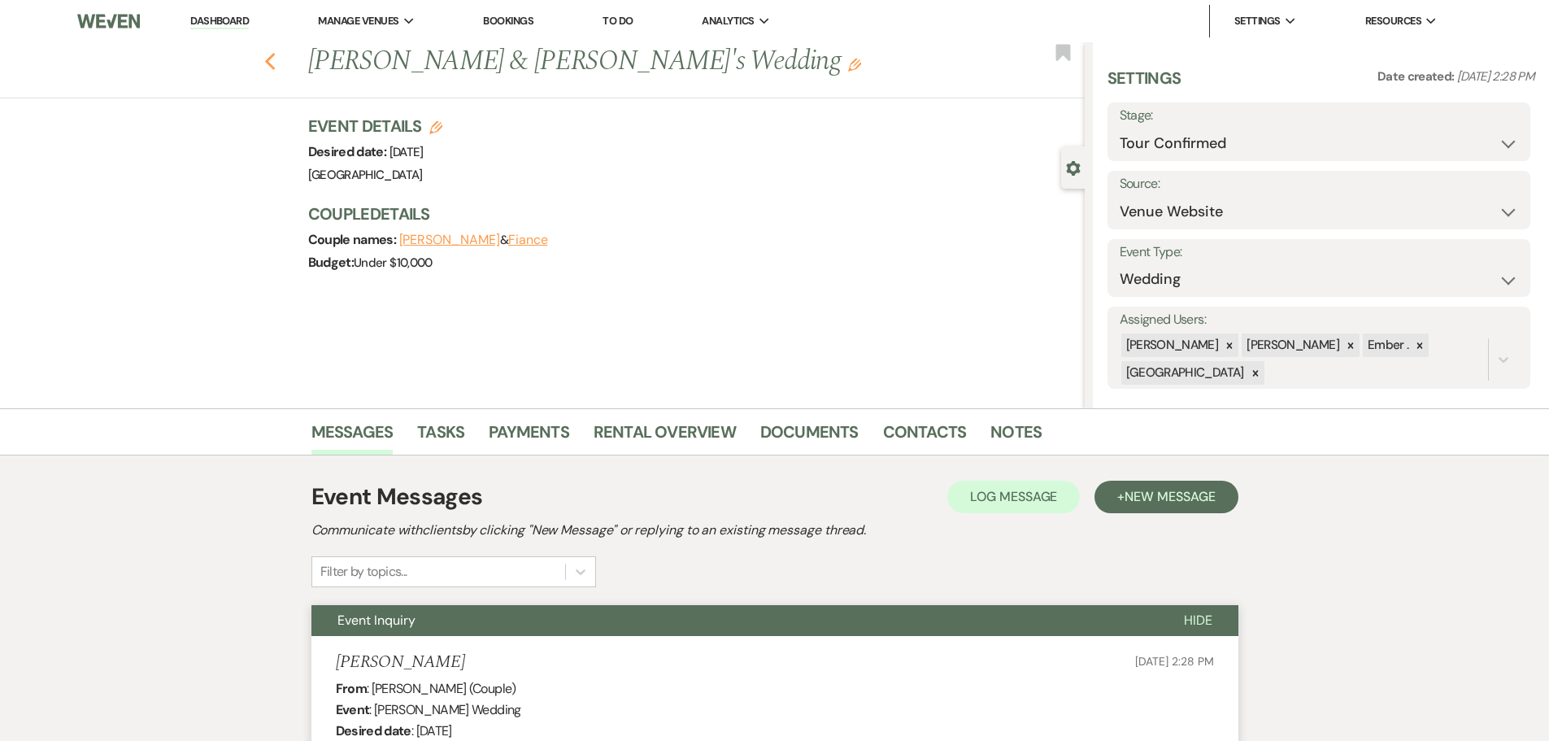
click at [273, 59] on use "button" at bounding box center [269, 62] width 11 height 18
select select "4"
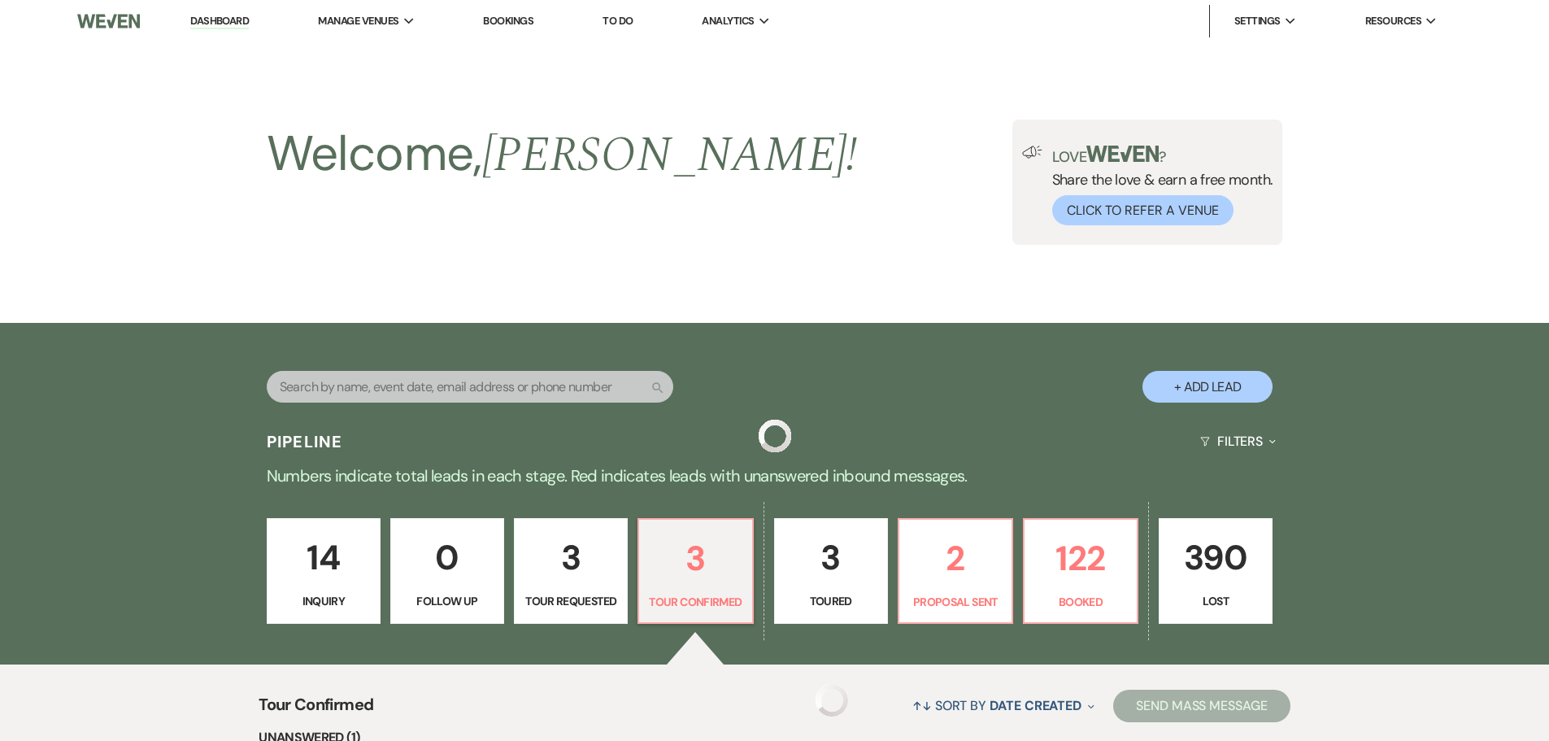
scroll to position [407, 0]
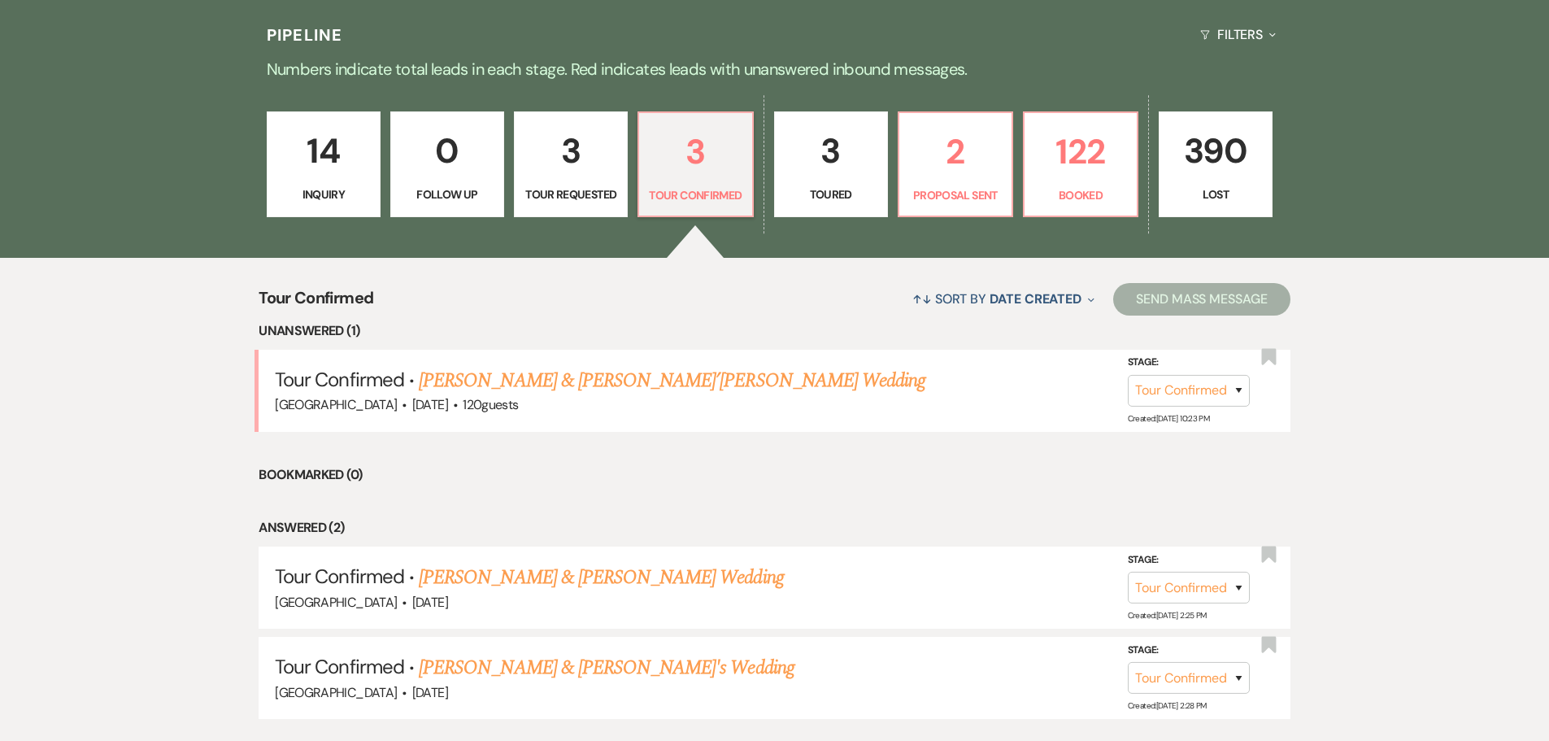
click at [857, 172] on p "3" at bounding box center [831, 151] width 93 height 54
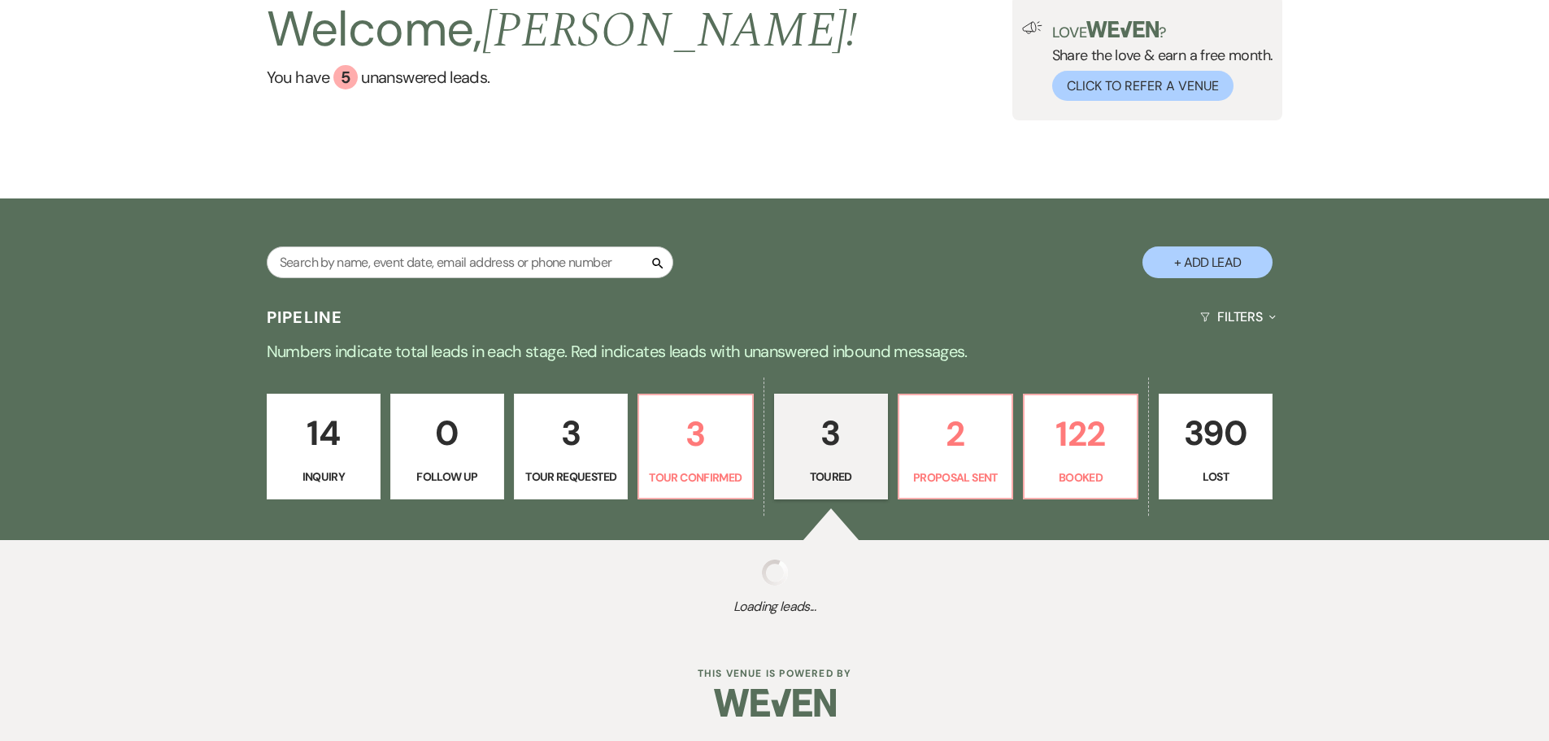
select select "5"
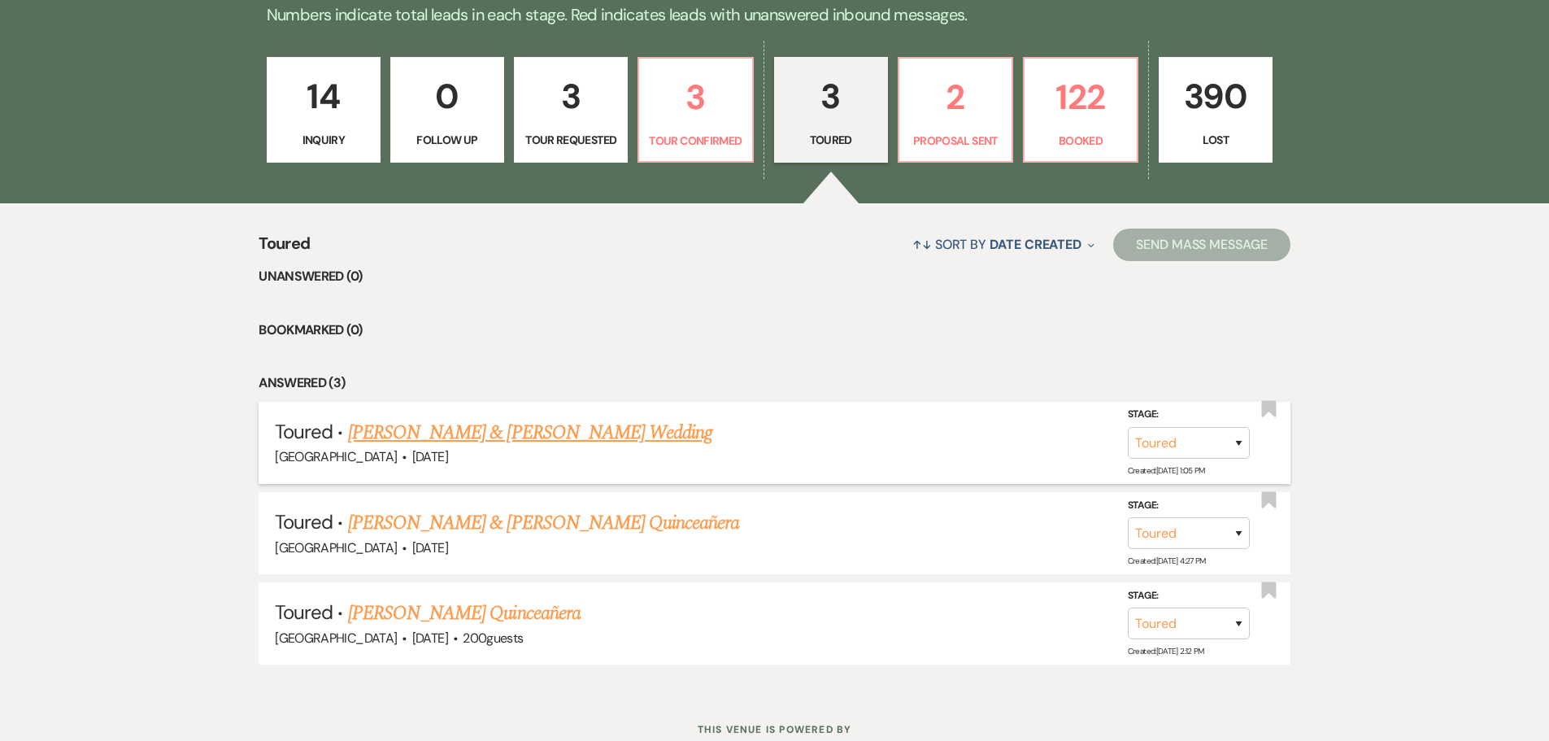
scroll to position [436, 0]
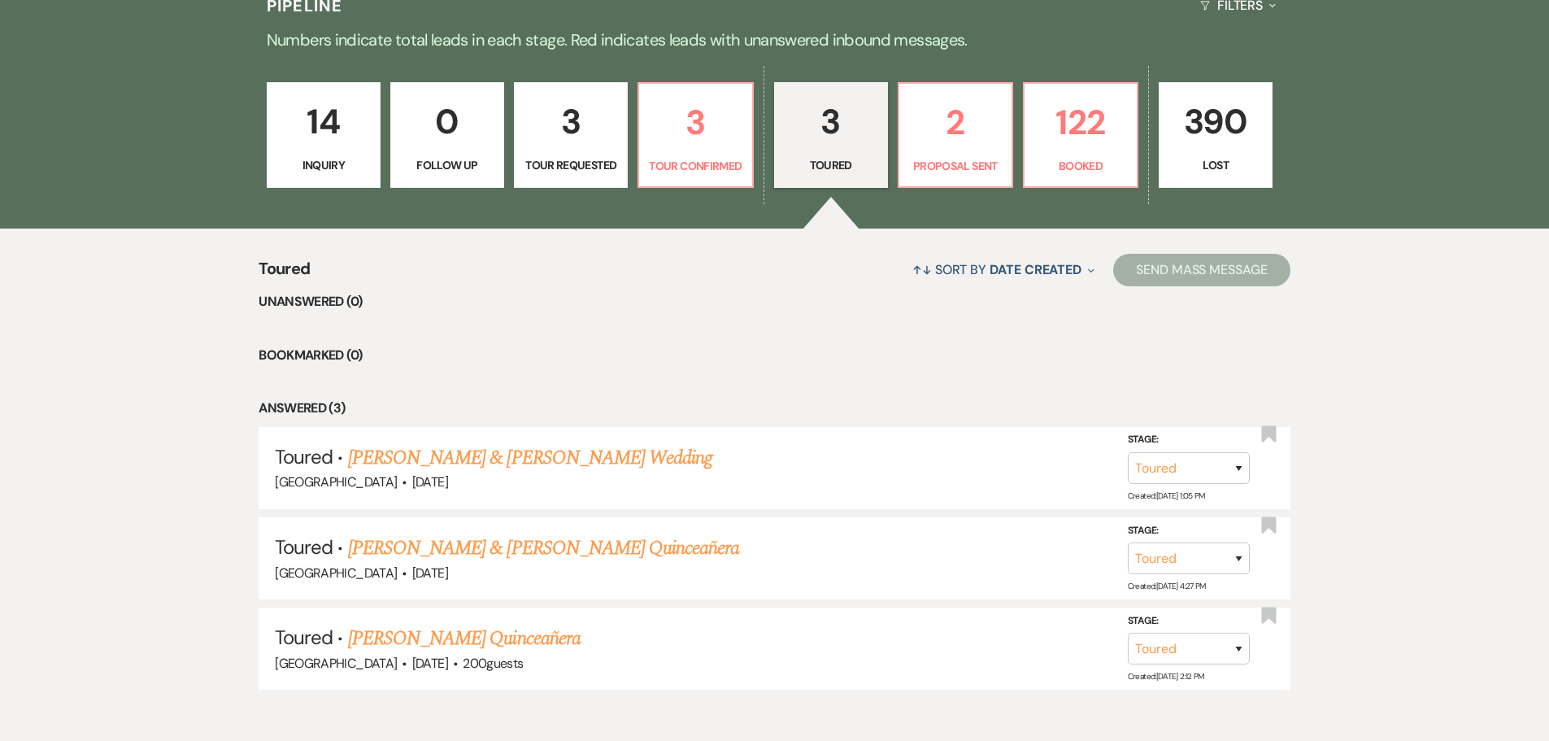
click at [555, 551] on link "[PERSON_NAME] & [PERSON_NAME] Quinceañera" at bounding box center [544, 547] width 392 height 29
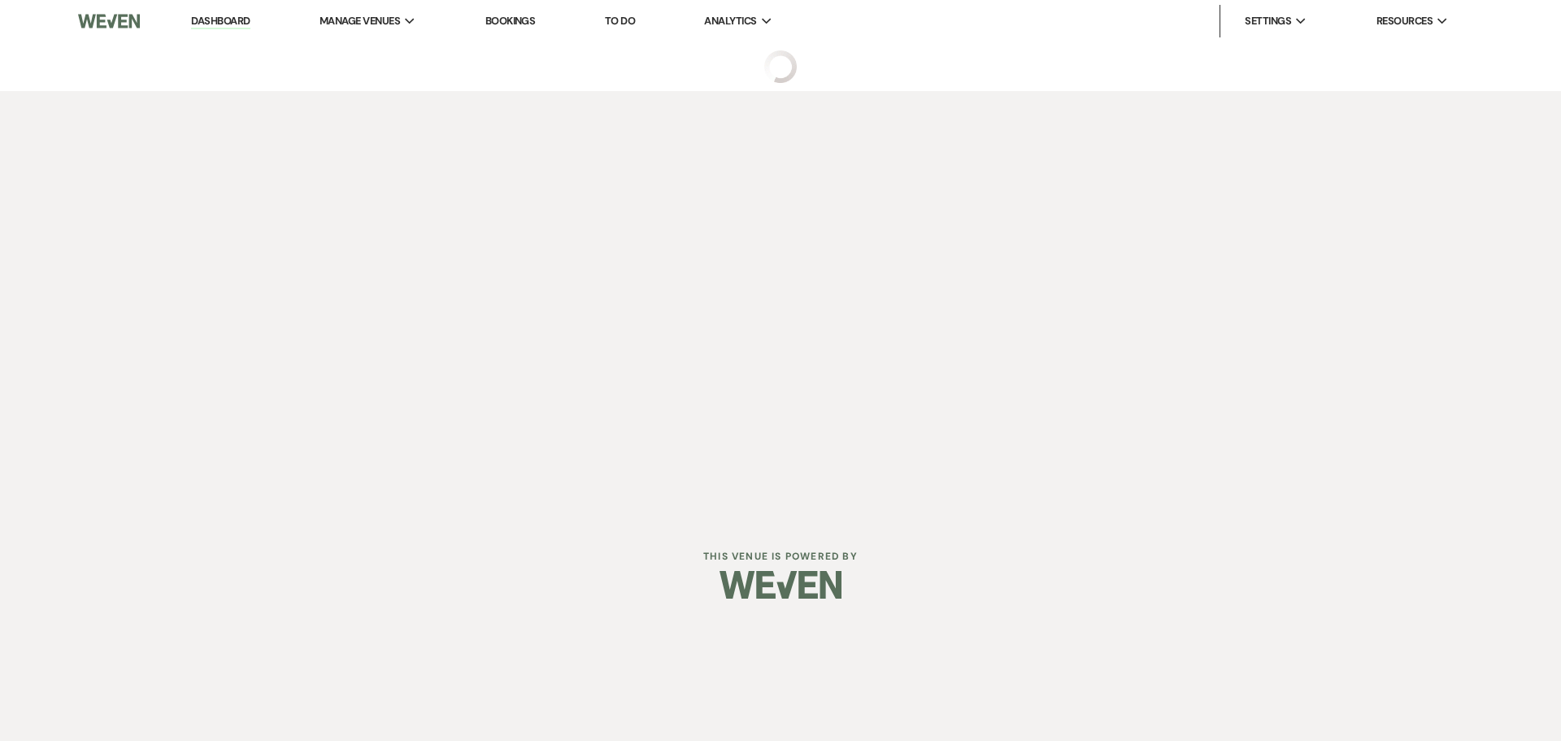
select select "5"
select select "20"
select select "15"
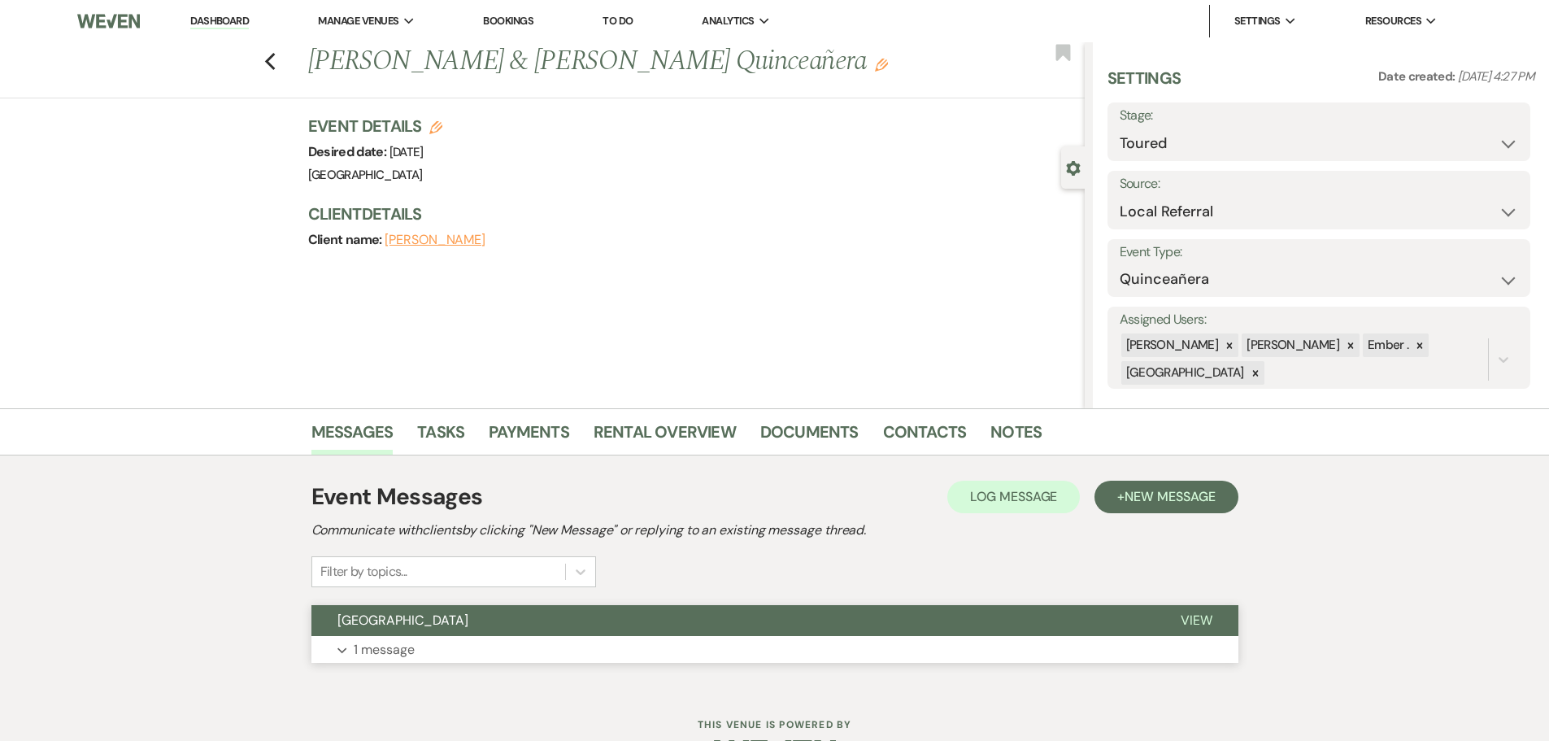
click at [598, 654] on button "Expand 1 message" at bounding box center [774, 650] width 927 height 28
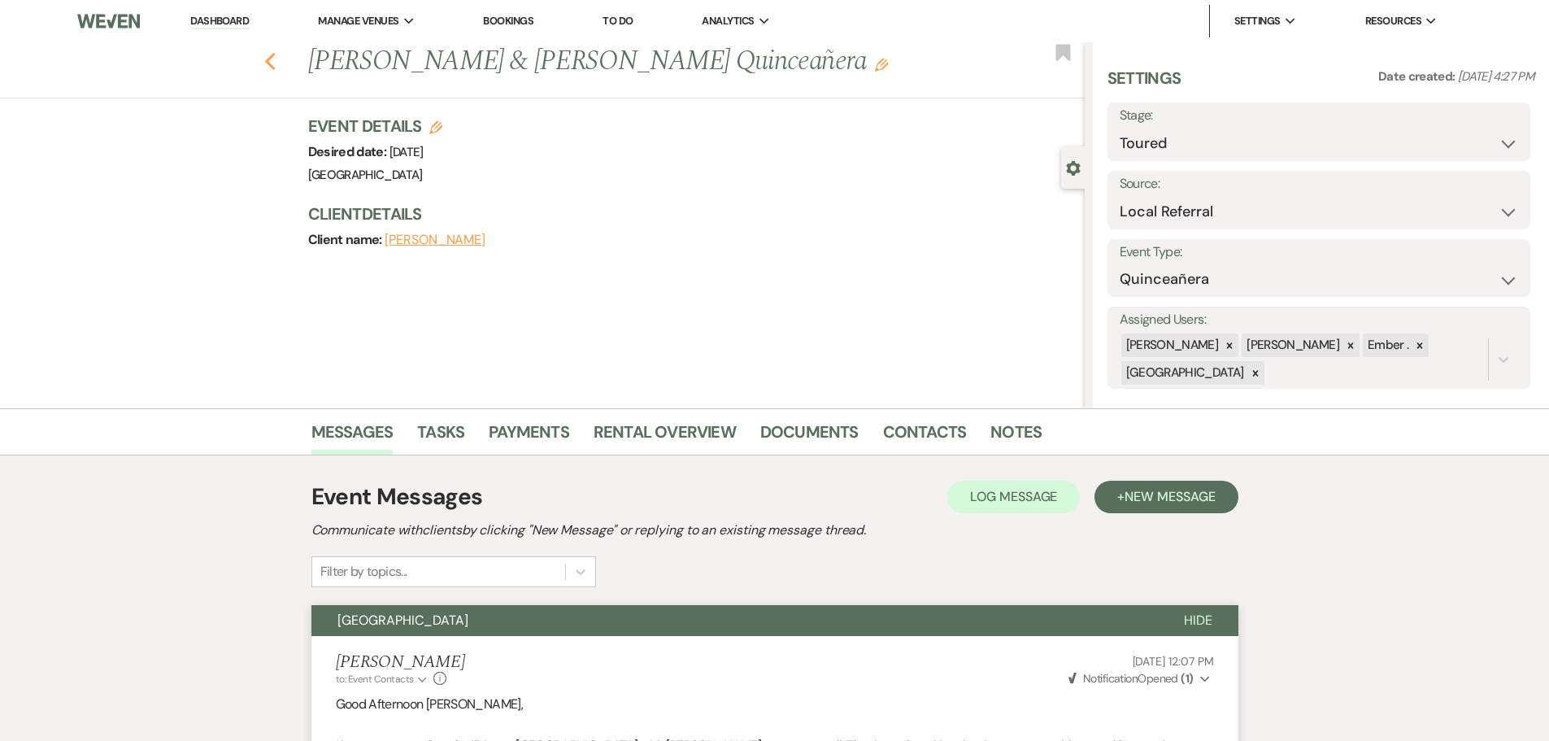
click at [275, 63] on use "button" at bounding box center [269, 62] width 11 height 18
select select "5"
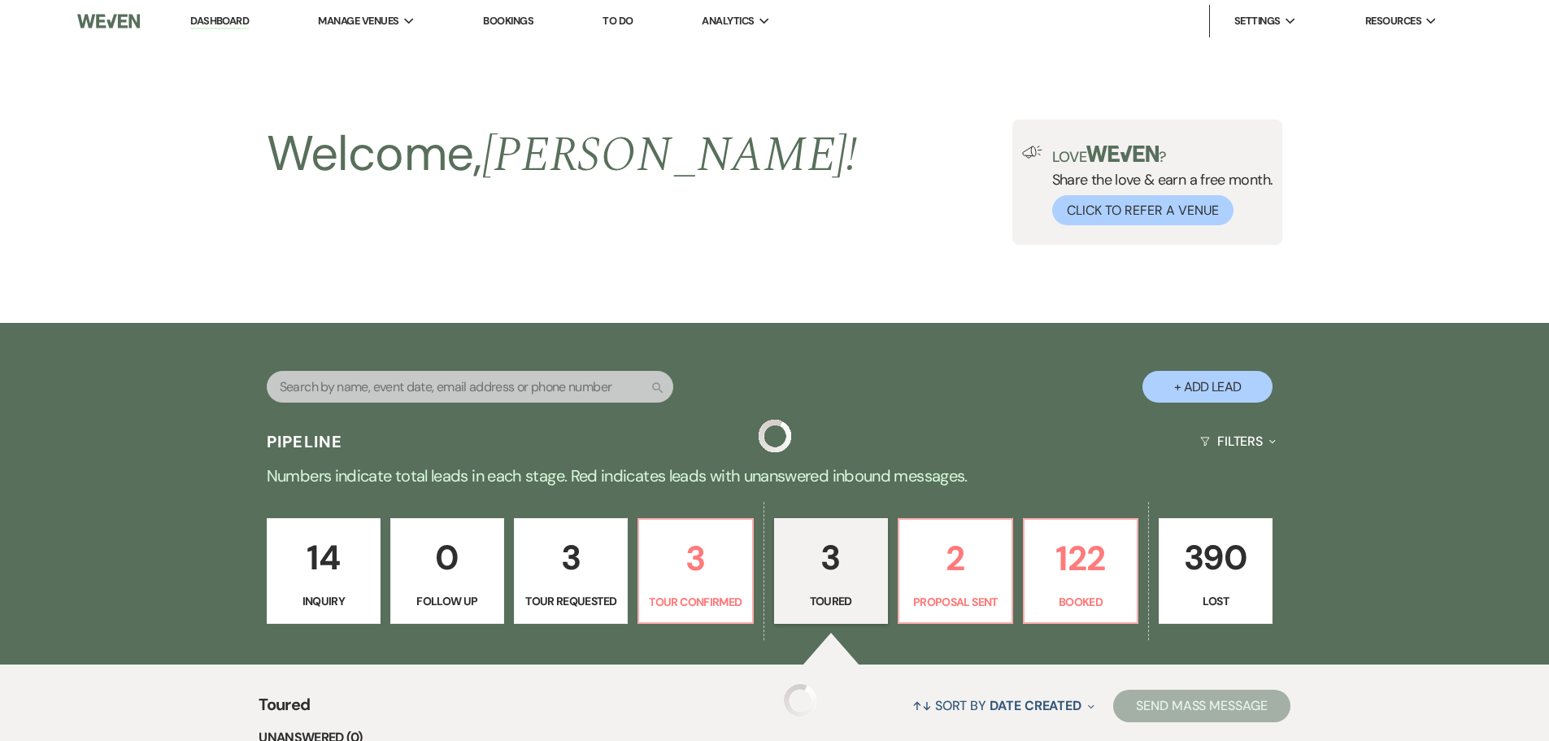
scroll to position [436, 0]
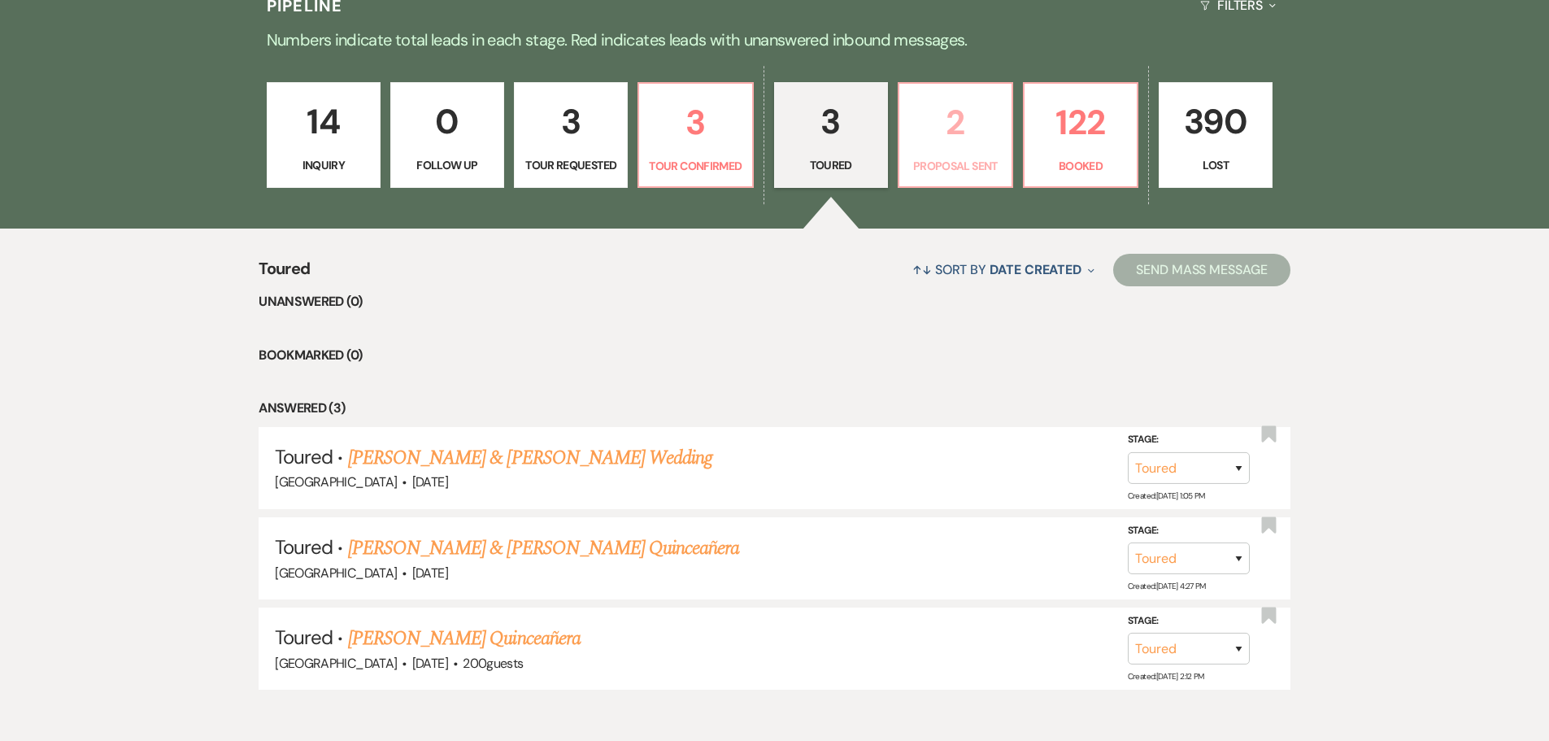
click at [928, 123] on p "2" at bounding box center [955, 122] width 93 height 54
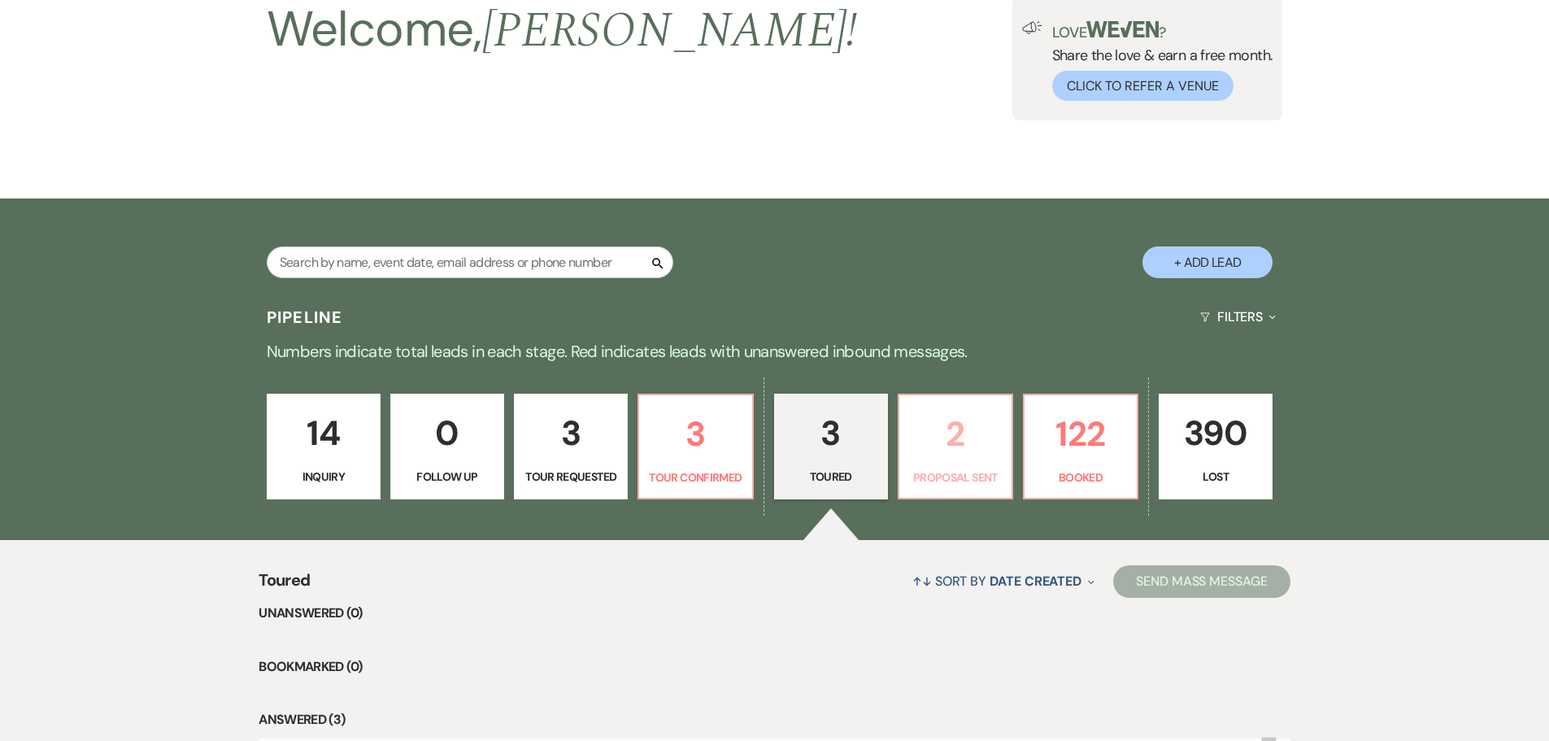
select select "6"
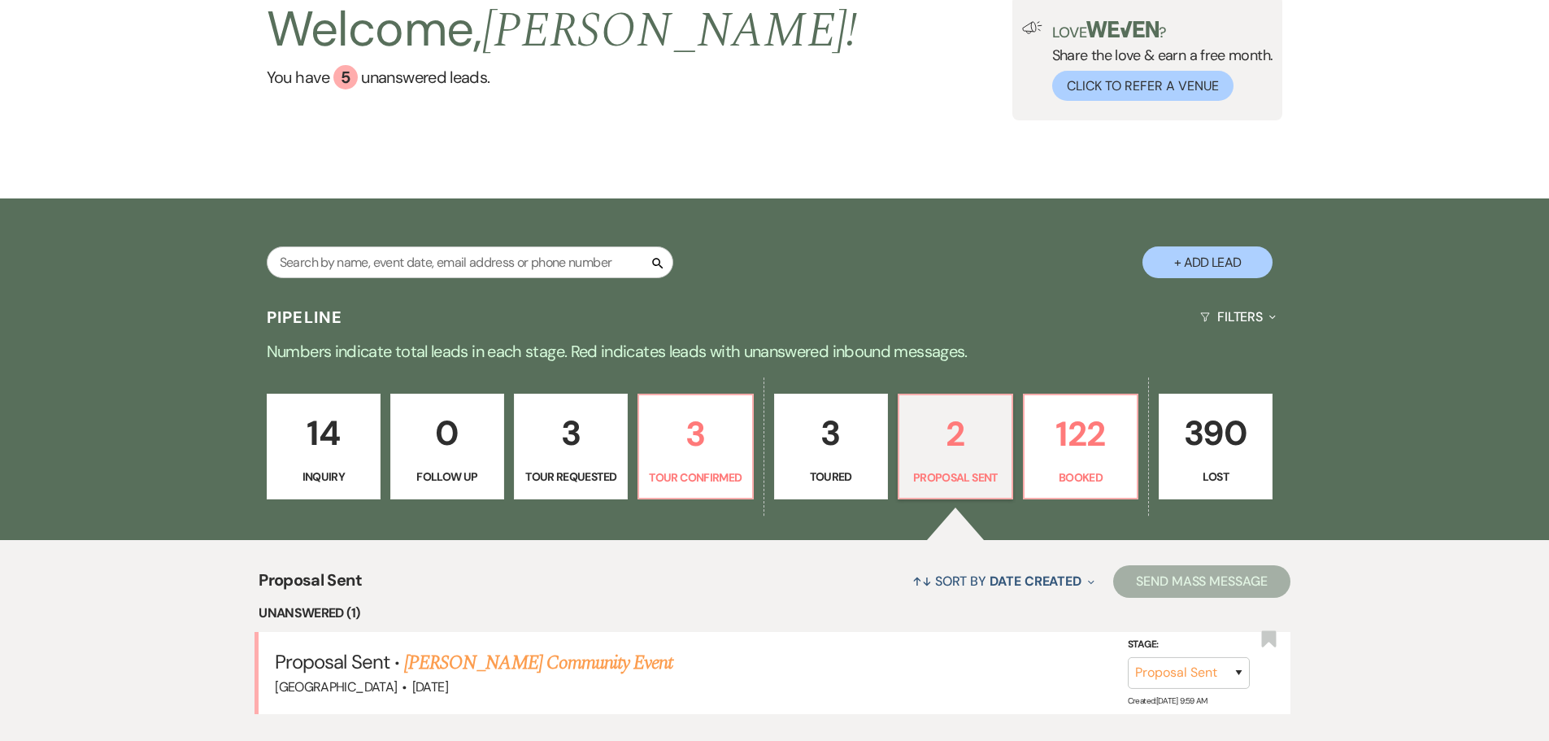
scroll to position [427, 0]
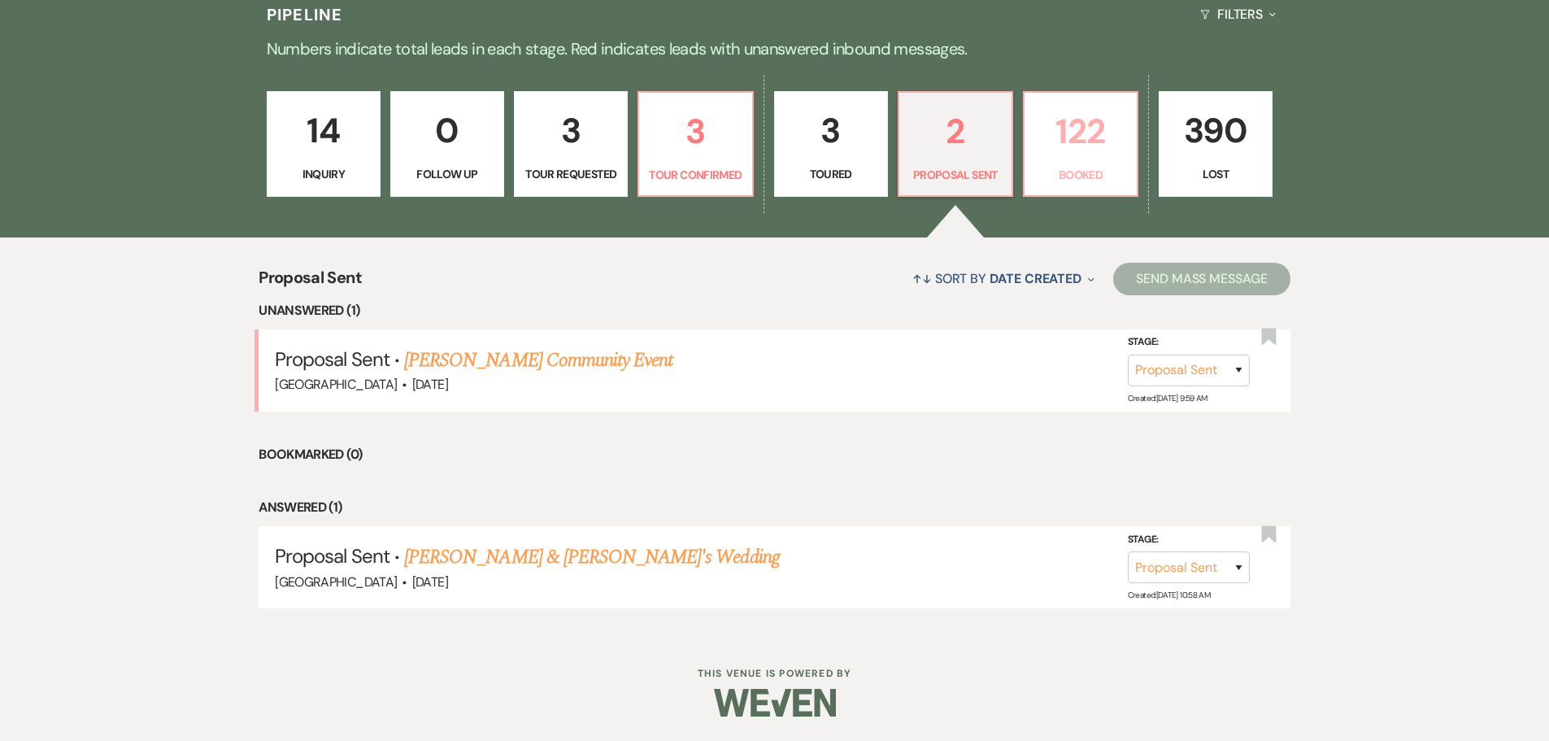
click at [1069, 141] on p "122" at bounding box center [1080, 131] width 93 height 54
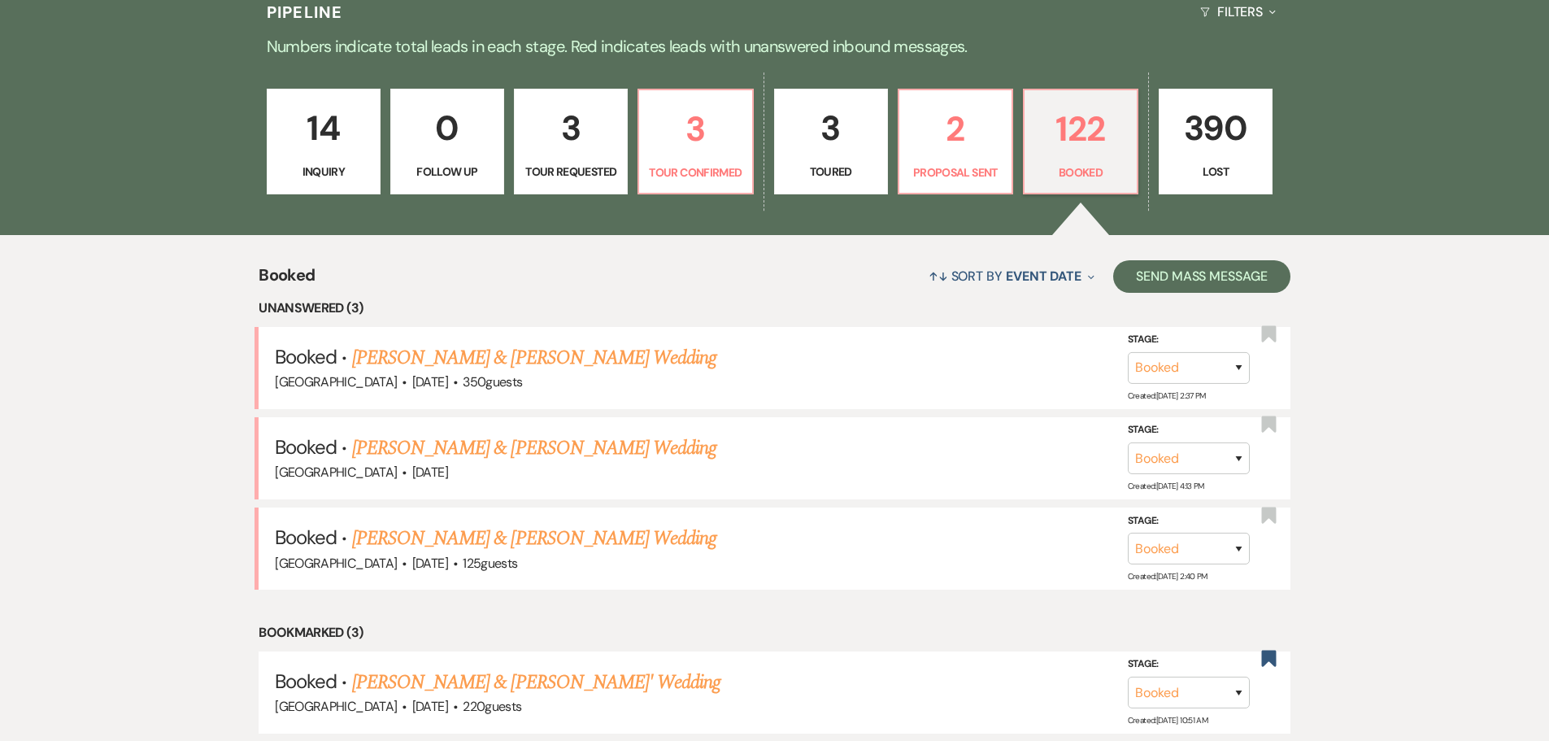
scroll to position [20, 0]
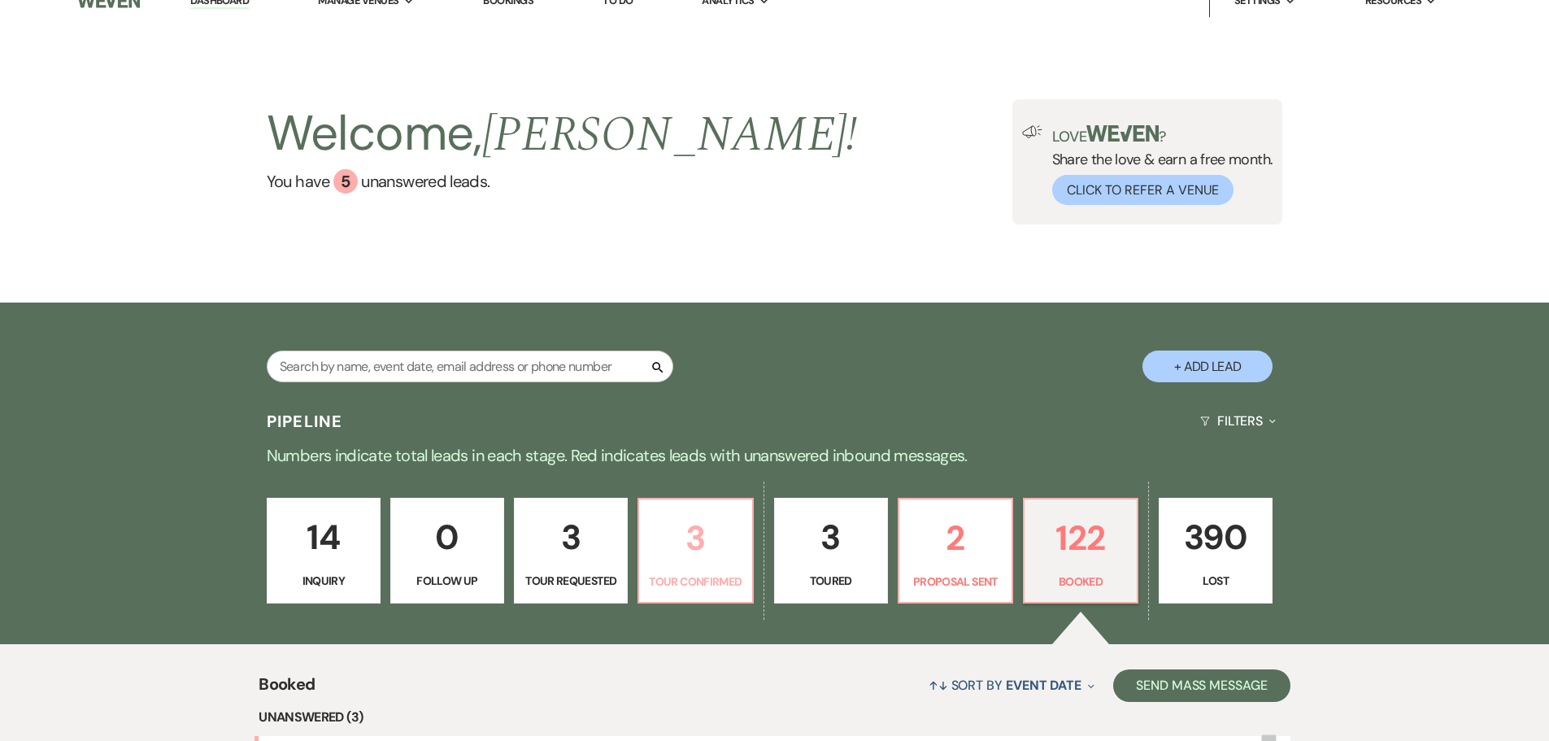
click at [715, 547] on p "3" at bounding box center [695, 538] width 93 height 54
select select "4"
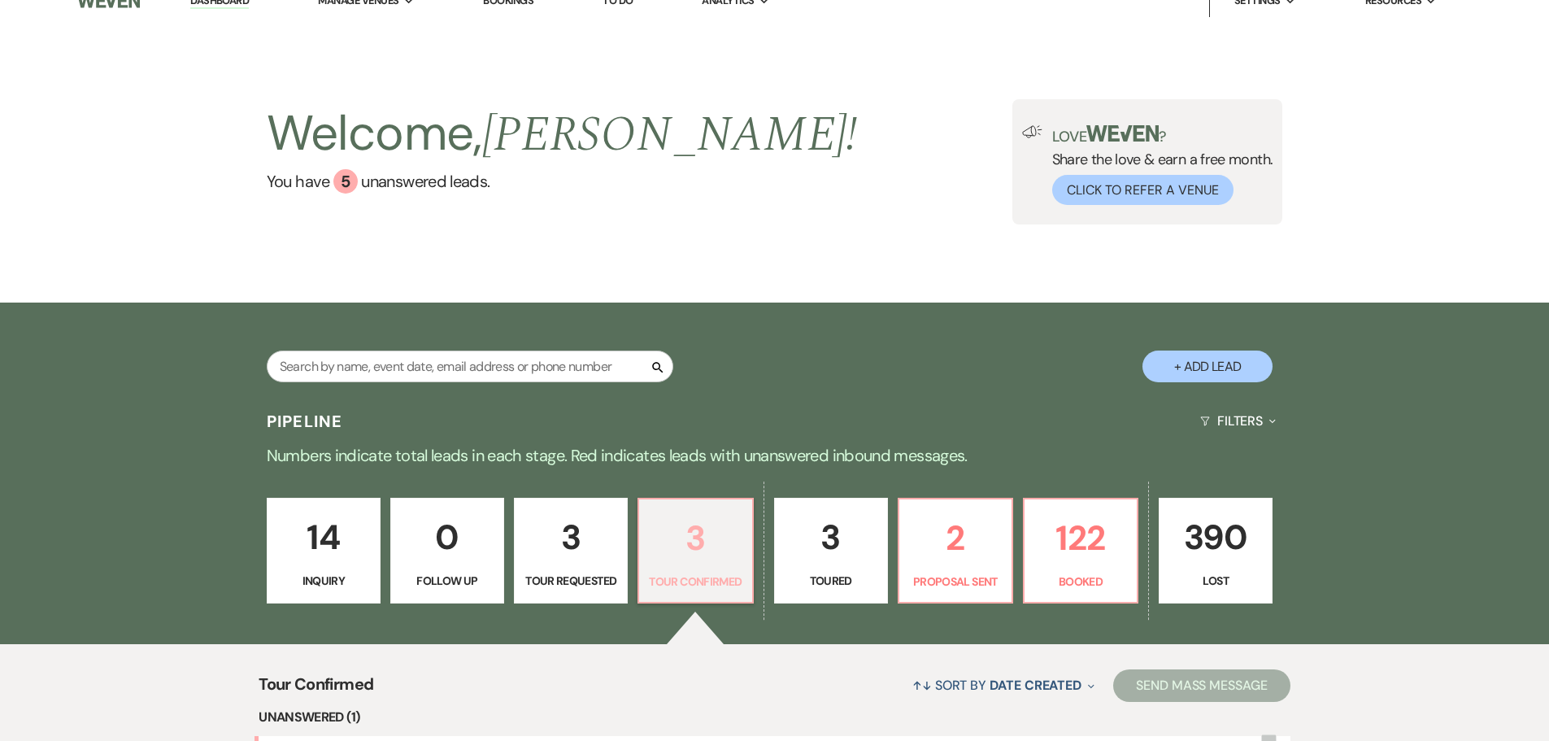
scroll to position [517, 0]
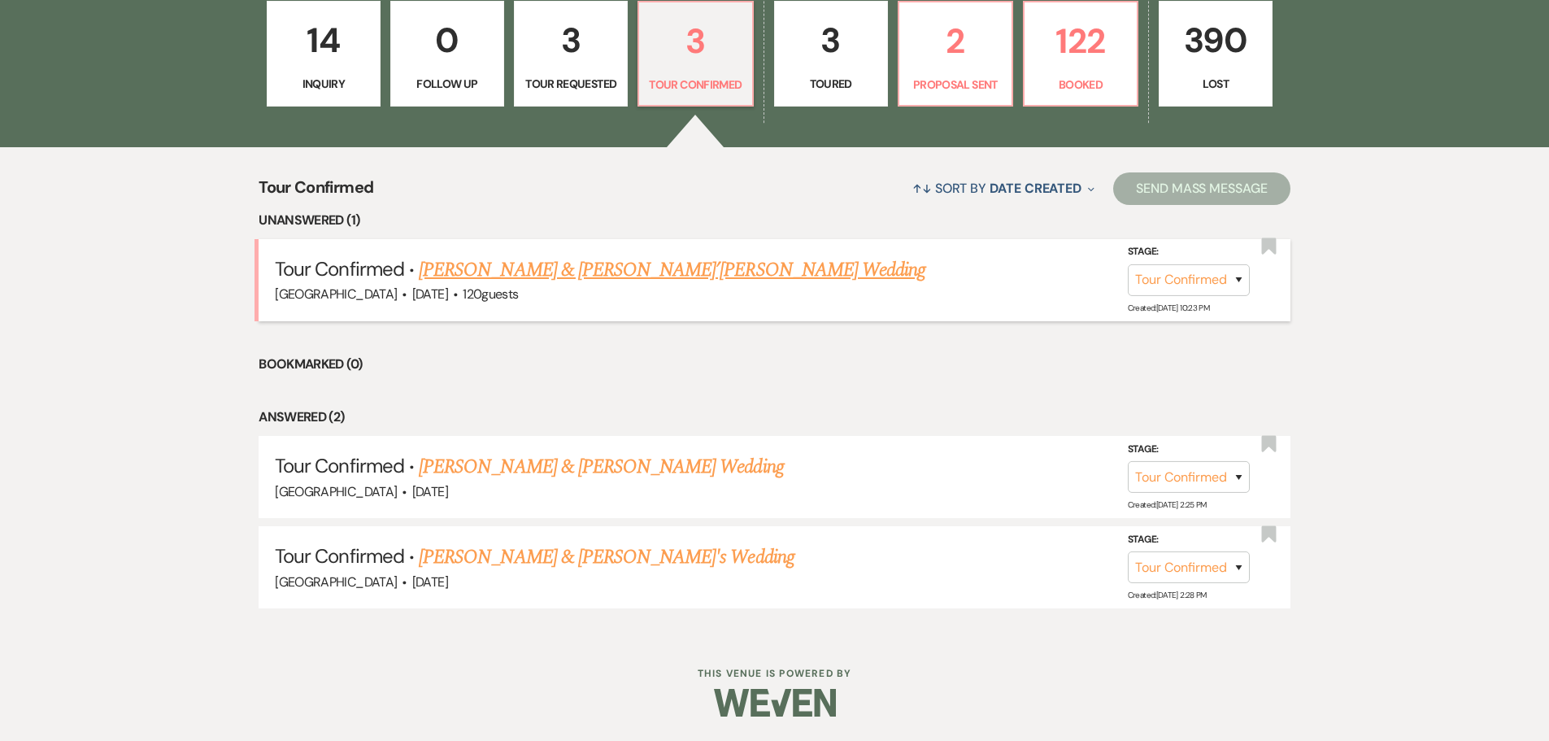
click at [594, 276] on link "[PERSON_NAME] & [PERSON_NAME]’[PERSON_NAME] Wedding" at bounding box center [672, 269] width 507 height 29
select select "4"
select select "5"
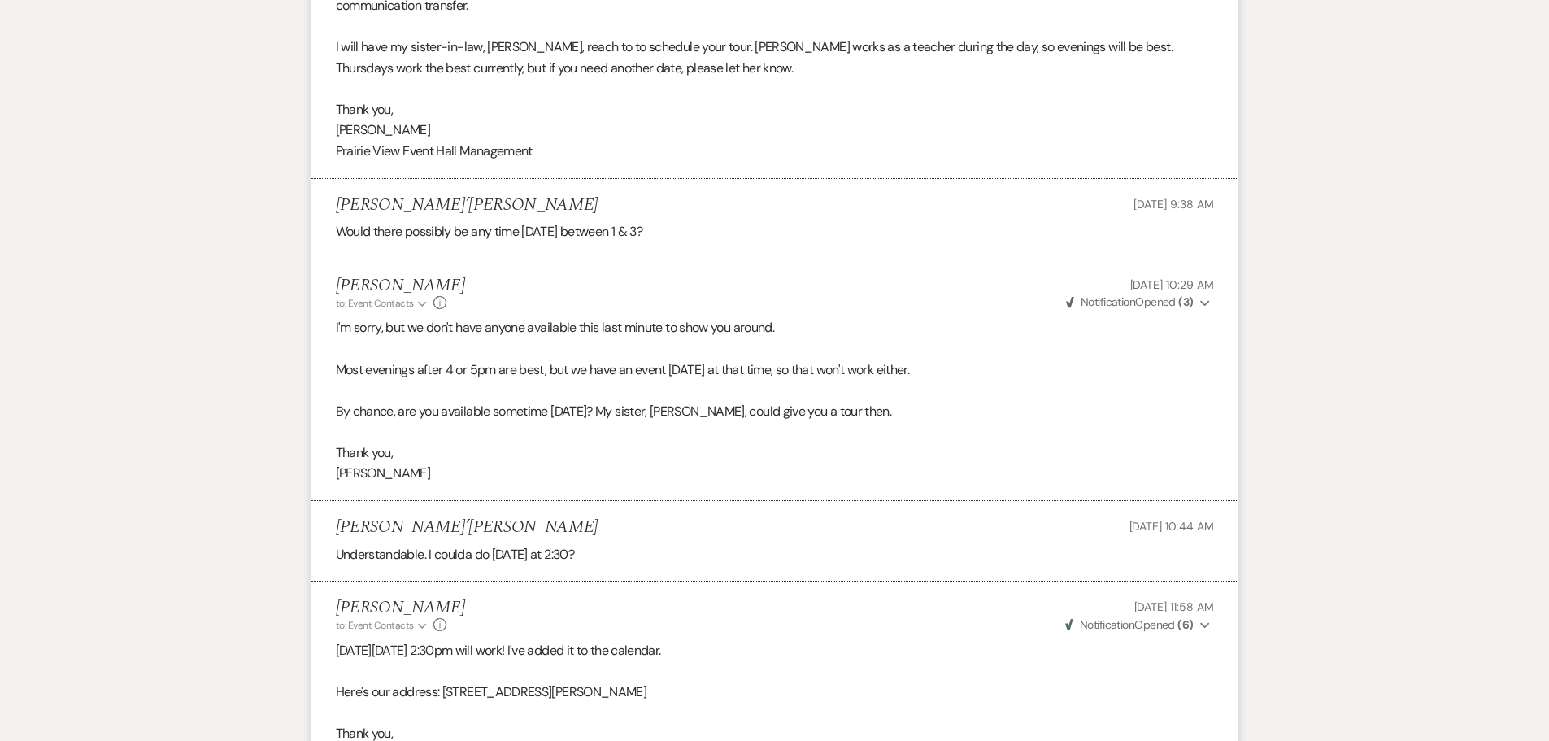
scroll to position [3693, 0]
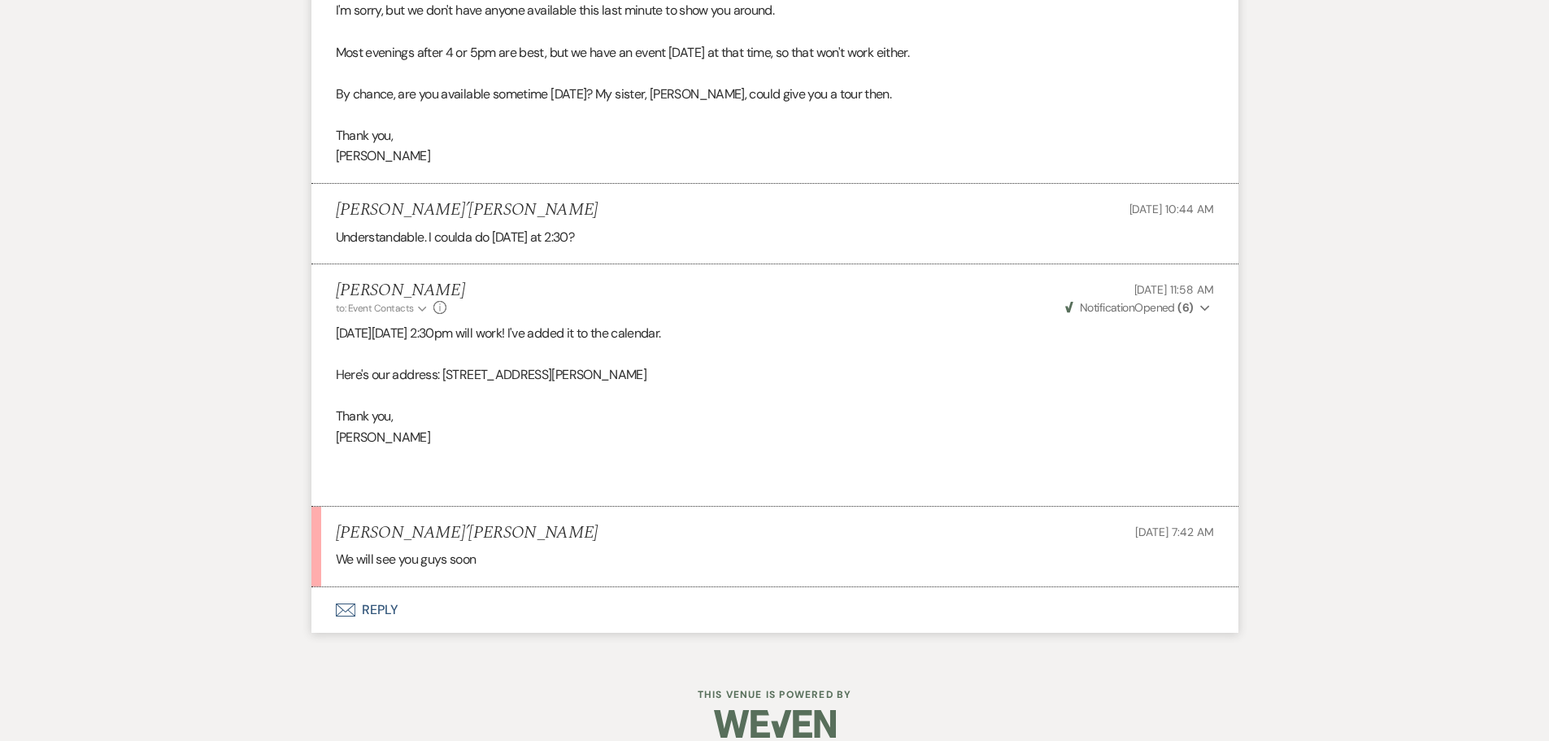
click at [402, 590] on button "Envelope Reply" at bounding box center [774, 610] width 927 height 46
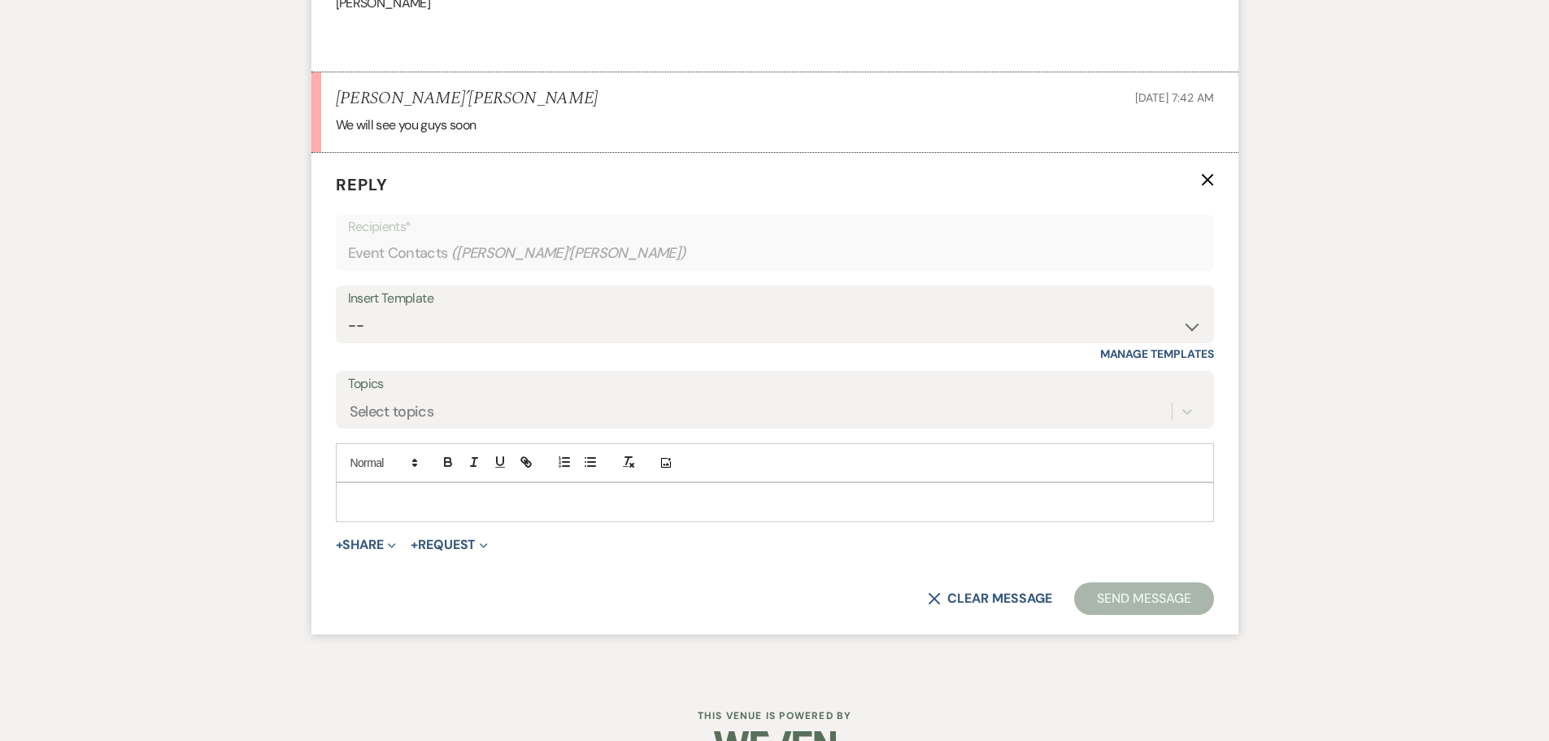
scroll to position [4130, 0]
click at [413, 490] on p at bounding box center [775, 499] width 852 height 18
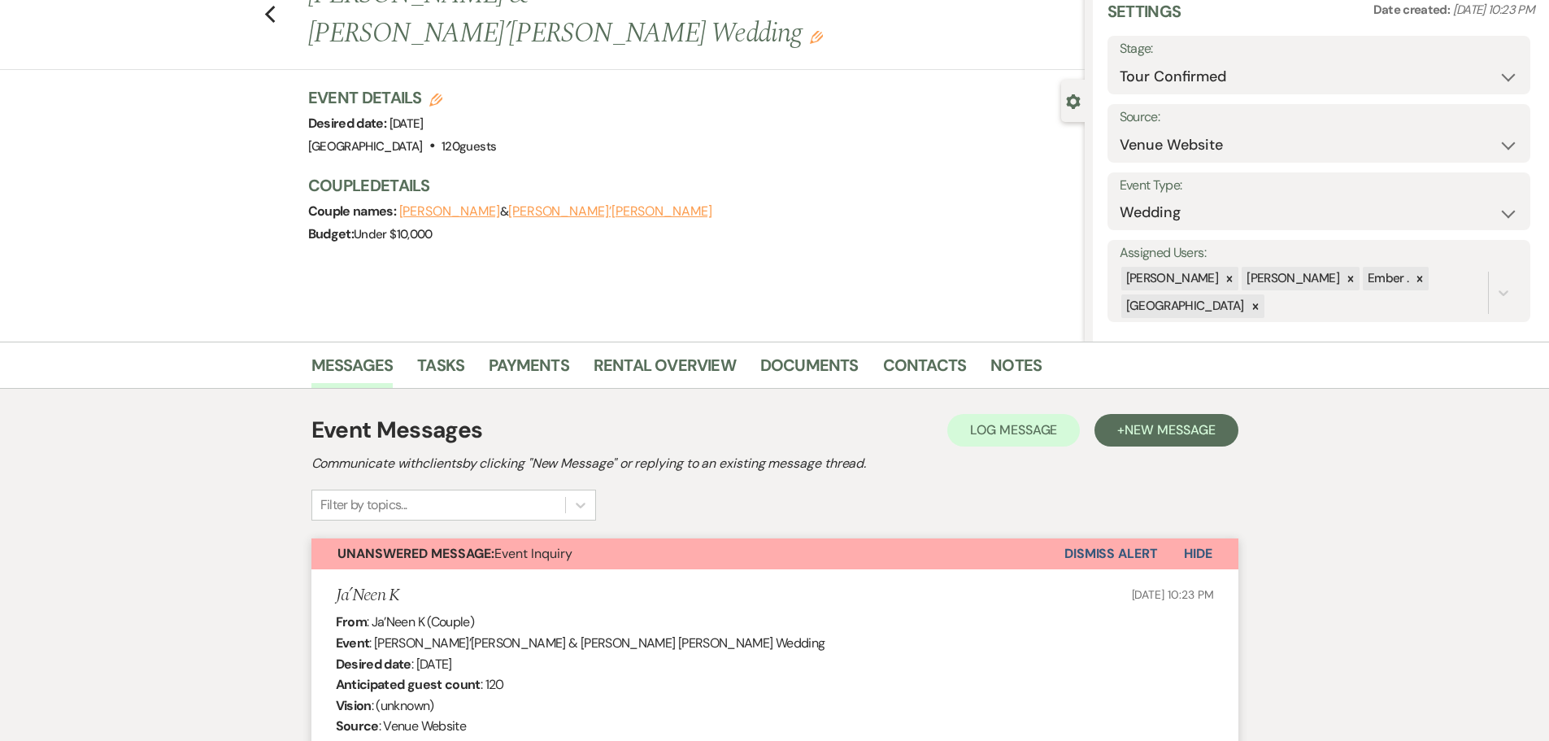
scroll to position [0, 0]
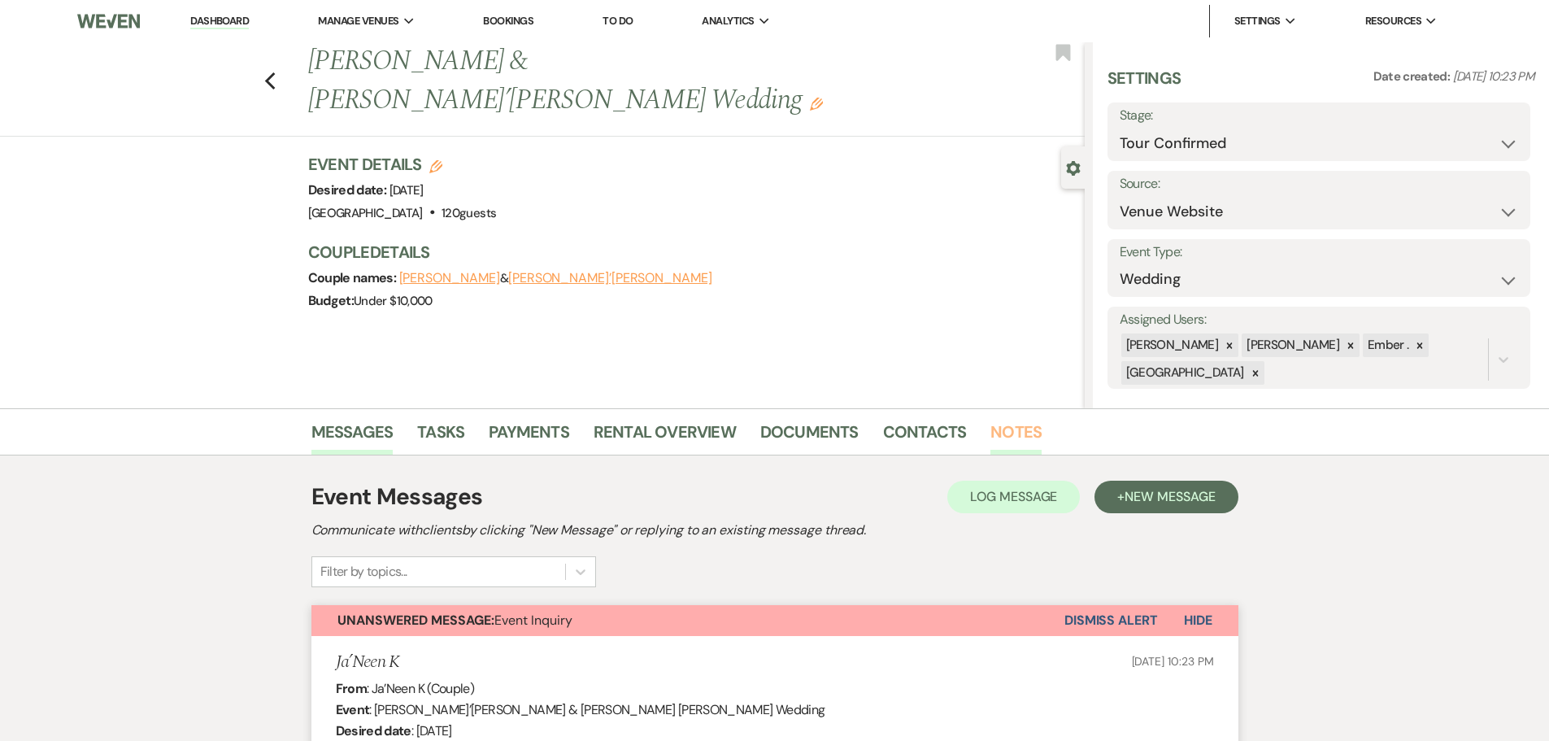
click at [1016, 437] on link "Notes" at bounding box center [1015, 437] width 51 height 36
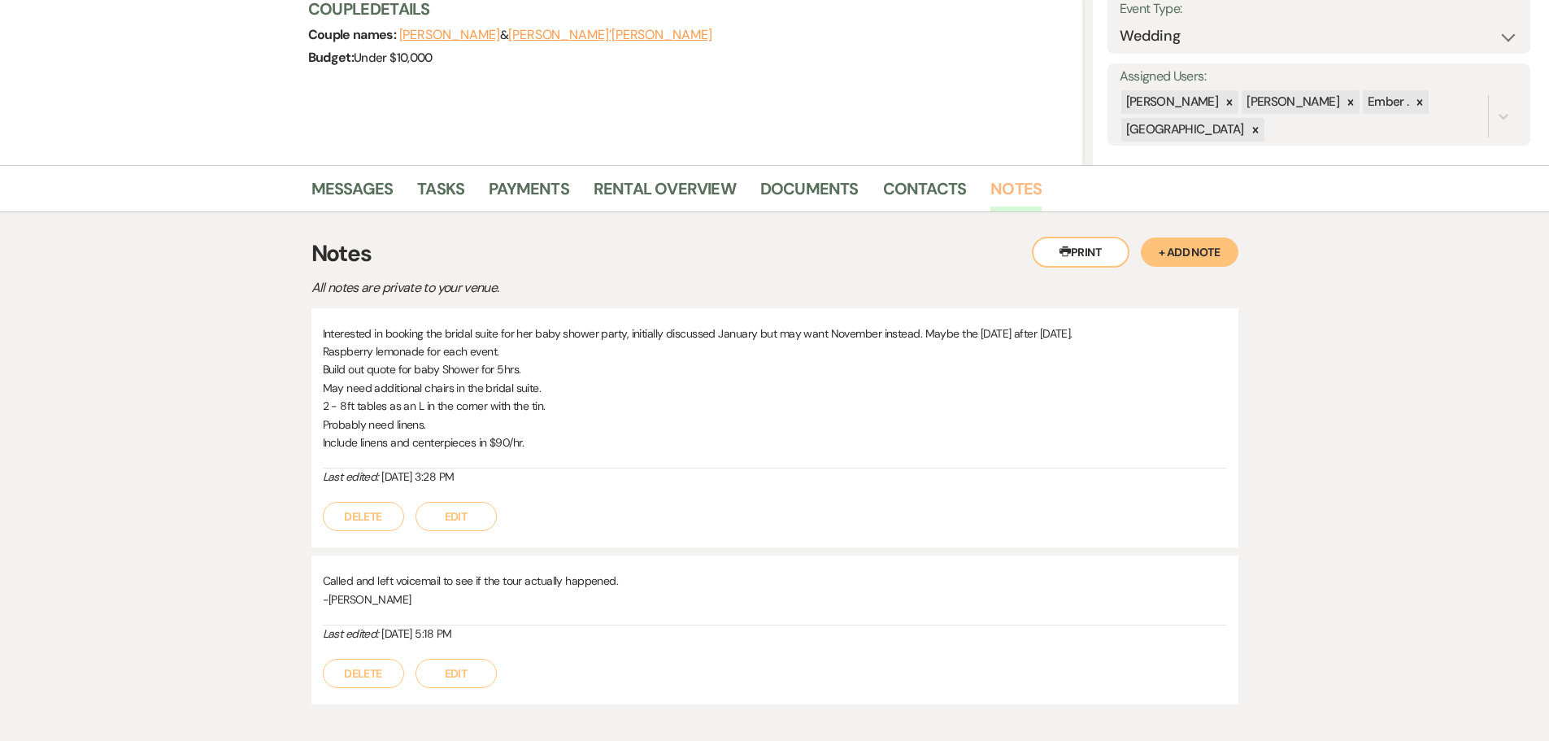
scroll to position [244, 0]
click at [346, 193] on link "Messages" at bounding box center [352, 193] width 82 height 36
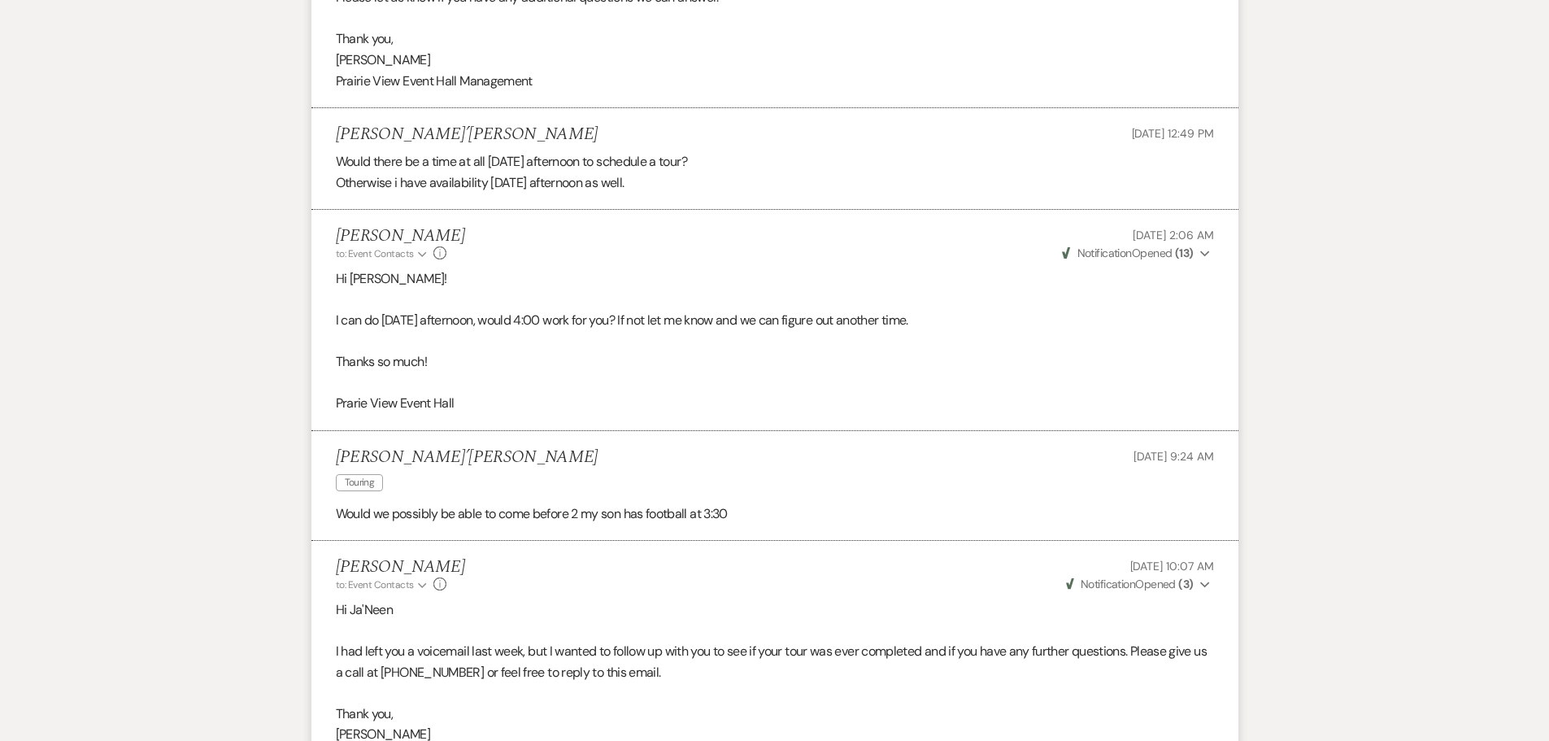
scroll to position [3693, 0]
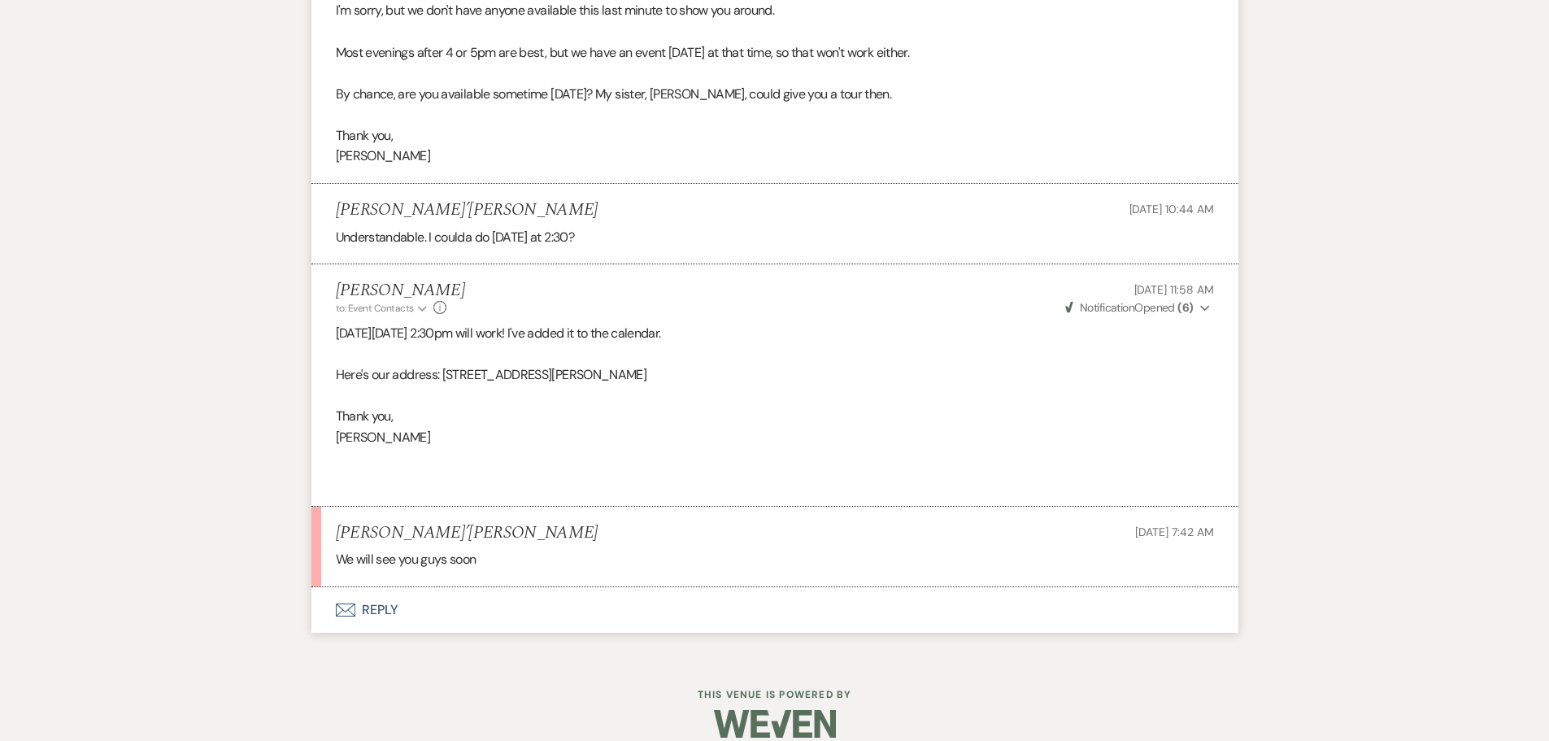
click at [374, 592] on button "Envelope Reply" at bounding box center [774, 610] width 927 height 46
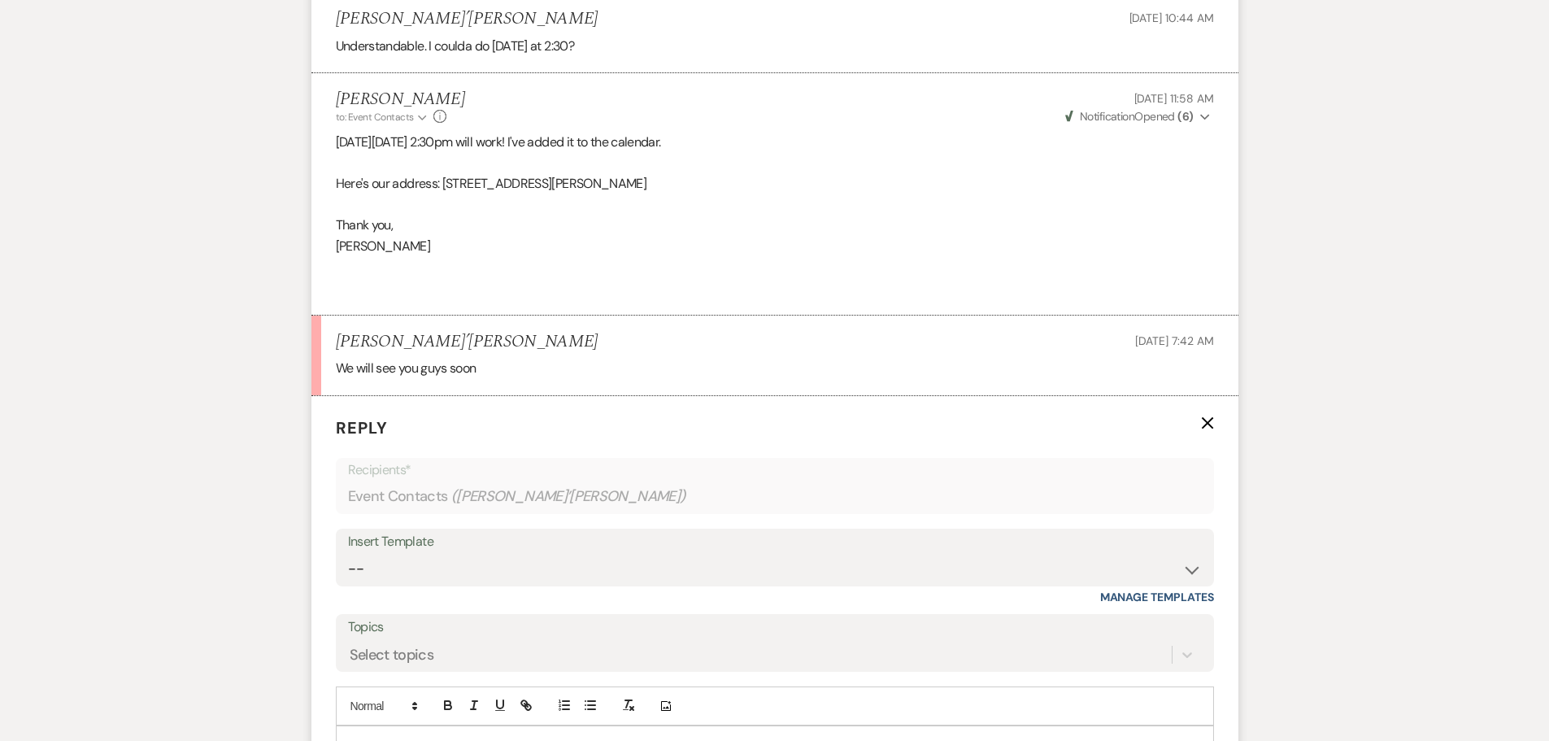
scroll to position [4066, 0]
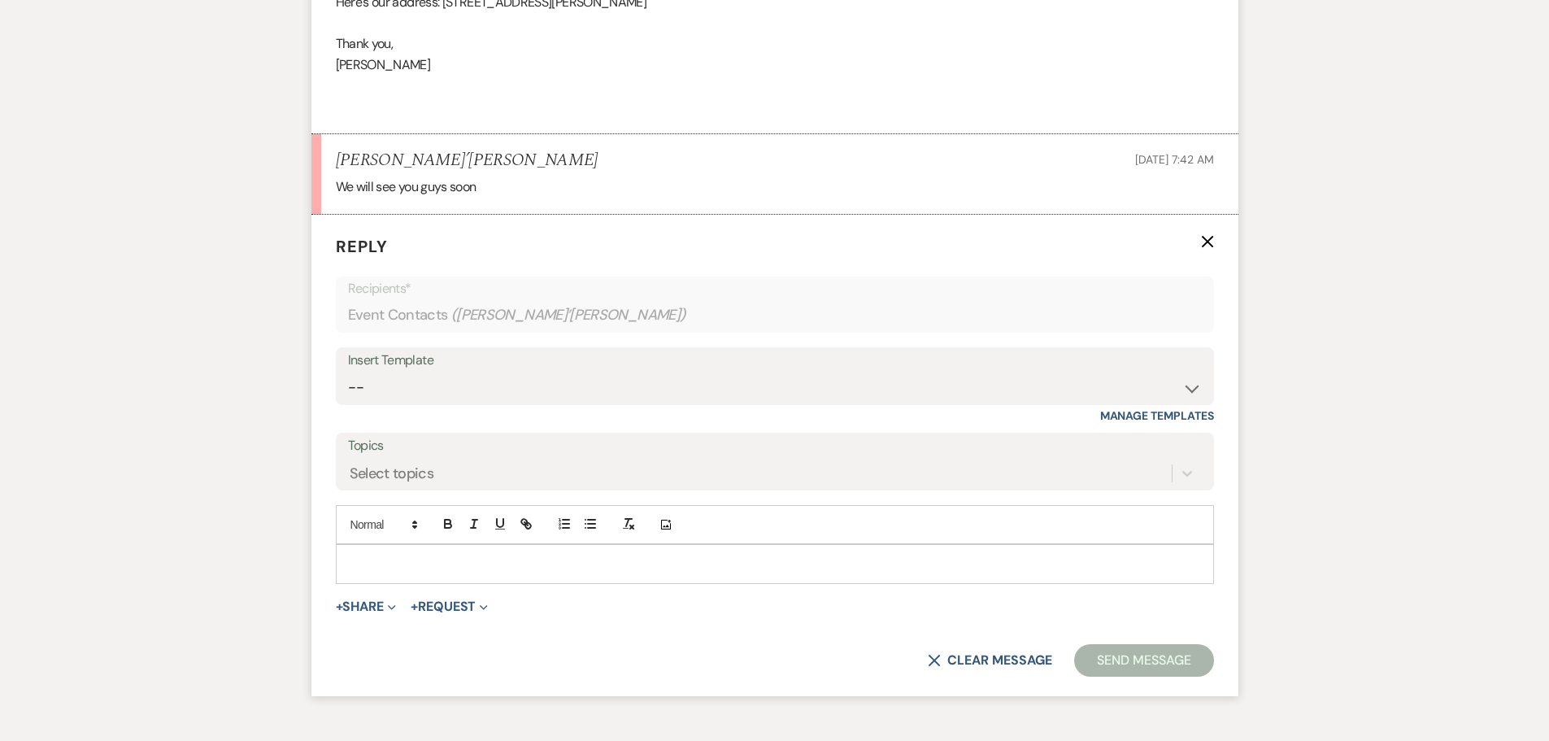
click at [414, 555] on p at bounding box center [775, 564] width 852 height 18
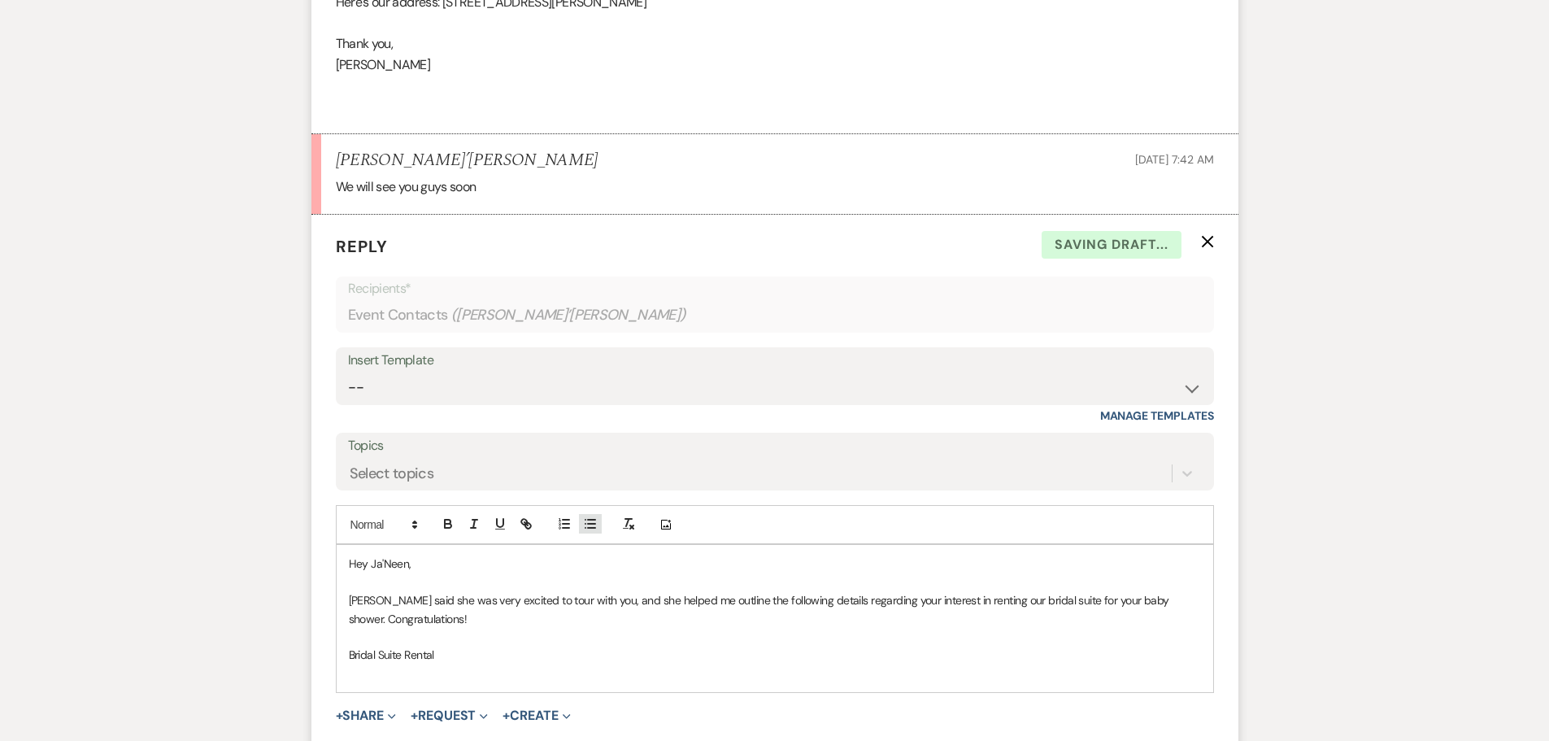
click at [594, 516] on icon "button" at bounding box center [590, 523] width 15 height 15
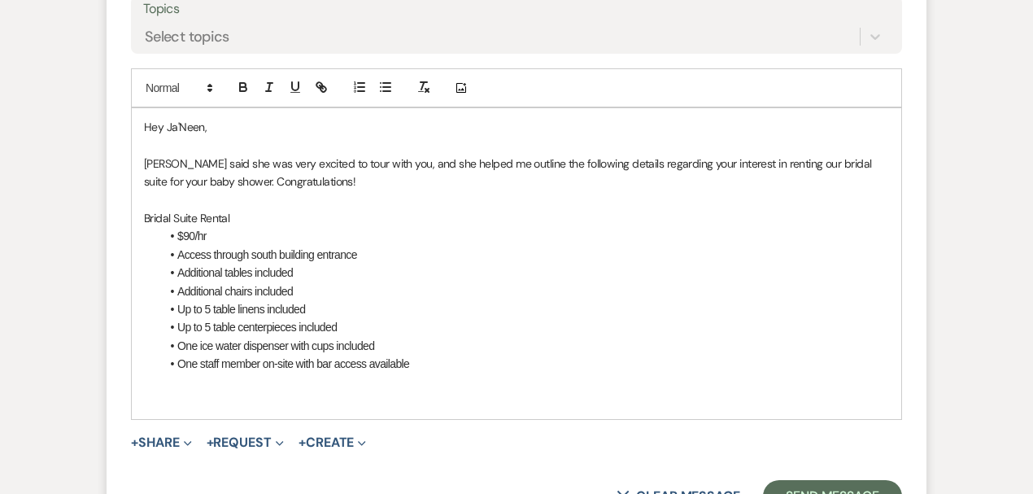
scroll to position [4566, 0]
click at [364, 228] on li "$90/hr" at bounding box center [524, 235] width 729 height 18
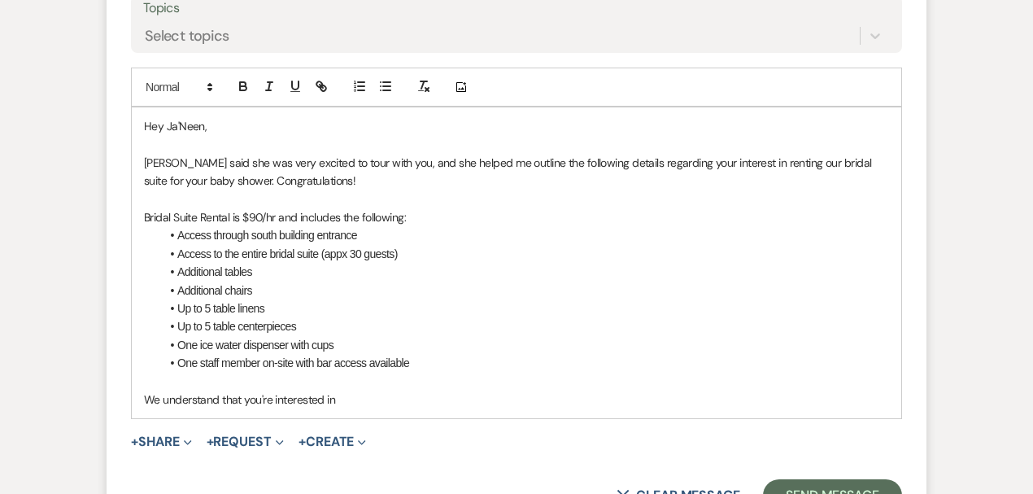
click at [380, 398] on p "We understand that you're interested in" at bounding box center [516, 399] width 745 height 18
click at [207, 174] on p "[PERSON_NAME] said she was very excited to tour with you, and she helped me out…" at bounding box center [516, 172] width 745 height 37
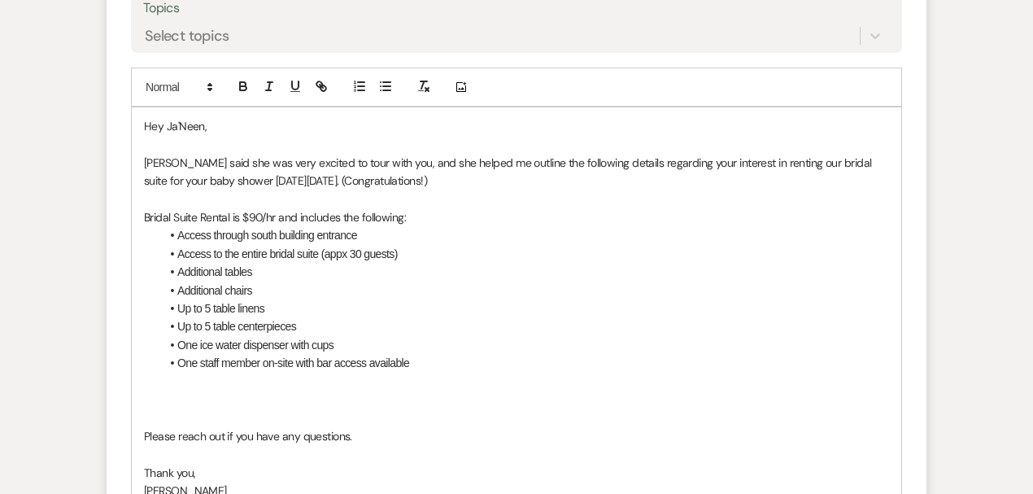
click at [263, 398] on p at bounding box center [516, 399] width 745 height 18
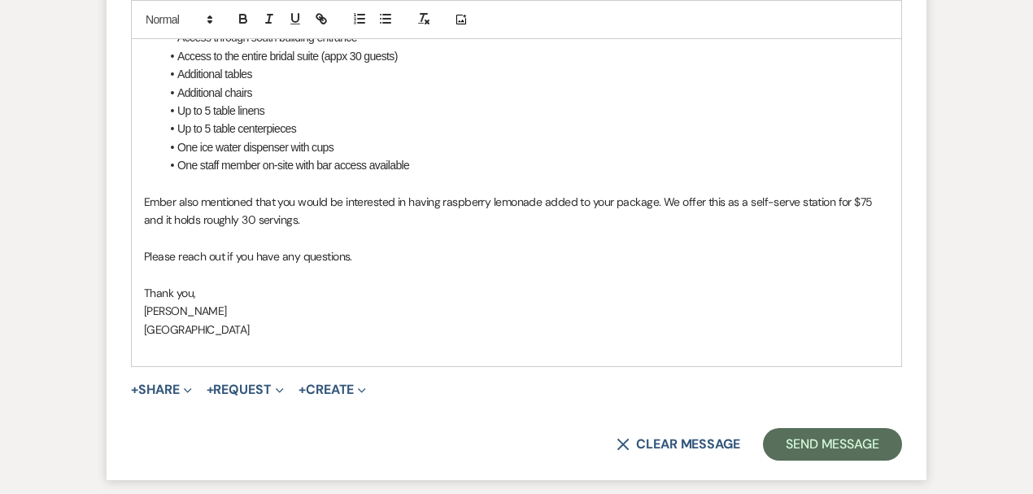
scroll to position [4783, 0]
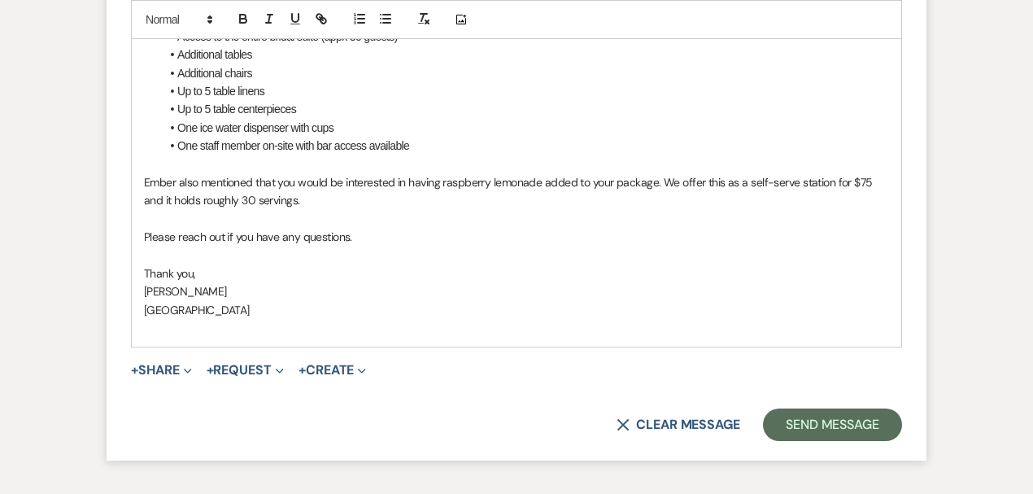
click at [359, 233] on p "Please reach out if you have any questions." at bounding box center [516, 237] width 745 height 18
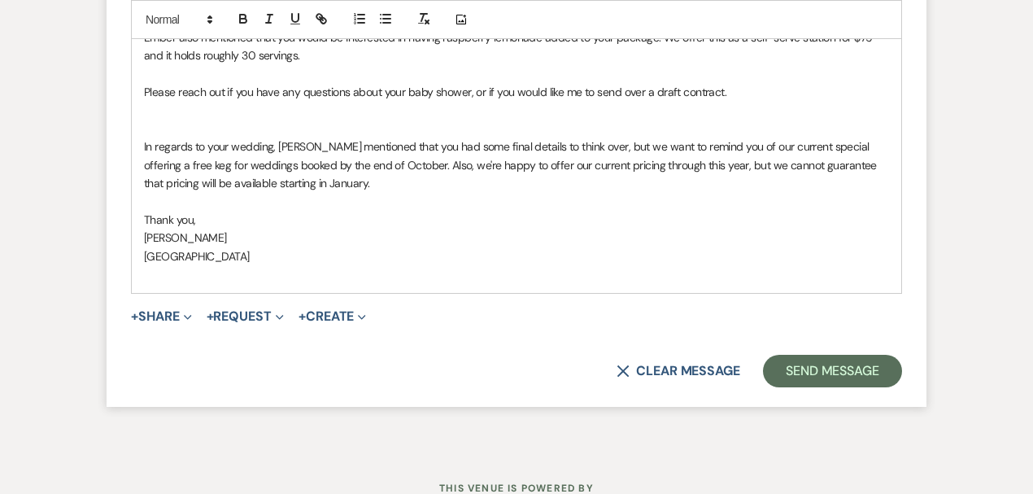
scroll to position [4945, 0]
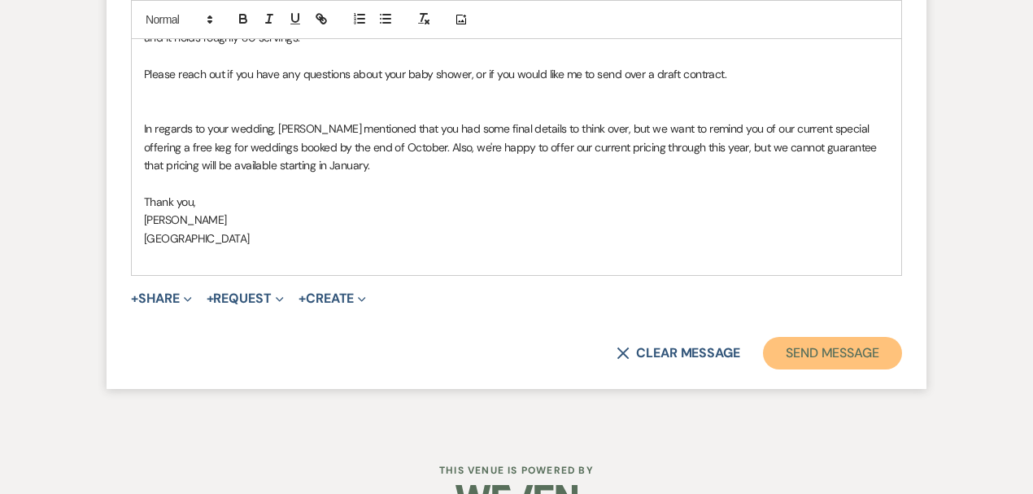
click at [854, 341] on button "Send Message" at bounding box center [832, 353] width 139 height 33
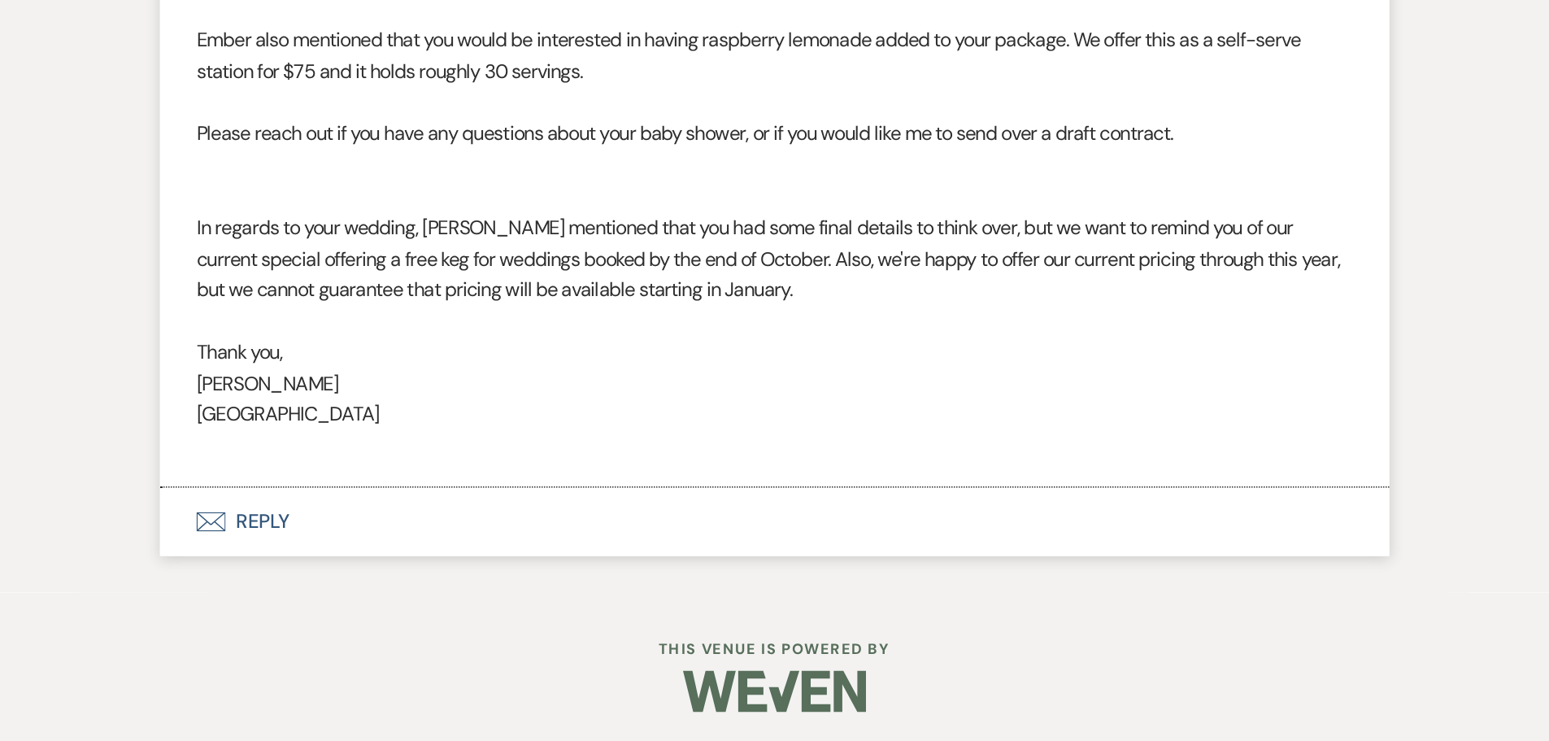
scroll to position [4371, 0]
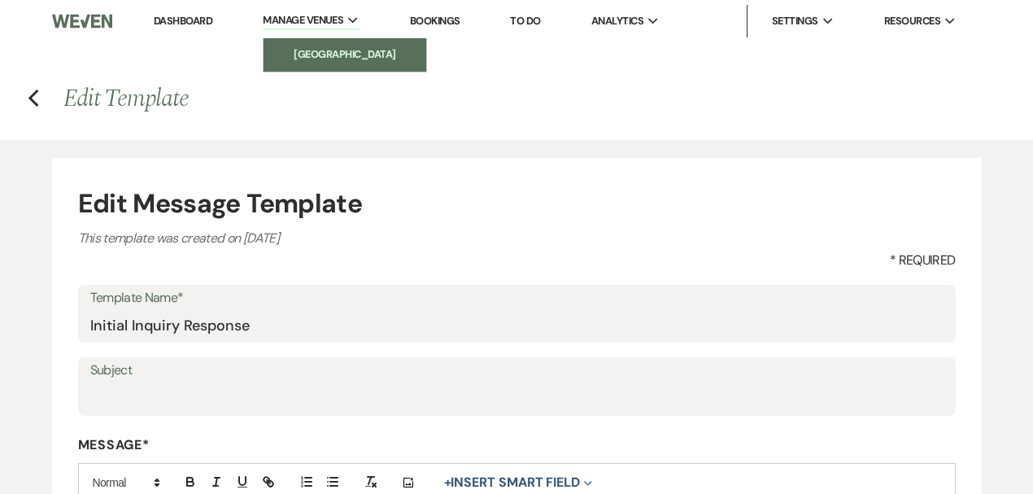
click at [344, 46] on li "[GEOGRAPHIC_DATA]" at bounding box center [345, 54] width 146 height 16
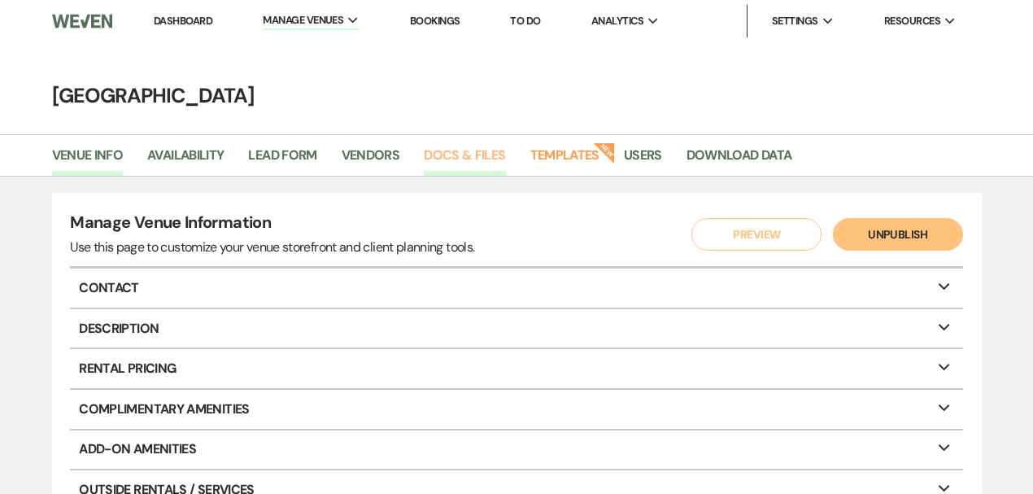
click at [484, 155] on link "Docs & Files" at bounding box center [464, 160] width 81 height 31
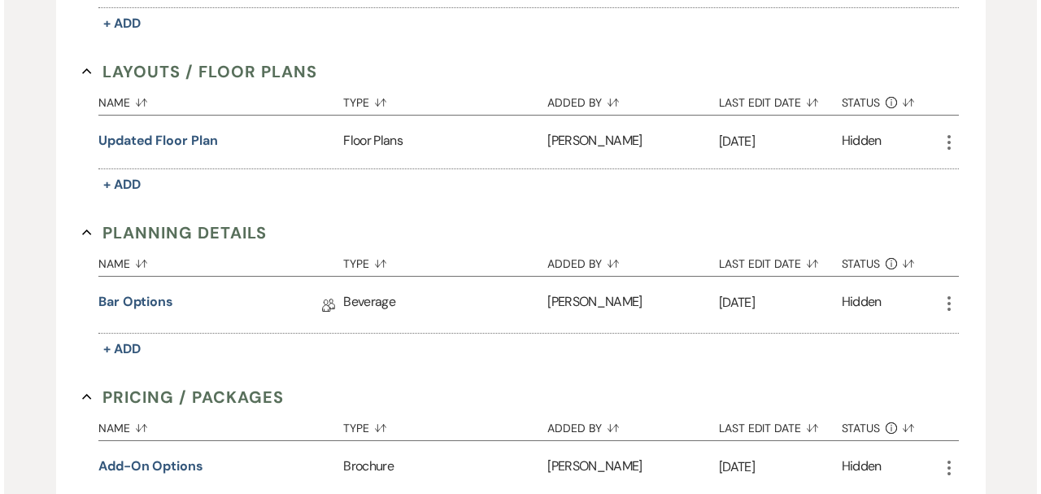
scroll to position [488, 0]
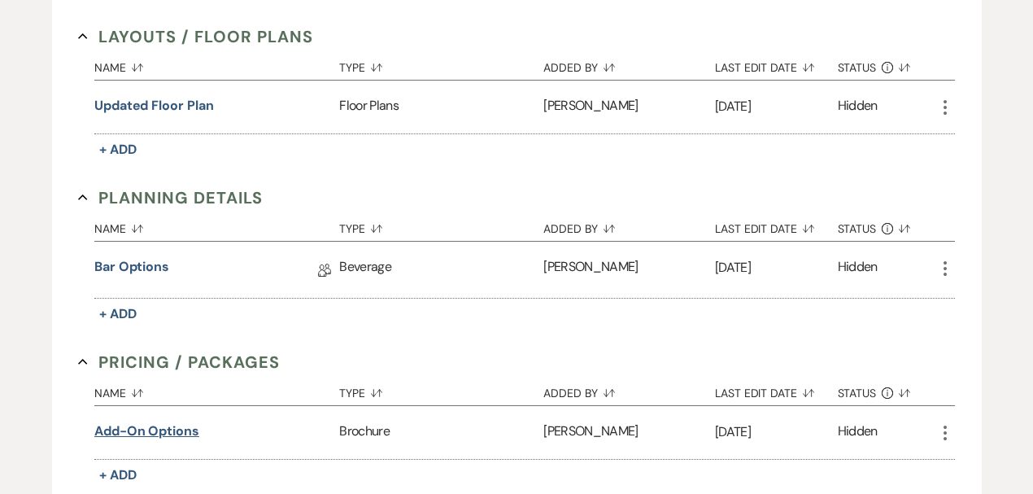
click at [132, 423] on button "Add-On Options" at bounding box center [146, 431] width 105 height 20
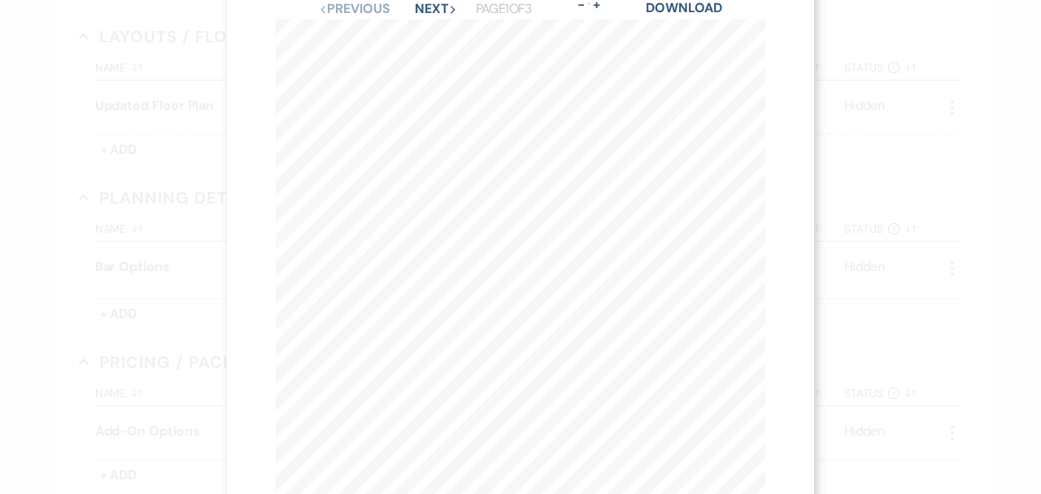
scroll to position [0, 0]
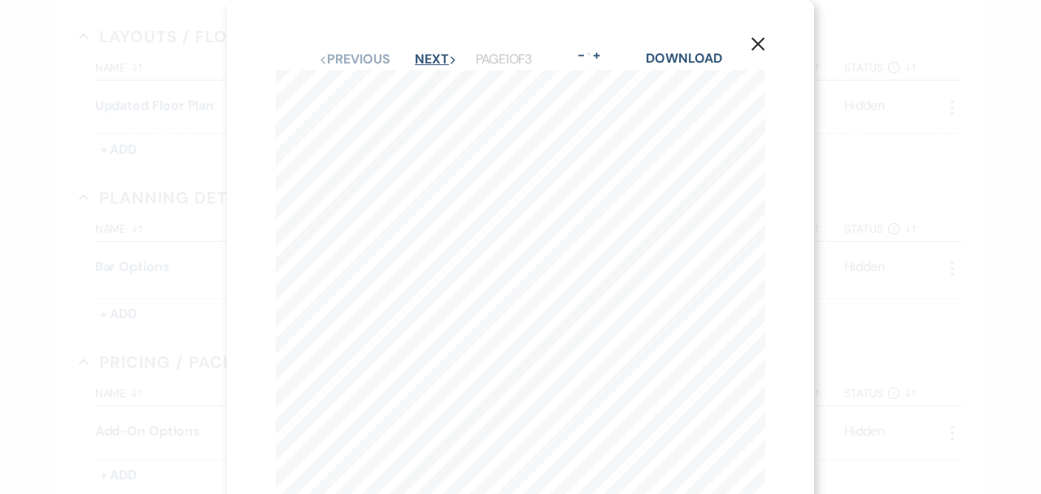
click at [444, 62] on button "Next Next" at bounding box center [436, 59] width 42 height 13
